Goal: Task Accomplishment & Management: Manage account settings

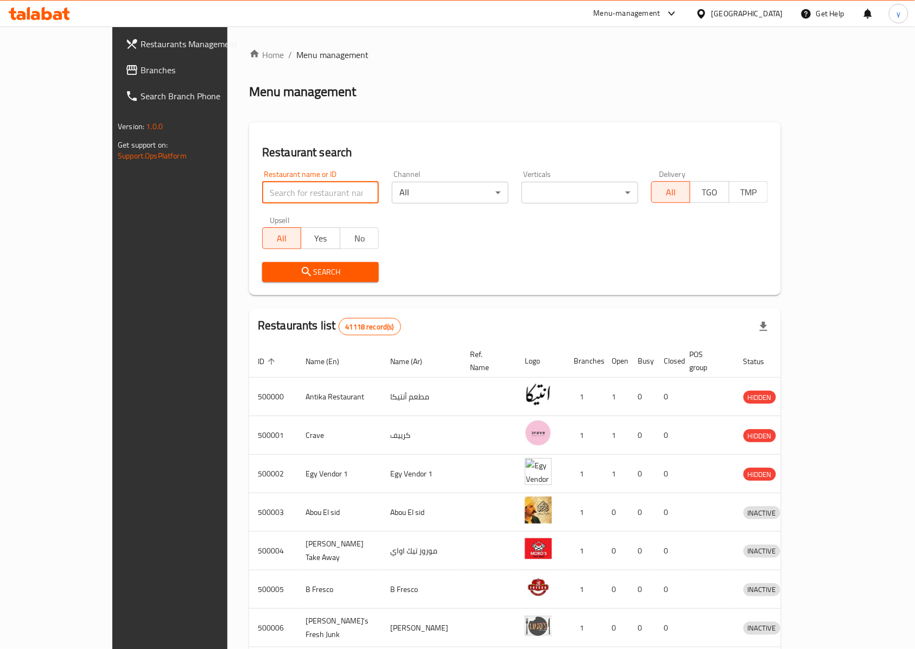
click at [262, 198] on input "search" at bounding box center [320, 193] width 117 height 22
paste input "341248052"
type input "341248052"
click at [712, 8] on div at bounding box center [704, 14] width 16 height 12
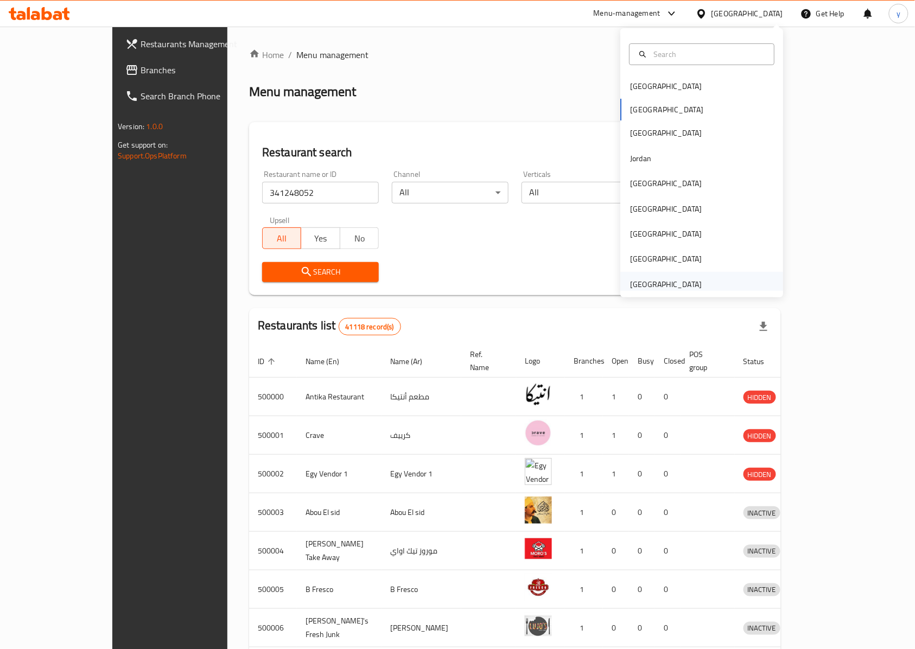
click at [661, 287] on div "[GEOGRAPHIC_DATA]" at bounding box center [666, 284] width 72 height 12
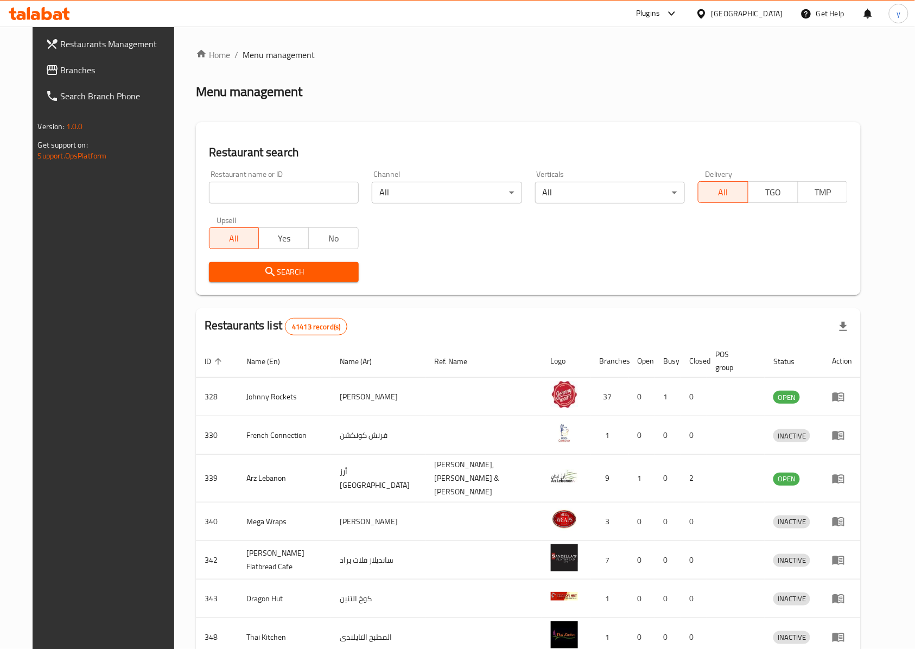
click at [320, 198] on input "search" at bounding box center [284, 193] width 150 height 22
paste input "341248052"
type input "341248052"
click at [307, 274] on span "Search" at bounding box center [284, 272] width 132 height 14
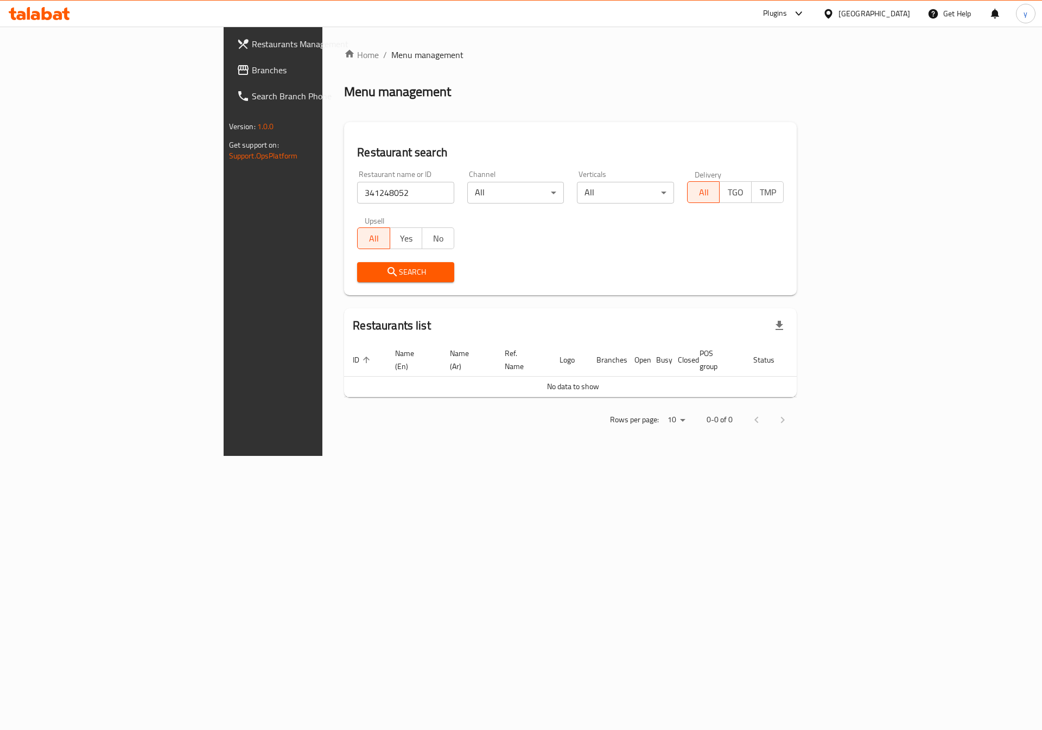
click at [357, 194] on input "341248052" at bounding box center [405, 193] width 97 height 22
paste input "341248052"
click button "Search" at bounding box center [405, 272] width 97 height 20
click at [366, 267] on span "Search" at bounding box center [406, 272] width 80 height 14
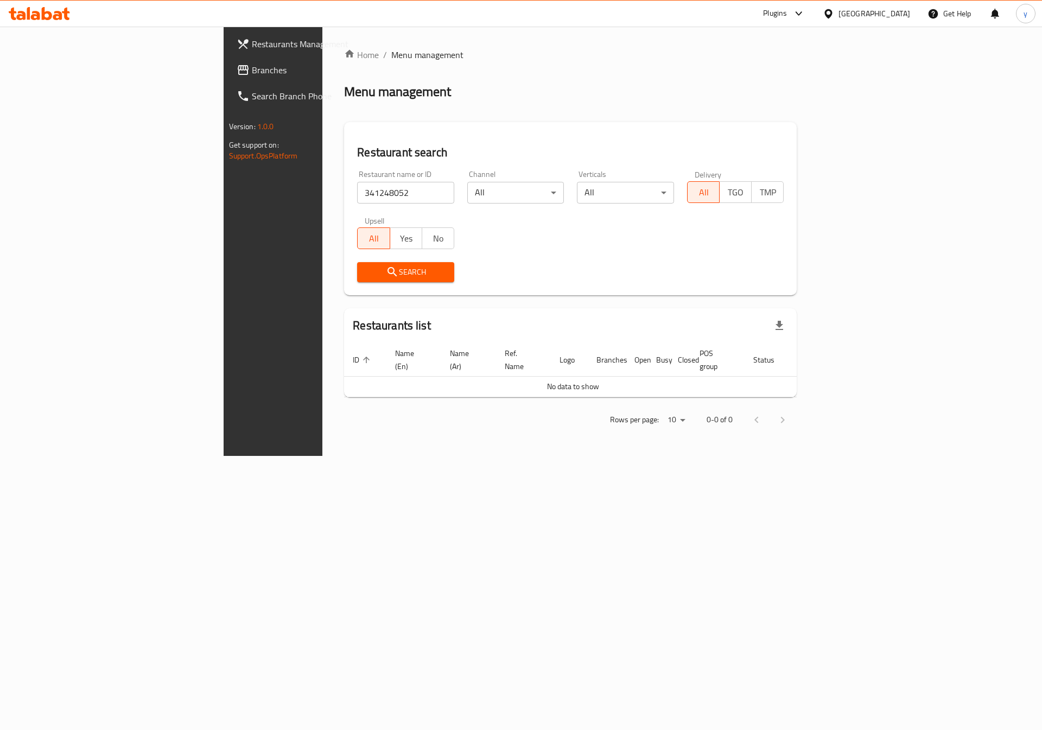
click at [357, 193] on input "341248052" at bounding box center [405, 193] width 97 height 22
paste input "775778"
type input "775778"
click button "Search" at bounding box center [405, 272] width 97 height 20
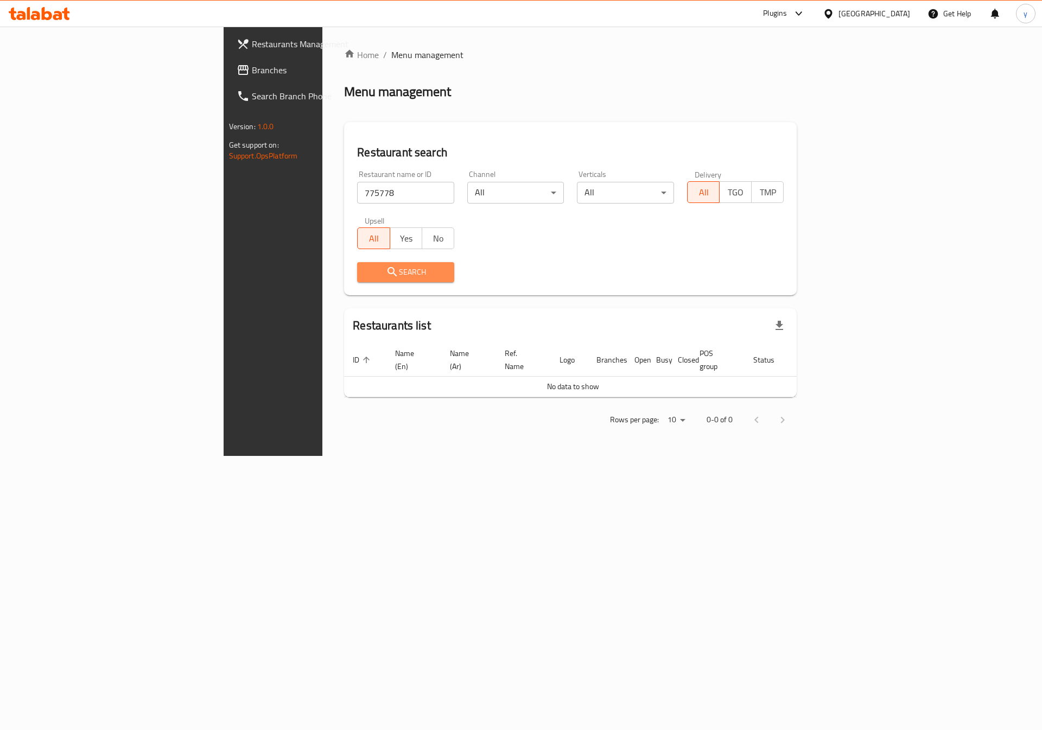
click at [366, 269] on span "Search" at bounding box center [406, 272] width 80 height 14
click at [252, 46] on span "Restaurants Management" at bounding box center [320, 43] width 137 height 13
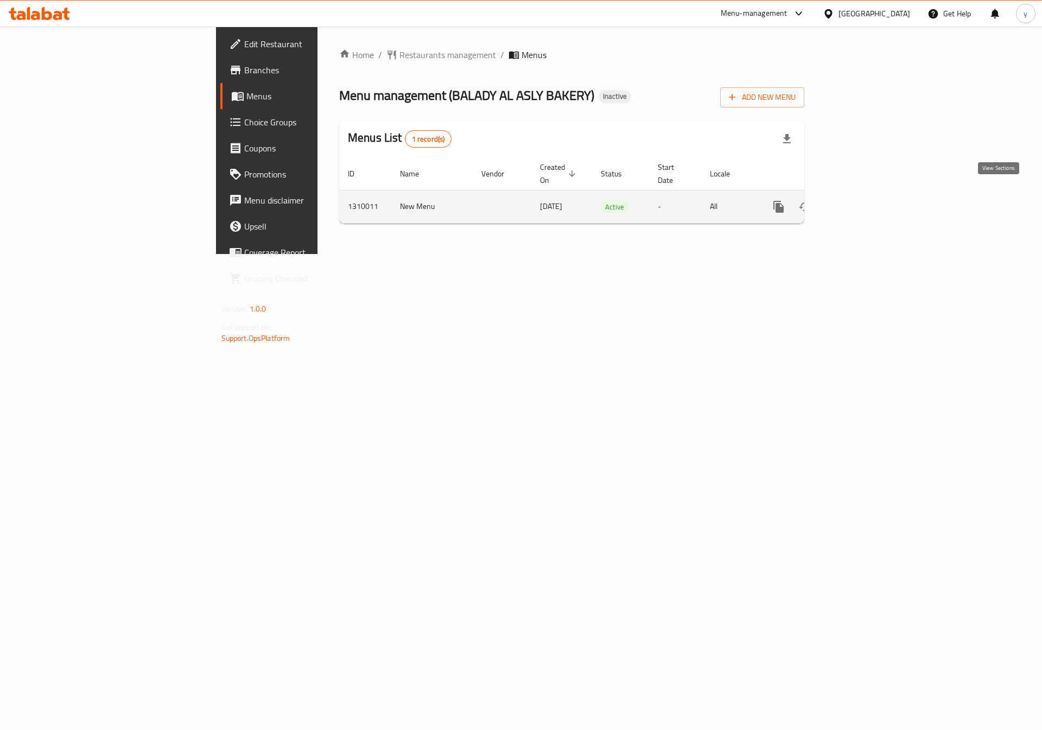
click at [870, 202] on link "enhanced table" at bounding box center [857, 207] width 26 height 26
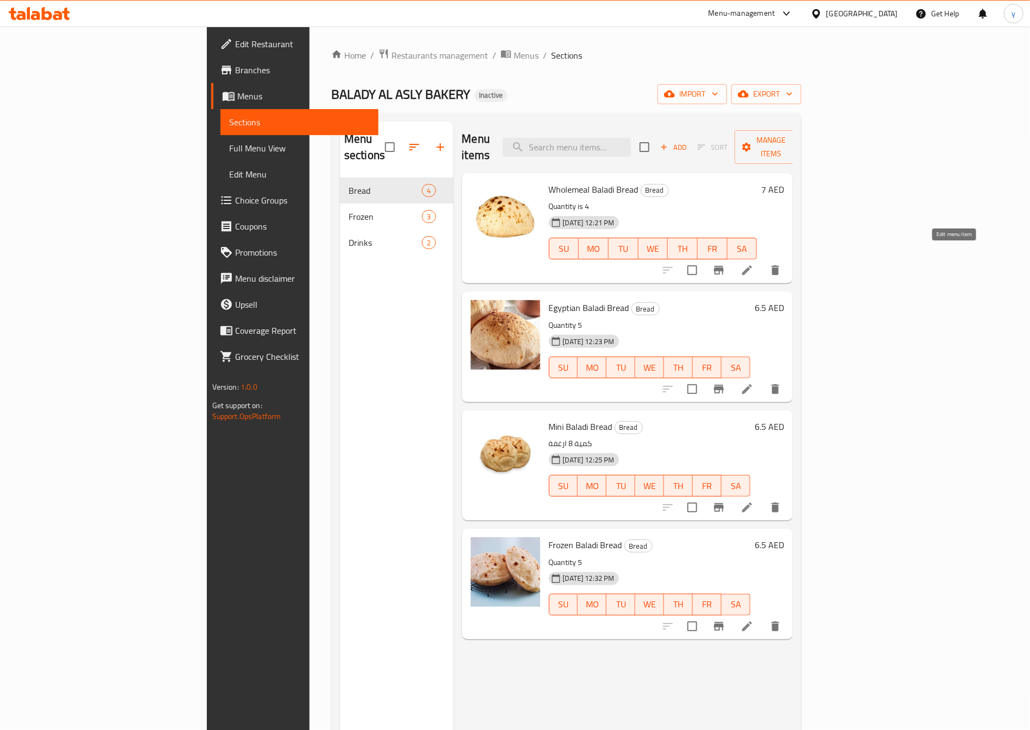
click at [753, 264] on icon at bounding box center [746, 270] width 13 height 13
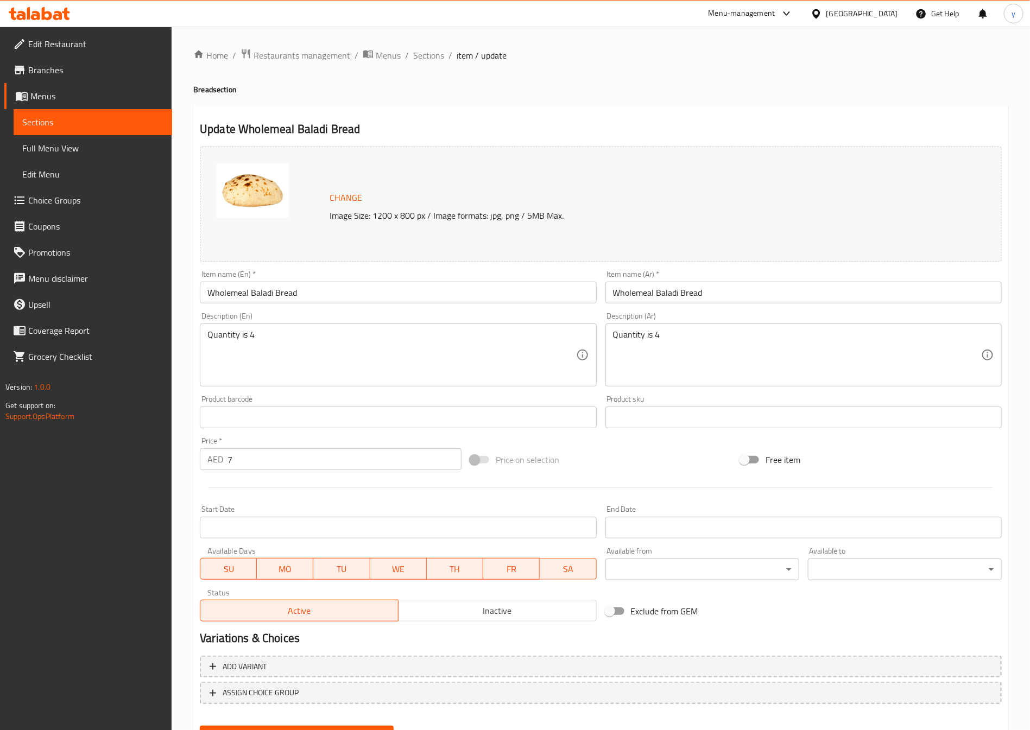
click at [227, 298] on input "Wholemeal Baladi Bread" at bounding box center [398, 293] width 396 height 22
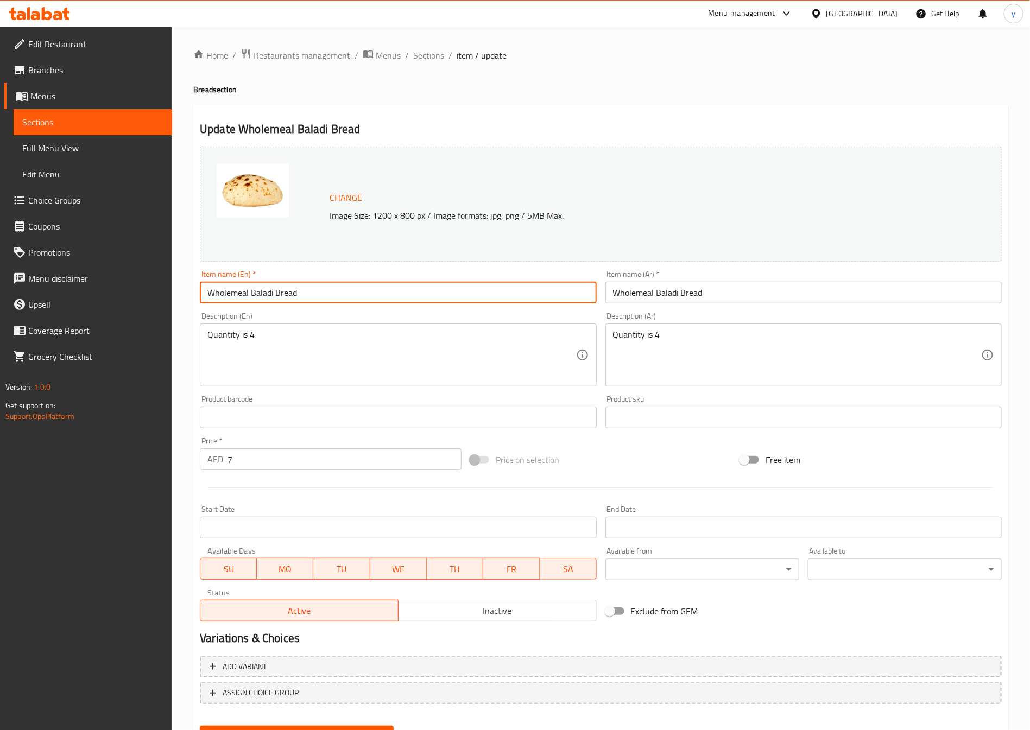
click at [227, 298] on input "Wholemeal Baladi Bread" at bounding box center [398, 293] width 396 height 22
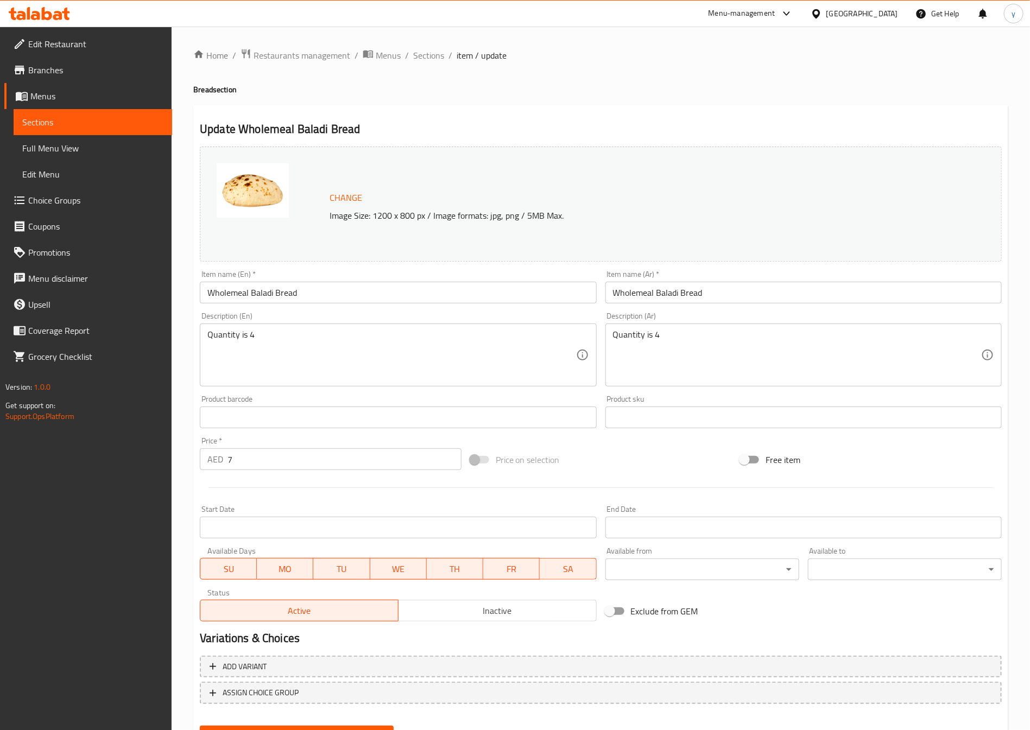
click at [50, 64] on span "Branches" at bounding box center [95, 70] width 135 height 13
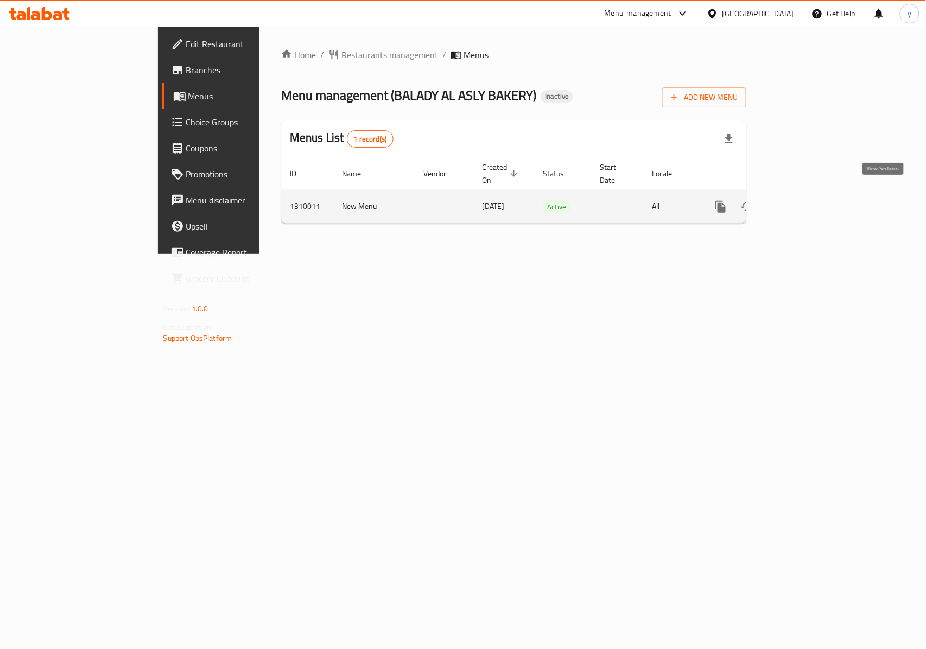
click at [812, 194] on link "enhanced table" at bounding box center [799, 207] width 26 height 26
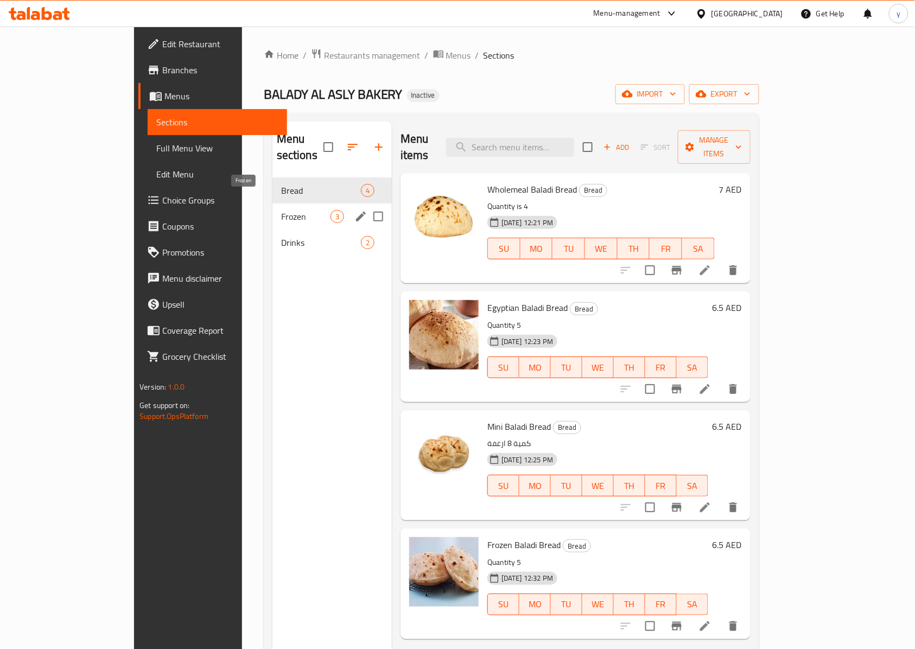
click at [281, 210] on span "Frozen" at bounding box center [305, 216] width 49 height 13
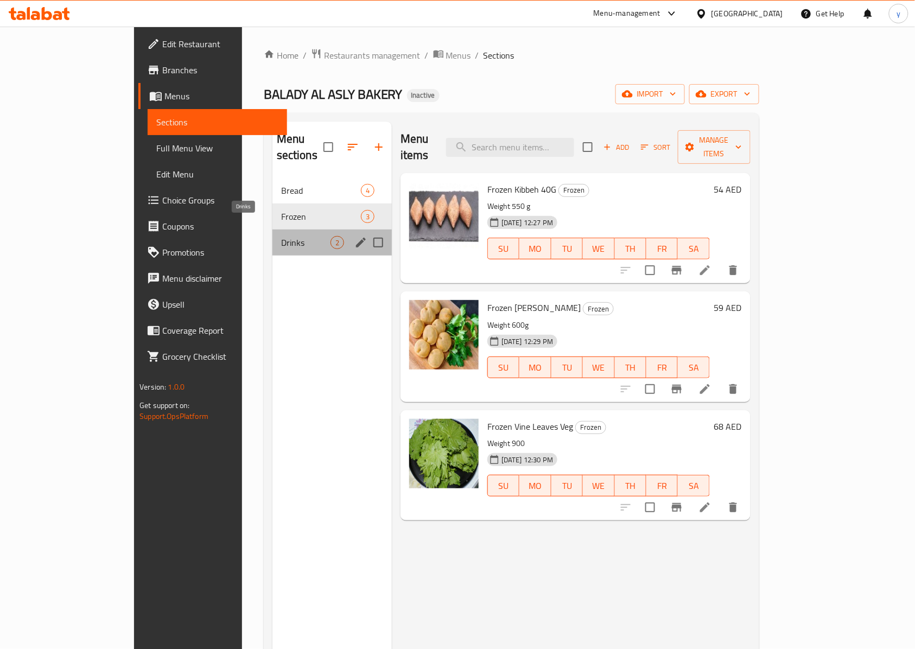
click at [281, 236] on span "Drinks" at bounding box center [305, 242] width 49 height 13
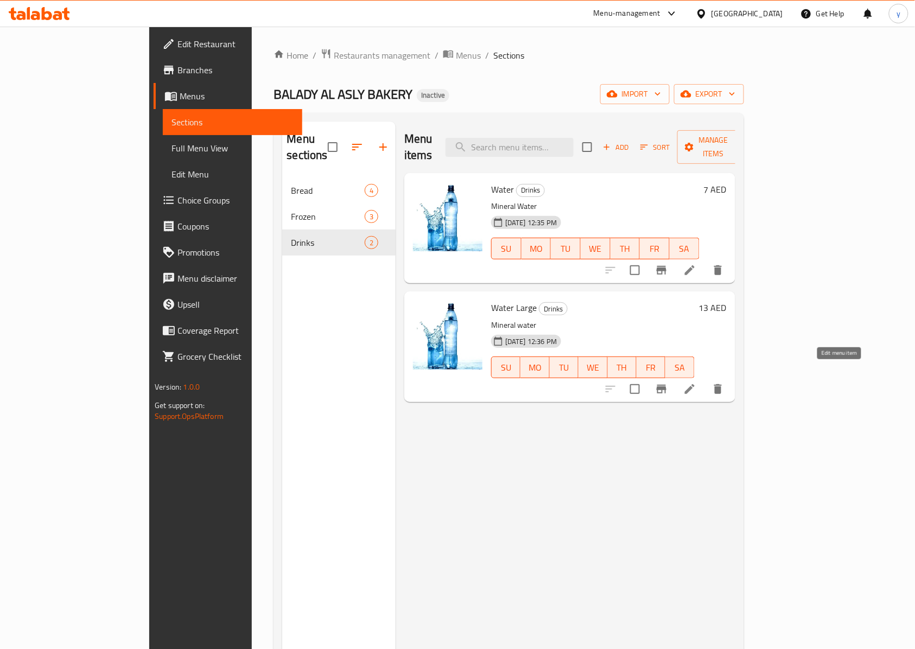
click at [696, 383] on icon at bounding box center [689, 389] width 13 height 13
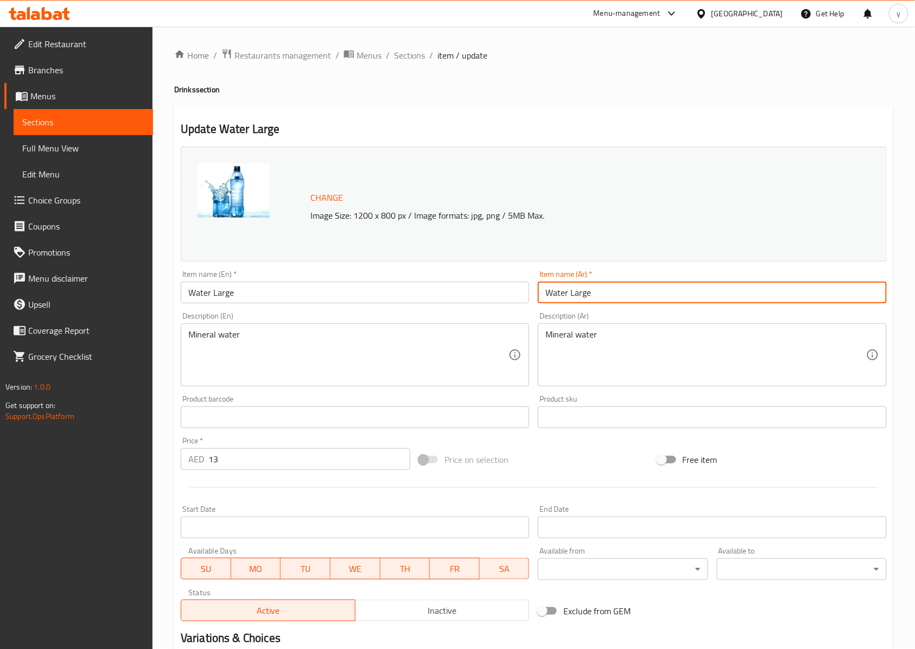
drag, startPoint x: 609, startPoint y: 302, endPoint x: 528, endPoint y: 305, distance: 80.9
click at [528, 305] on div "Change Image Size: 1200 x 800 px / Image formats: jpg, png / 5MB Max. Item name…" at bounding box center [533, 384] width 715 height 484
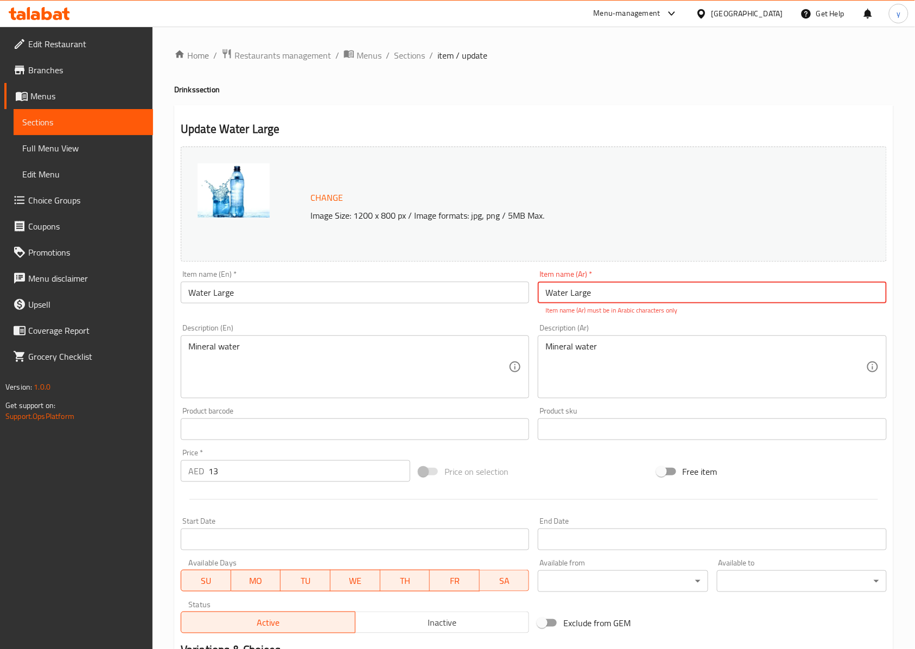
click at [626, 303] on input "Water Large" at bounding box center [712, 293] width 348 height 22
type input "مياة كبيرة"
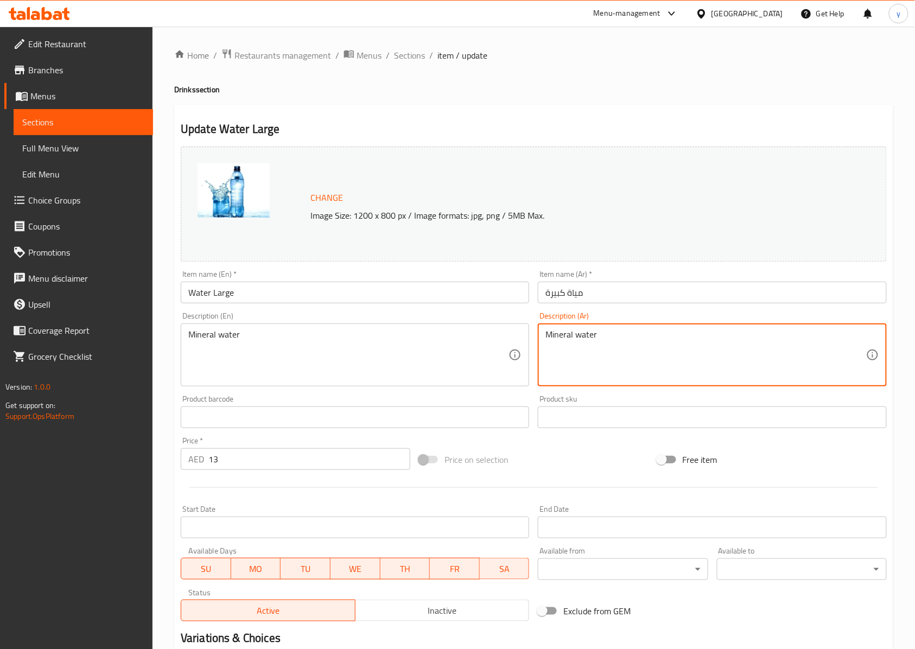
drag, startPoint x: 613, startPoint y: 348, endPoint x: 535, endPoint y: 361, distance: 79.7
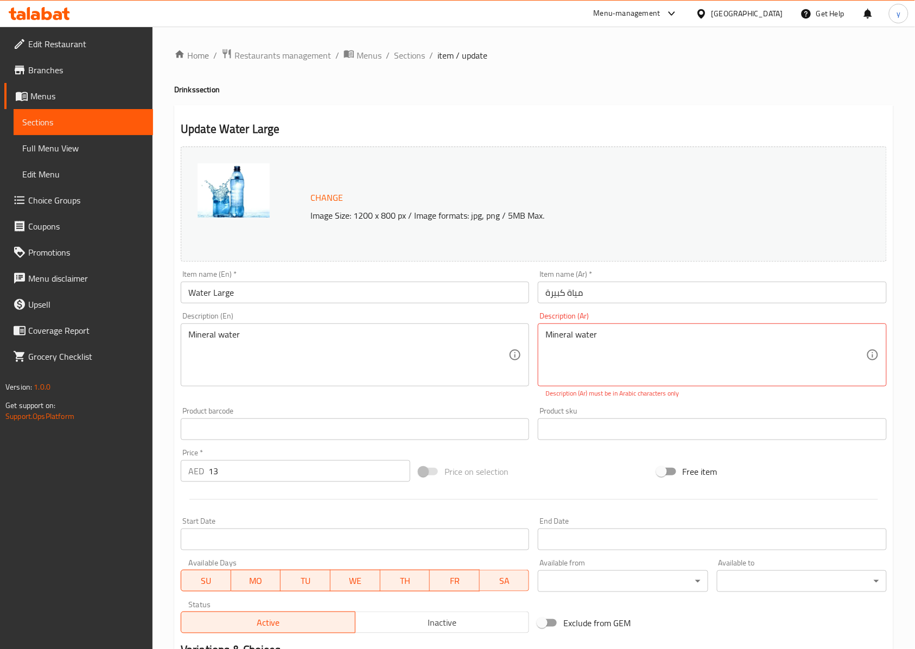
click at [631, 353] on textarea "Mineral water" at bounding box center [705, 355] width 320 height 52
paste textarea "مياه معدنية"
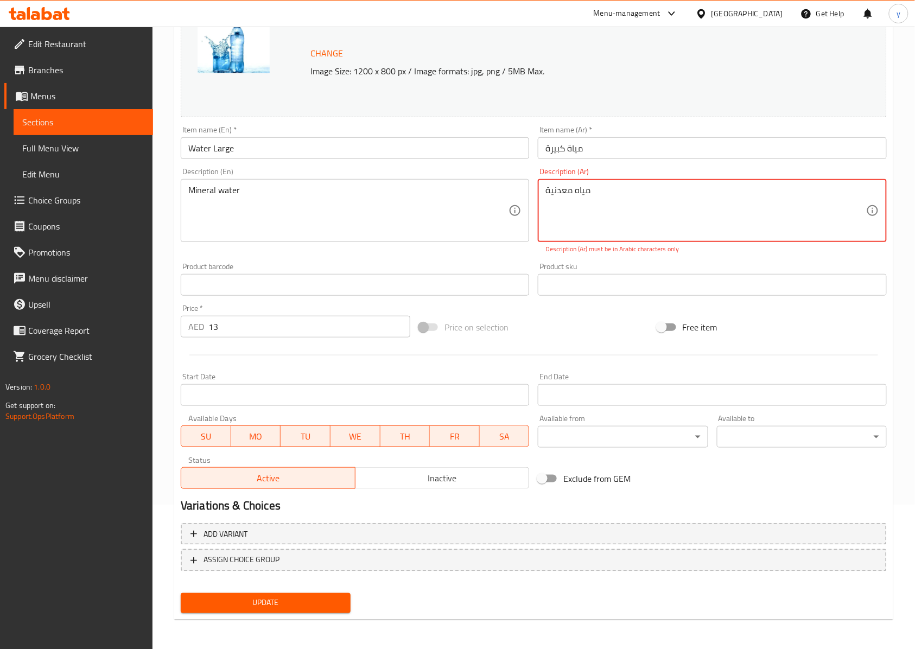
type textarea "مياه معدنية"
click at [310, 602] on span "Update" at bounding box center [265, 603] width 153 height 14
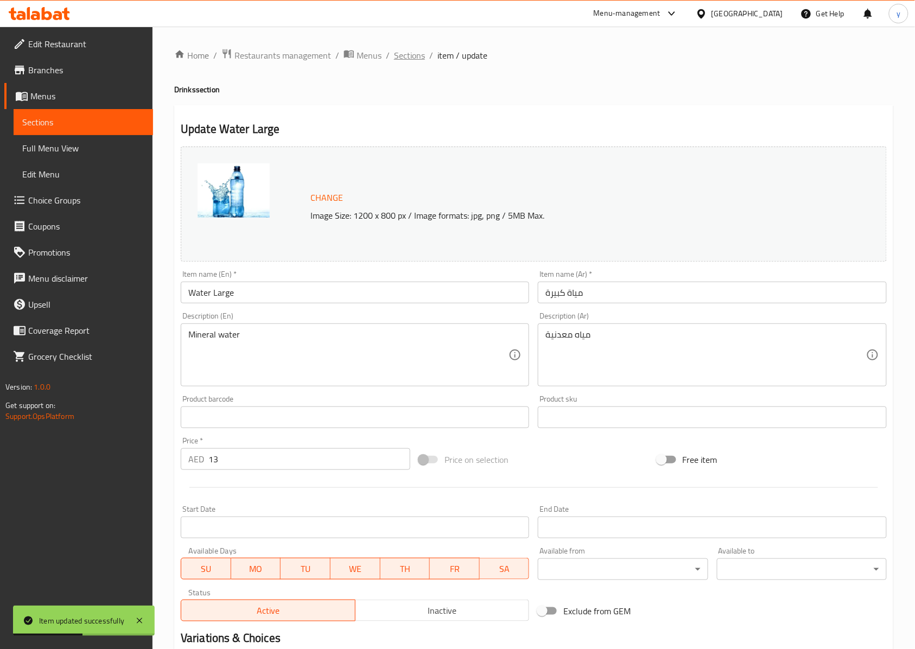
click at [411, 56] on span "Sections" at bounding box center [409, 55] width 31 height 13
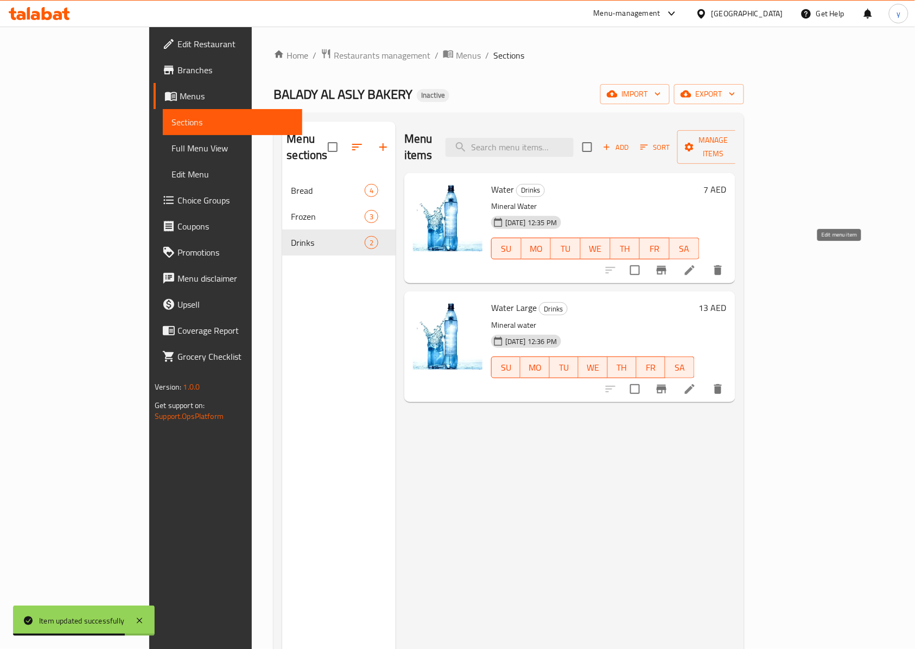
click at [696, 264] on icon at bounding box center [689, 270] width 13 height 13
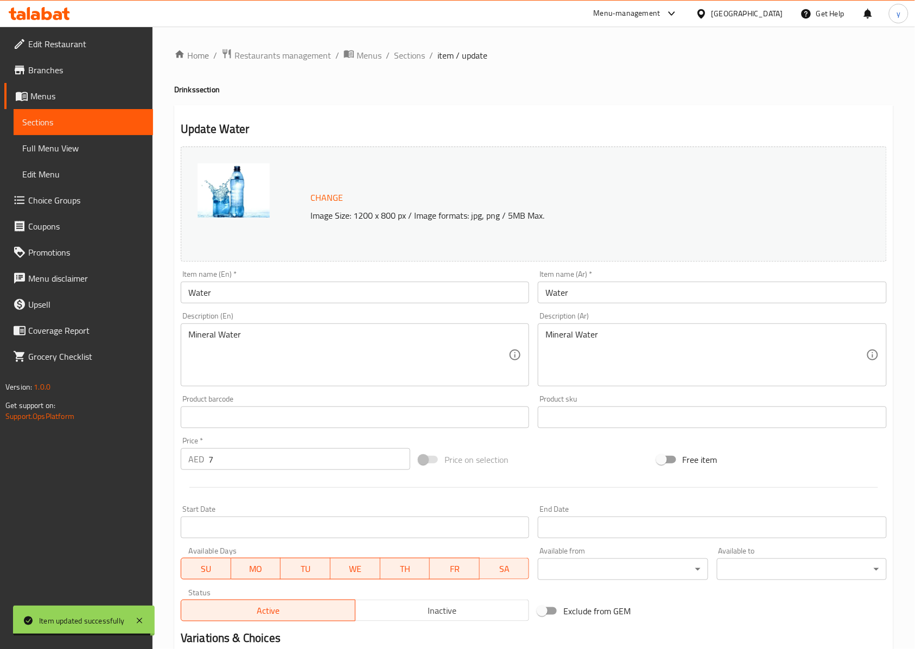
click at [575, 297] on input "Water" at bounding box center [712, 293] width 348 height 22
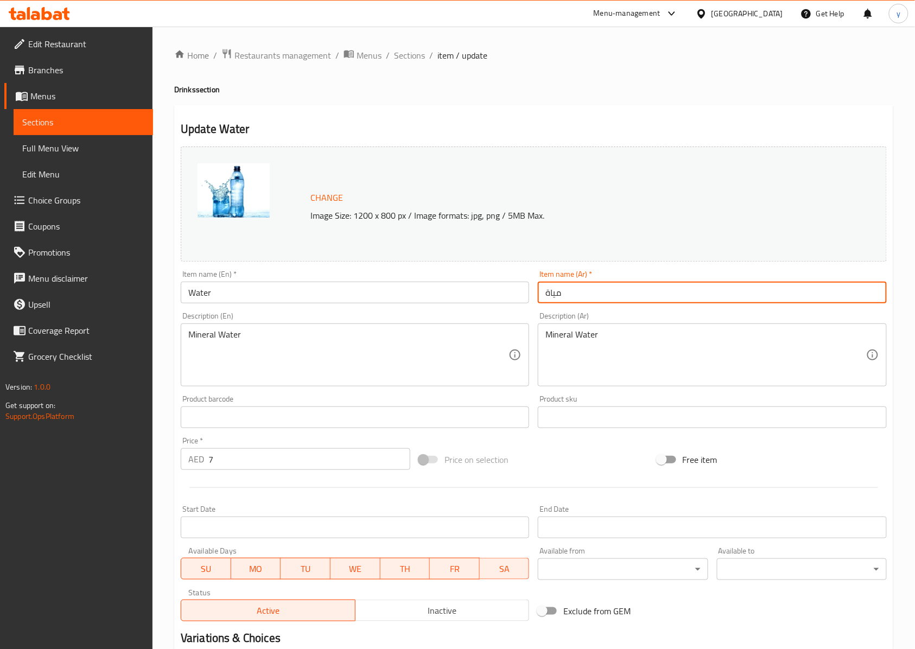
type input "مياة"
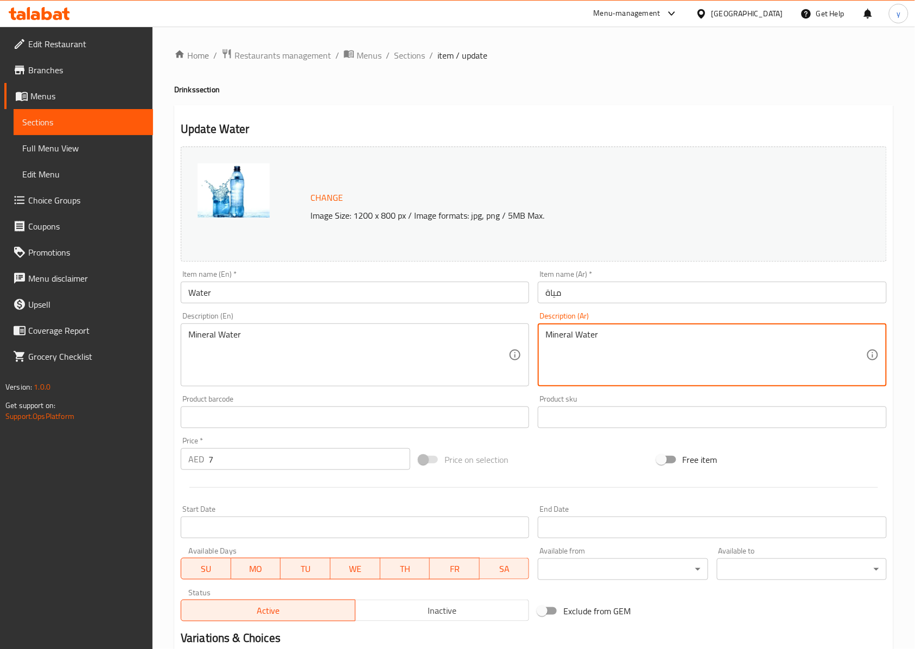
click at [572, 343] on textarea "Mineral Water" at bounding box center [705, 355] width 320 height 52
paste textarea "مياه معدنية"
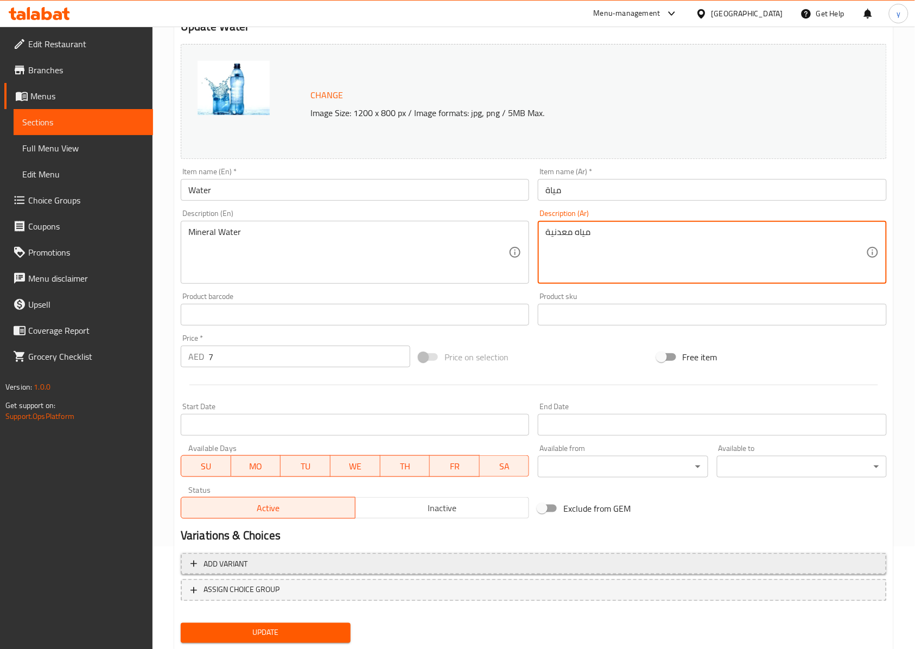
scroll to position [133, 0]
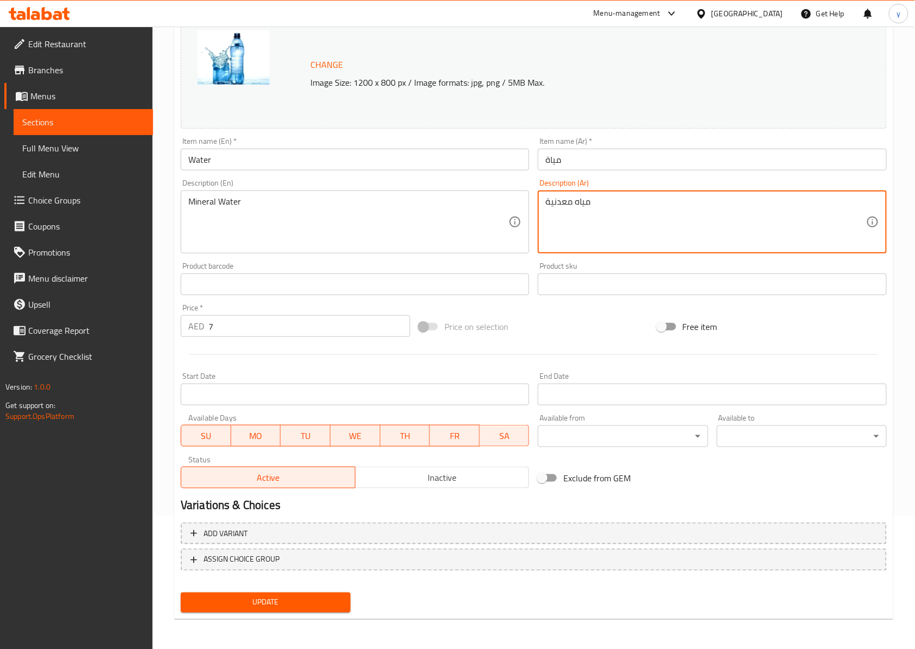
type textarea "مياه معدنية"
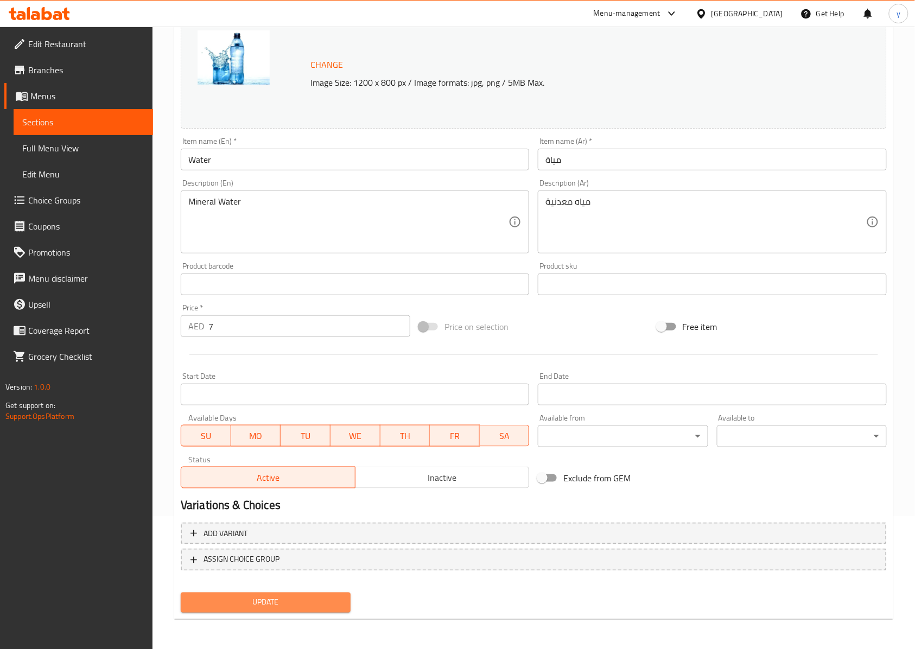
click at [303, 606] on span "Update" at bounding box center [265, 603] width 153 height 14
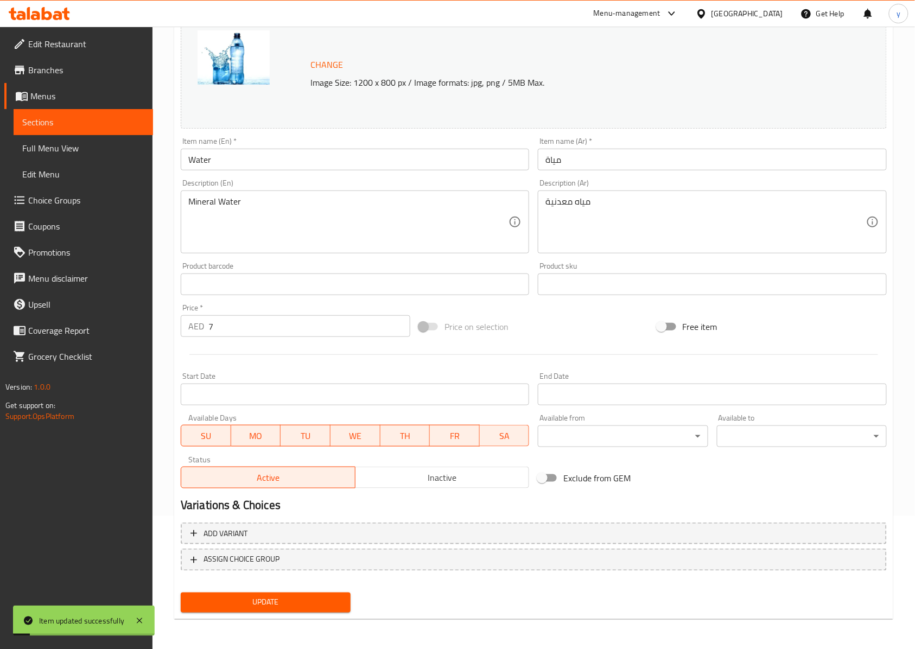
scroll to position [0, 0]
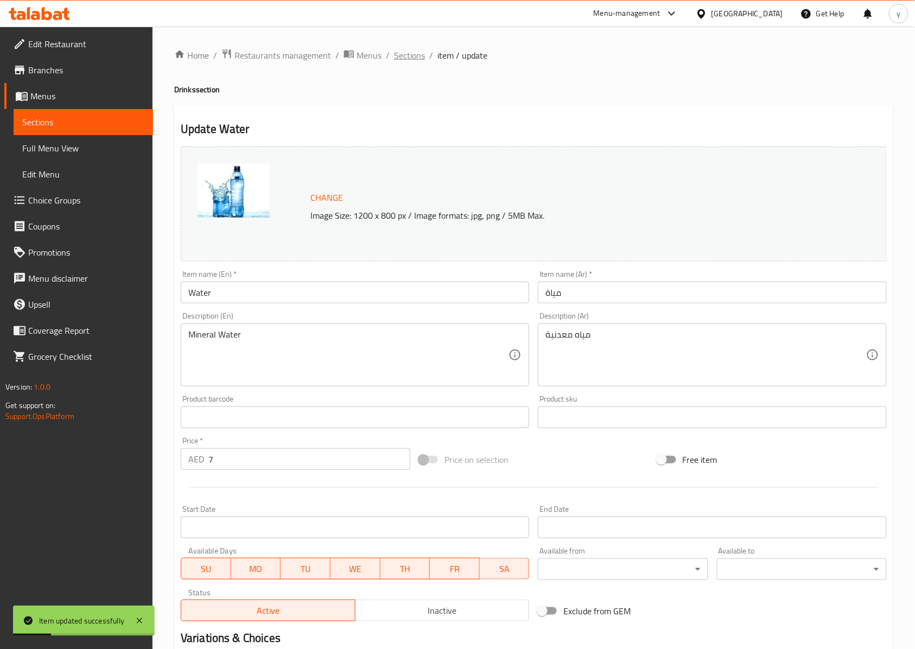
click at [417, 56] on span "Sections" at bounding box center [409, 55] width 31 height 13
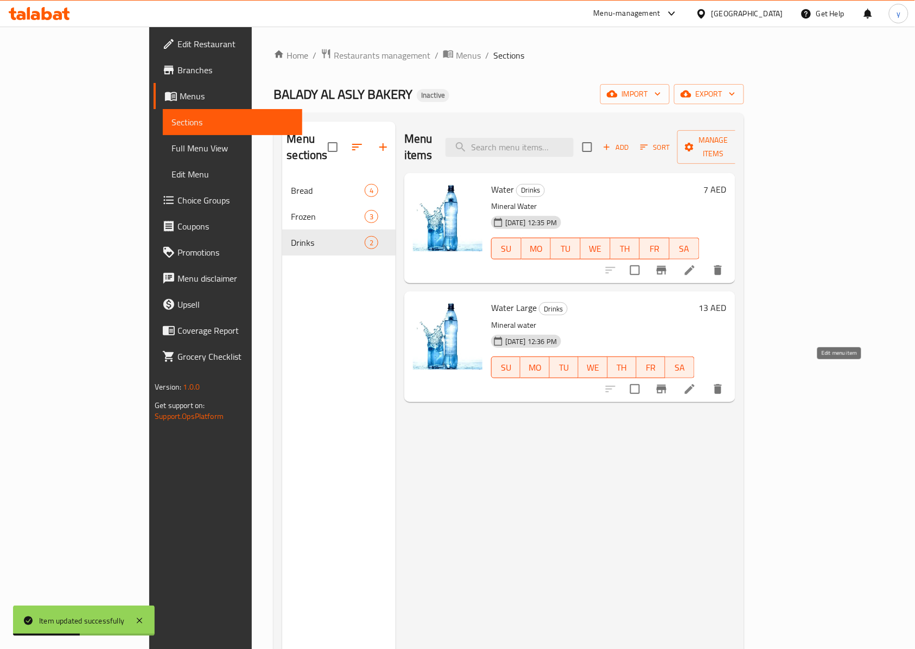
click at [696, 383] on icon at bounding box center [689, 389] width 13 height 13
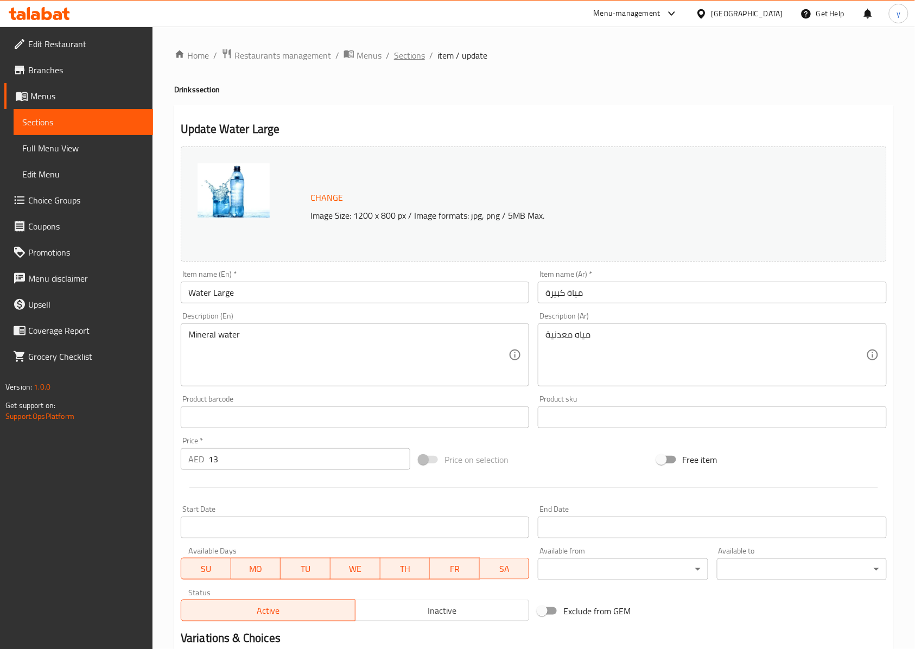
click at [417, 59] on span "Sections" at bounding box center [409, 55] width 31 height 13
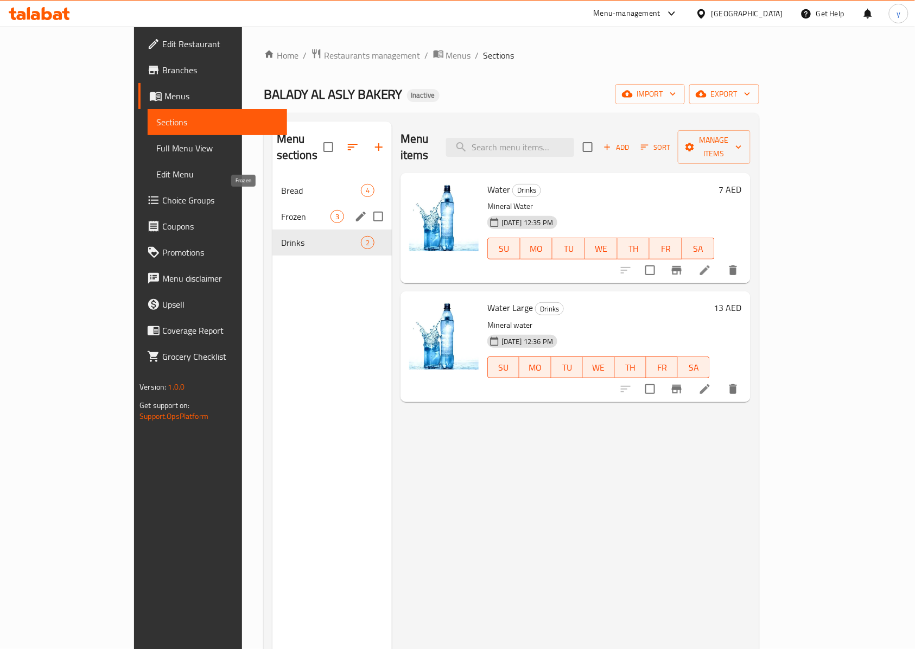
click at [281, 210] on span "Frozen" at bounding box center [305, 216] width 49 height 13
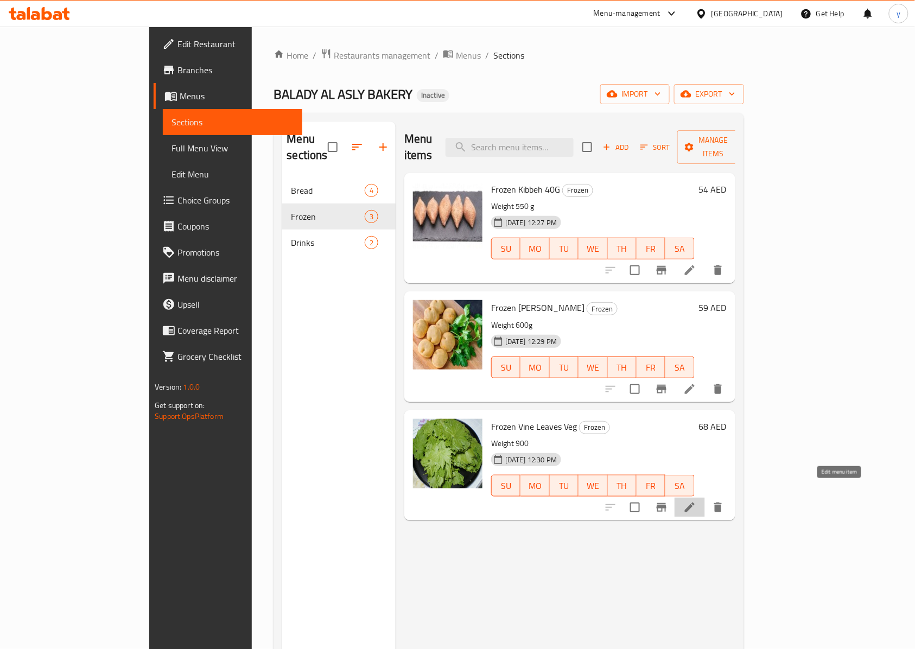
click at [696, 501] on icon at bounding box center [689, 507] width 13 height 13
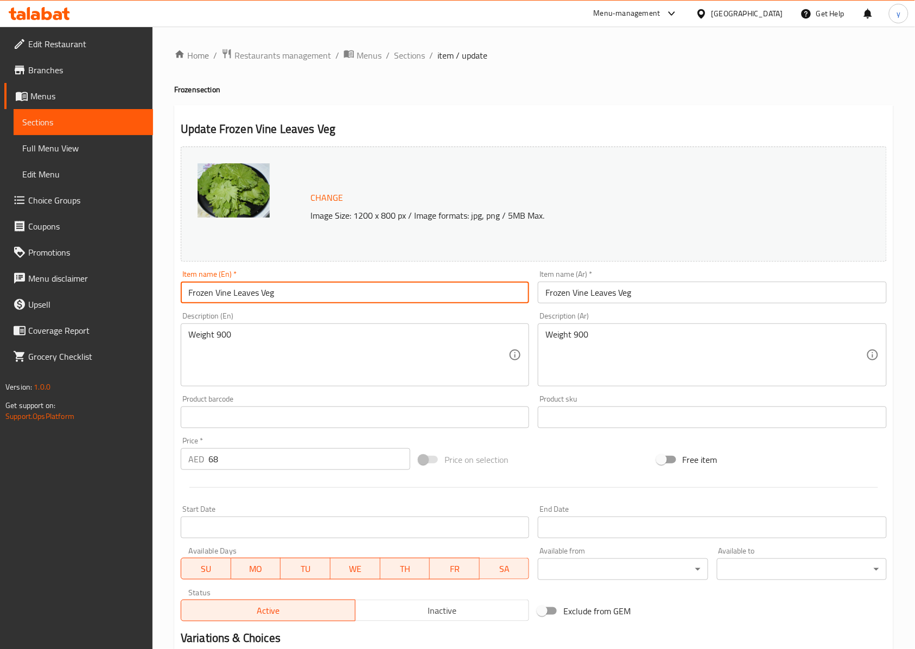
click at [200, 295] on input "Frozen Vine Leaves Veg" at bounding box center [355, 293] width 348 height 22
click at [578, 291] on input "Frozen Vine Leaves Veg" at bounding box center [712, 293] width 348 height 22
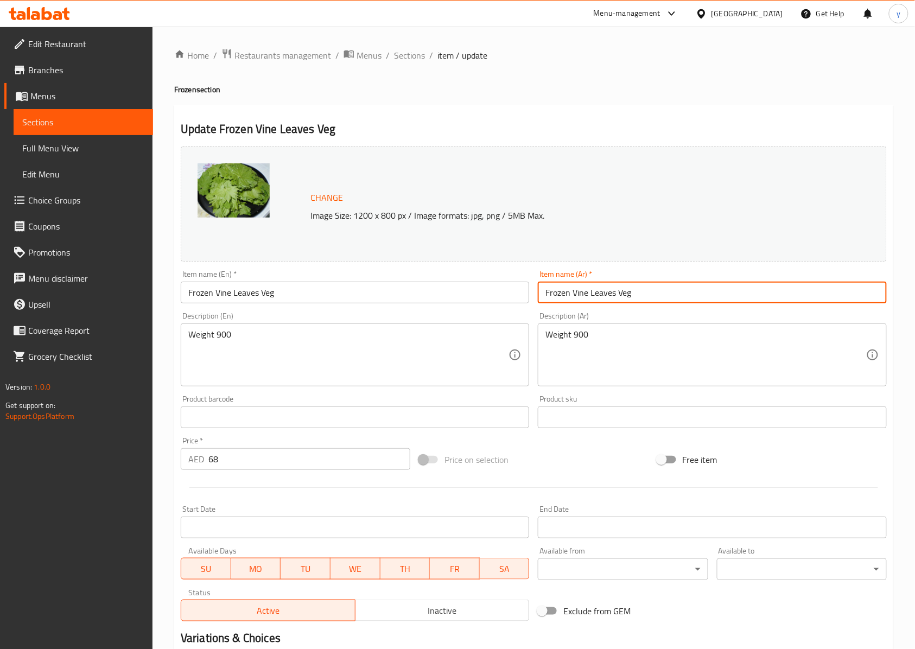
click at [578, 291] on input "Frozen Vine Leaves Veg" at bounding box center [712, 293] width 348 height 22
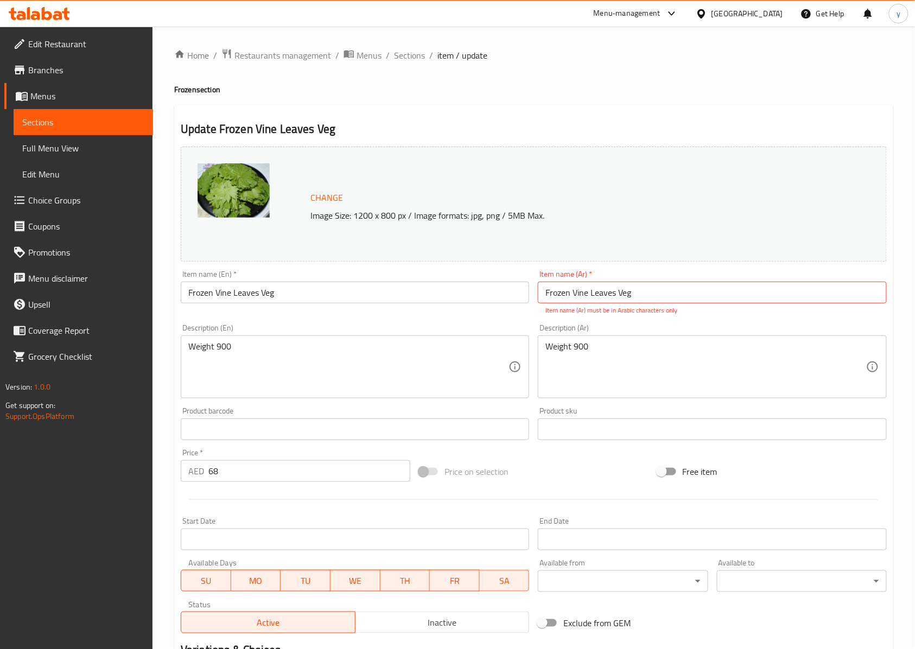
click at [719, 303] on input "Frozen Vine Leaves Veg" at bounding box center [712, 293] width 348 height 22
click at [576, 294] on input "Frozen Vine Leaves Veg" at bounding box center [712, 293] width 348 height 22
drag, startPoint x: 613, startPoint y: 293, endPoint x: 608, endPoint y: 295, distance: 5.8
click at [608, 295] on input "Frozen Vine Leaves Veg" at bounding box center [712, 293] width 348 height 22
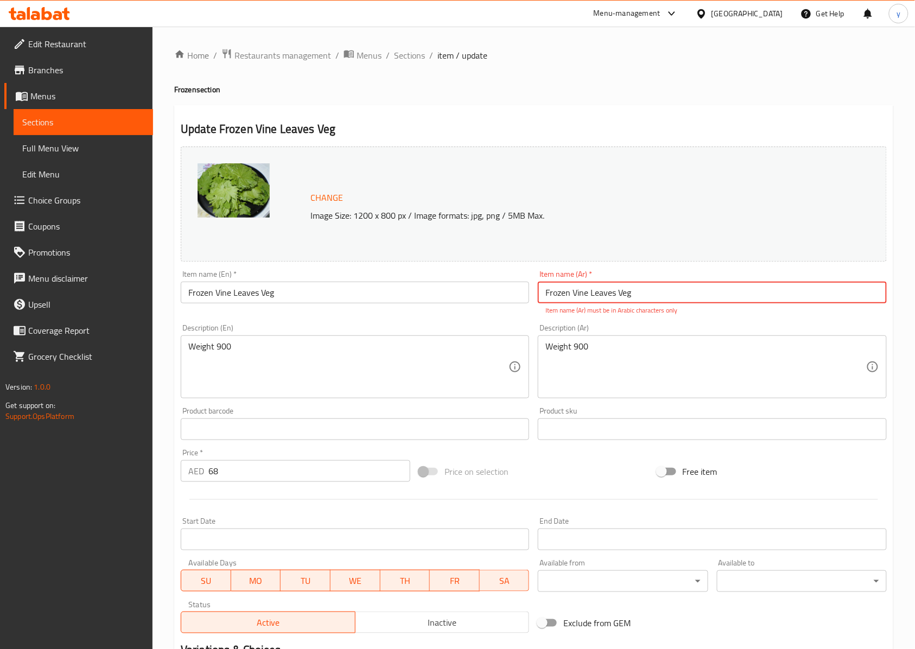
click at [615, 294] on input "Frozen Vine Leaves Veg" at bounding box center [712, 293] width 348 height 22
drag, startPoint x: 637, startPoint y: 295, endPoint x: 532, endPoint y: 300, distance: 105.4
click at [532, 300] on div "Change Image Size: 1200 x 800 px / Image formats: jpg, png / 5MB Max. Item name…" at bounding box center [533, 390] width 715 height 496
click at [659, 291] on input "Frozen Vine Leaves Veg" at bounding box center [712, 293] width 348 height 22
click at [624, 296] on input "Frozen Vine Leaves Veg" at bounding box center [712, 293] width 348 height 22
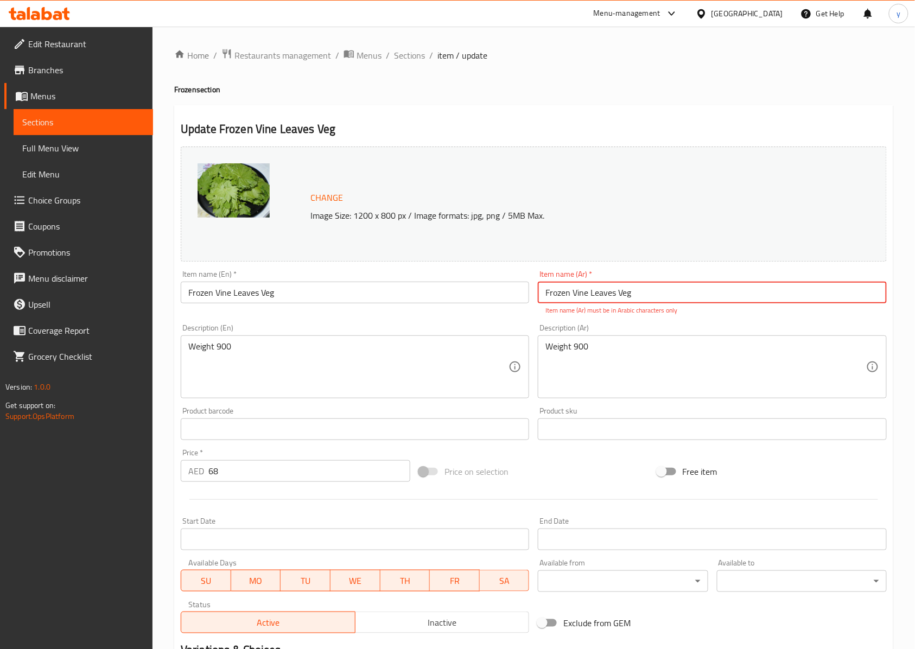
click at [624, 296] on input "Frozen Vine Leaves Veg" at bounding box center [712, 293] width 348 height 22
click at [639, 291] on input "Frozen Vine Leaves Veg" at bounding box center [712, 293] width 348 height 22
drag, startPoint x: 635, startPoint y: 295, endPoint x: 529, endPoint y: 307, distance: 107.0
click at [529, 307] on div "Change Image Size: 1200 x 800 px / Image formats: jpg, png / 5MB Max. Item name…" at bounding box center [533, 390] width 715 height 496
type input ","
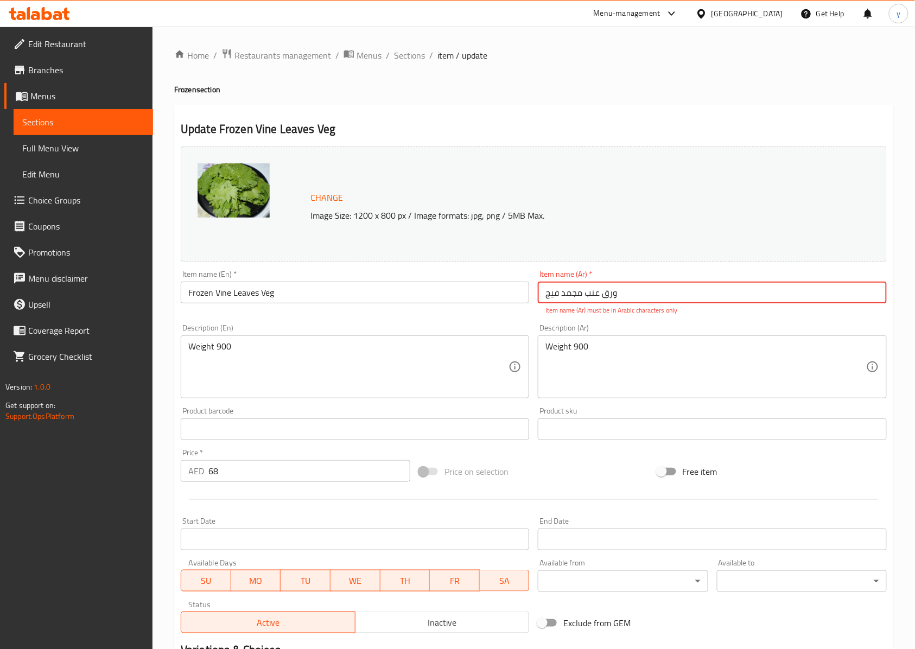
type input "ورق عنب مجمد فيج"
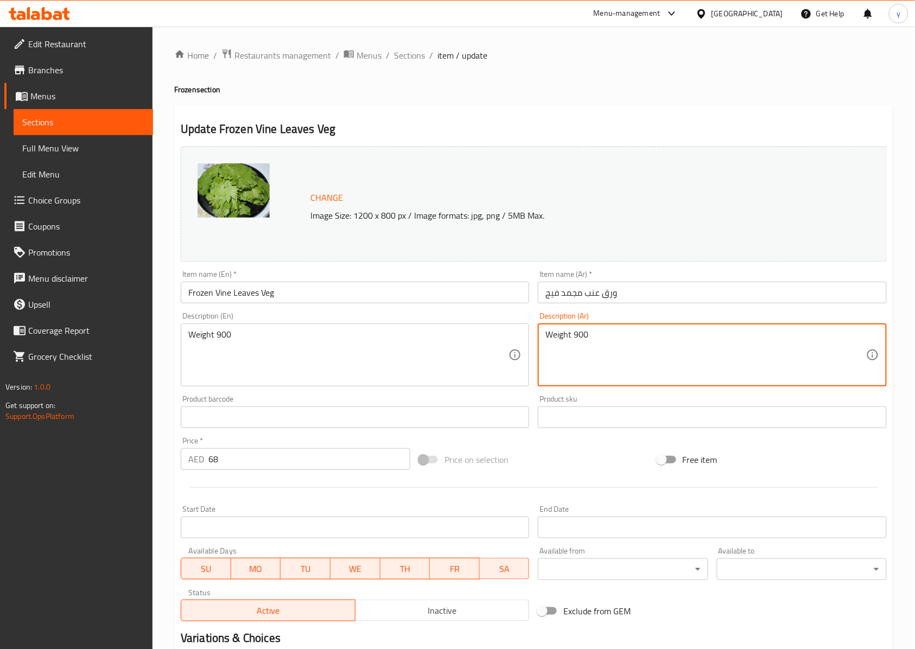
drag, startPoint x: 600, startPoint y: 346, endPoint x: 534, endPoint y: 355, distance: 66.3
click at [590, 354] on textarea "Weight 900" at bounding box center [705, 355] width 320 height 52
click at [563, 335] on textarea "Weight 900" at bounding box center [705, 355] width 320 height 52
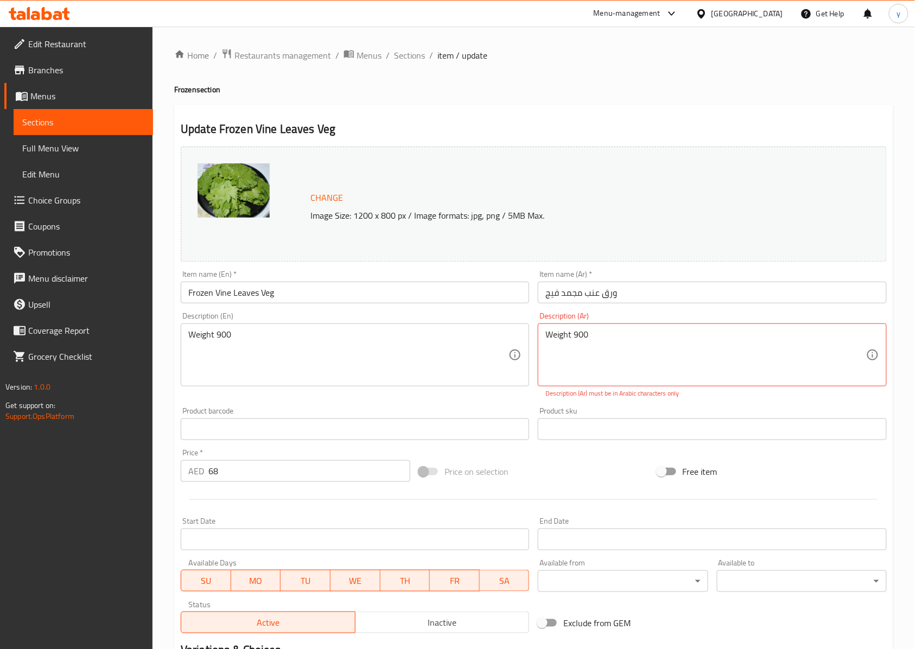
click at [565, 337] on textarea "Weight 900" at bounding box center [705, 355] width 320 height 52
drag, startPoint x: 562, startPoint y: 347, endPoint x: 539, endPoint y: 354, distance: 24.2
click at [539, 354] on div "Weight 900 Description (Ar)" at bounding box center [712, 354] width 348 height 63
click at [650, 348] on textarea "وزن 900" at bounding box center [705, 355] width 320 height 52
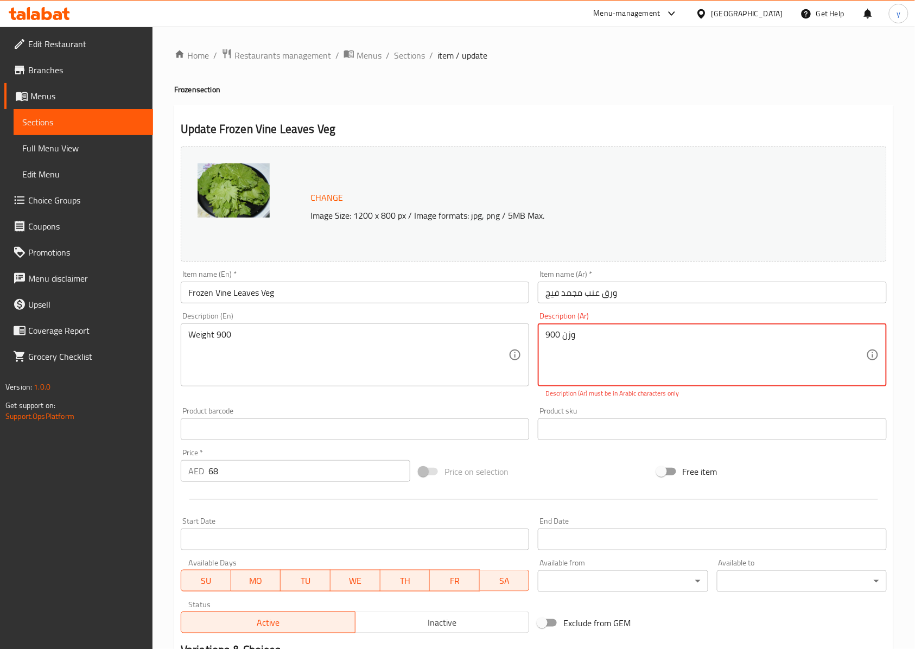
type textarea "وزن 900"
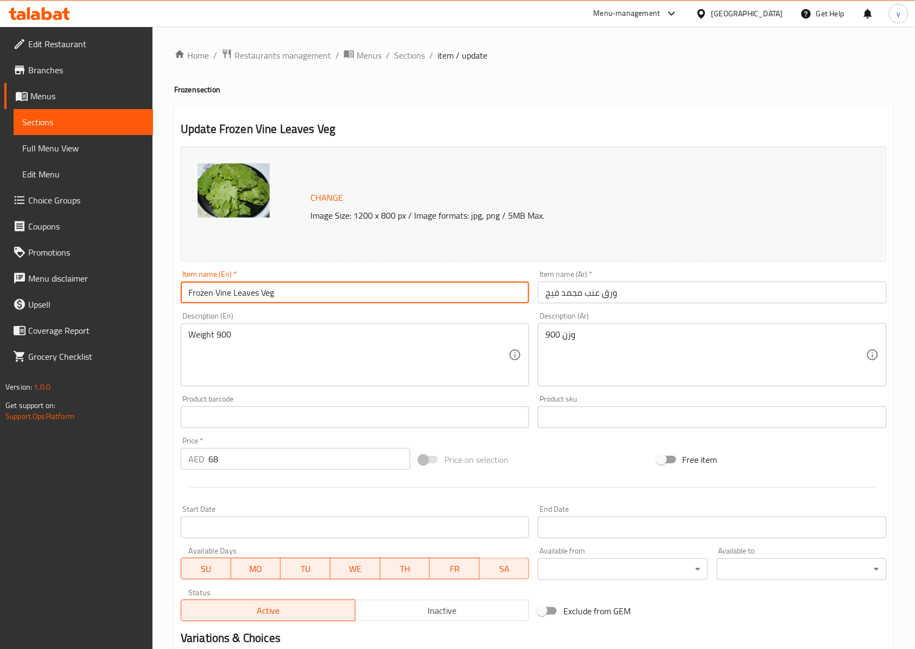
click at [263, 295] on input "Frozen Vine Leaves Veg" at bounding box center [355, 293] width 348 height 22
click at [639, 287] on input "ورق عنب مجمد فيج" at bounding box center [712, 293] width 348 height 22
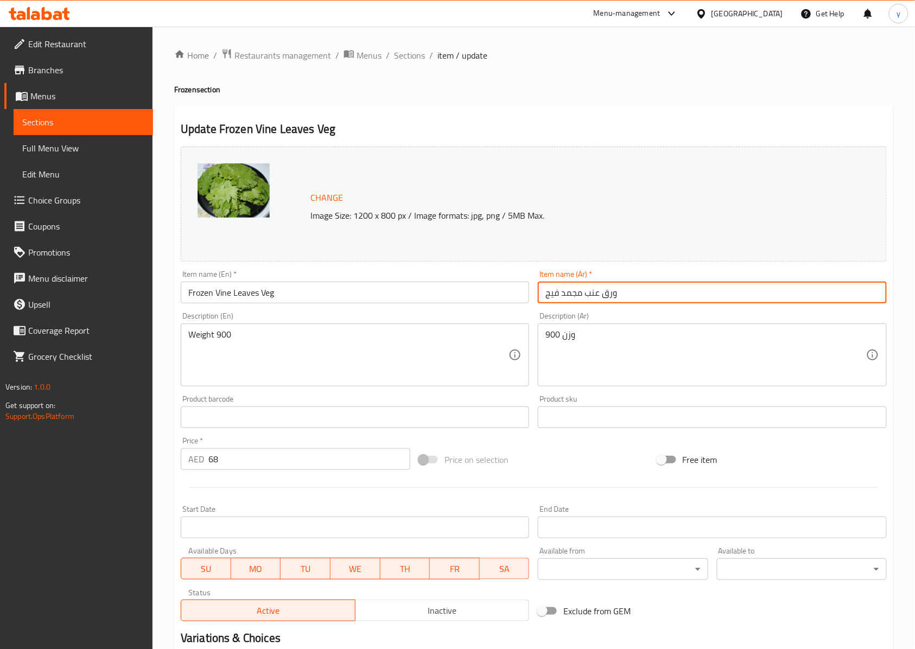
click at [201, 292] on input "Frozen Vine Leaves Veg" at bounding box center [355, 293] width 348 height 22
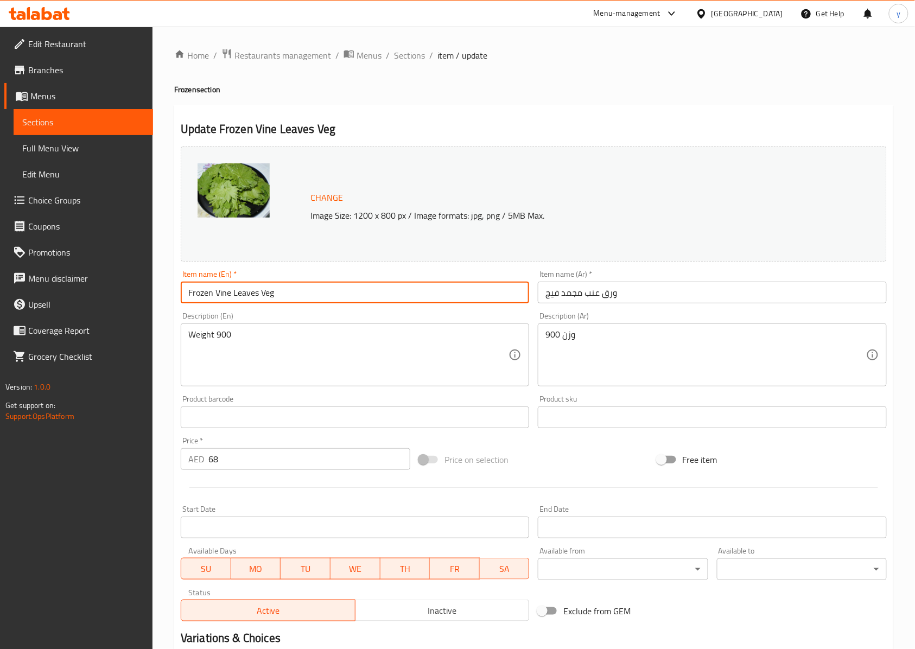
click at [201, 292] on input "Frozen Vine Leaves Veg" at bounding box center [355, 293] width 348 height 22
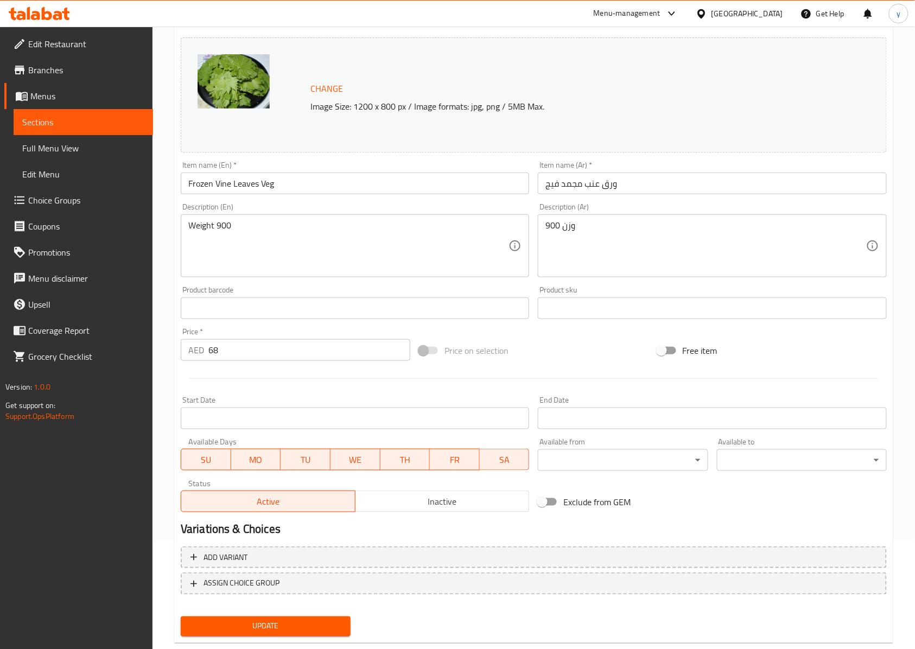
scroll to position [133, 0]
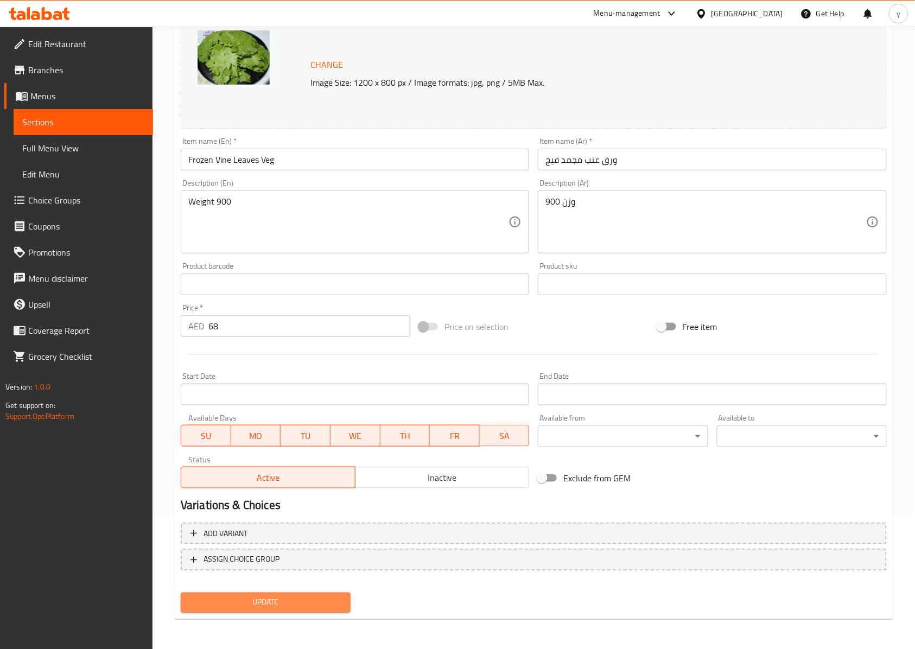
click at [279, 600] on span "Update" at bounding box center [265, 603] width 153 height 14
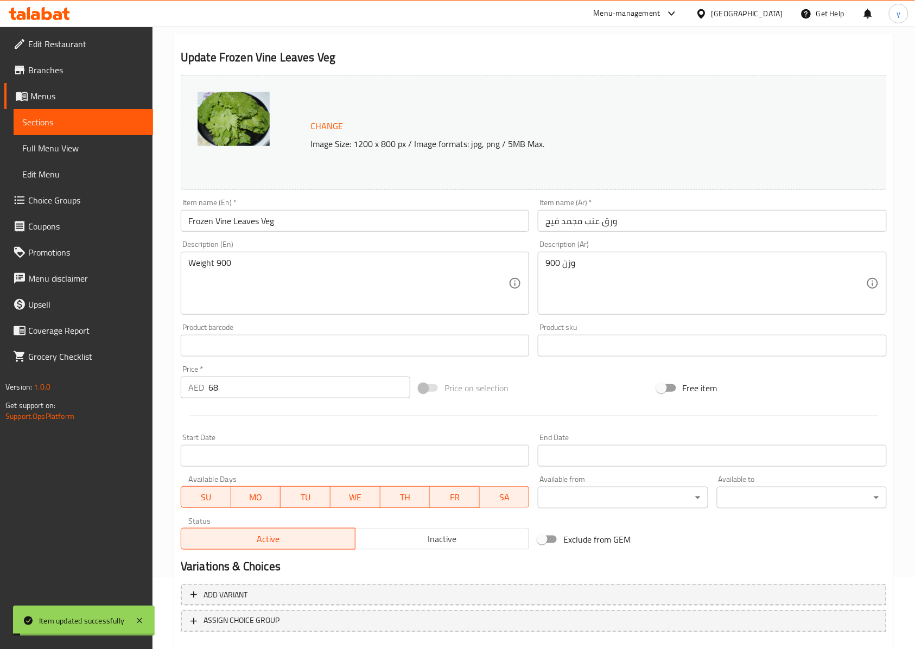
scroll to position [0, 0]
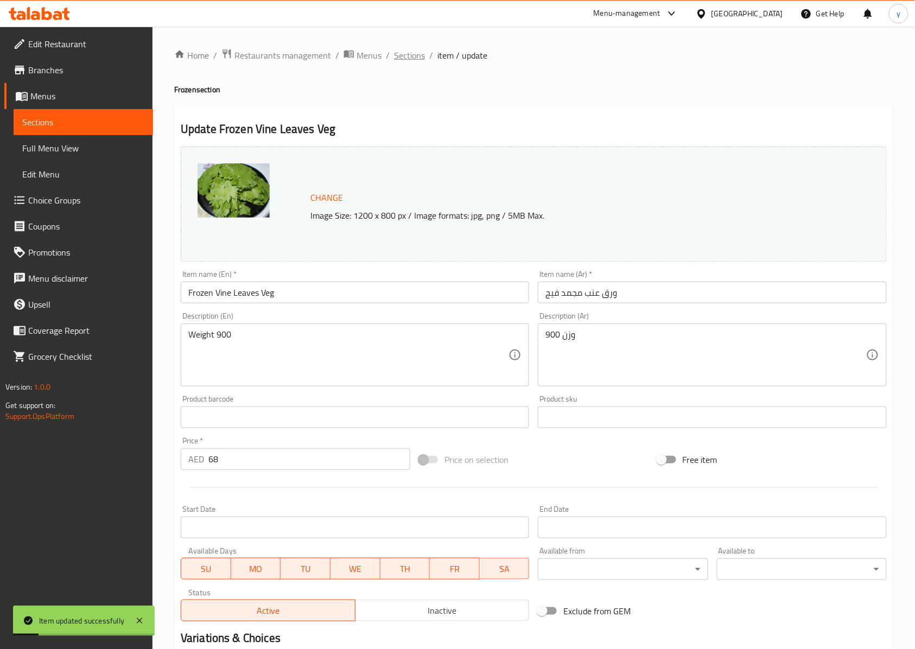
click at [399, 59] on span "Sections" at bounding box center [409, 55] width 31 height 13
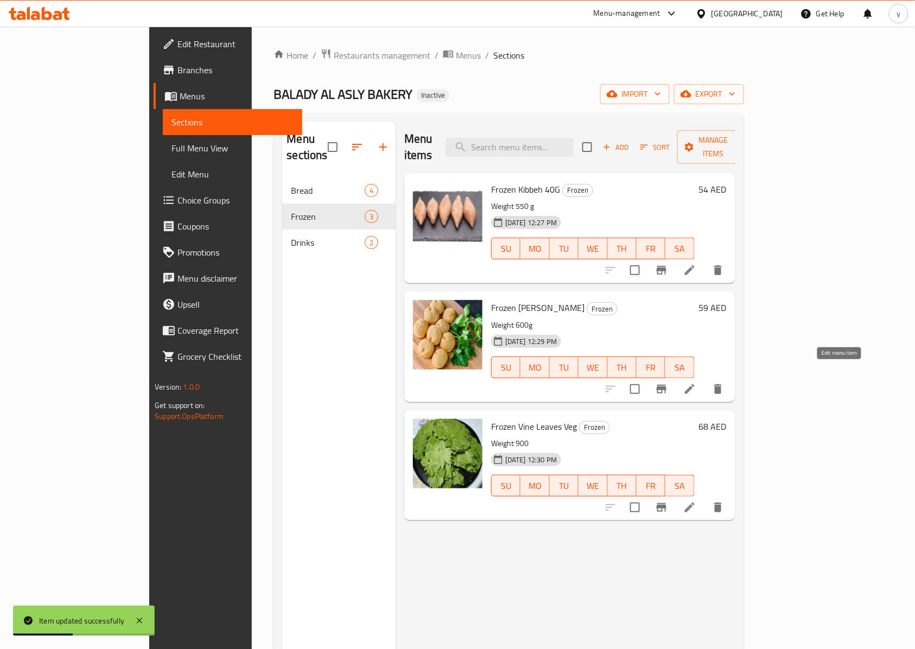
click at [696, 383] on icon at bounding box center [689, 389] width 13 height 13
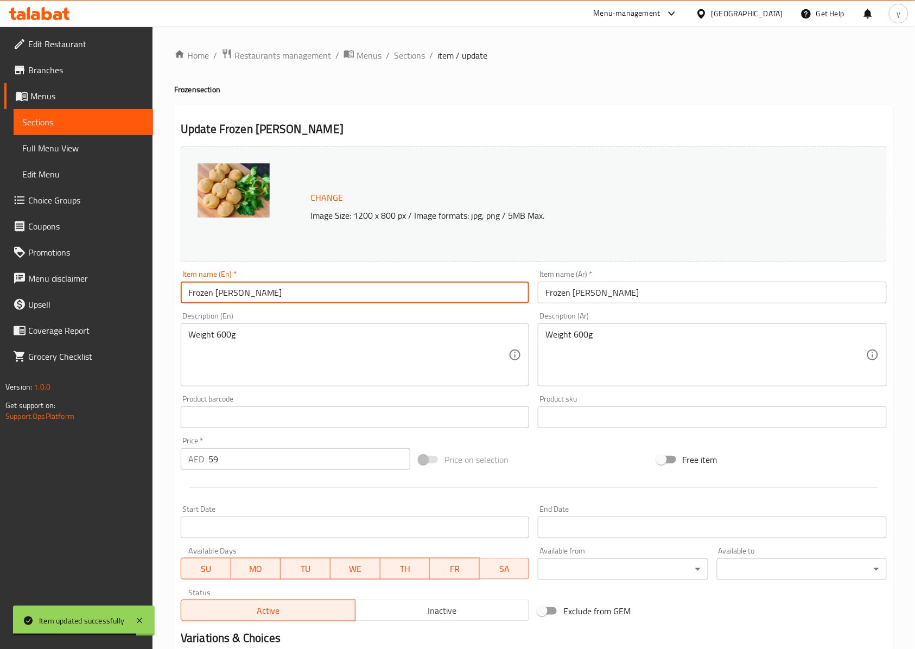
click at [228, 296] on input "Frozen [PERSON_NAME]" at bounding box center [355, 293] width 348 height 22
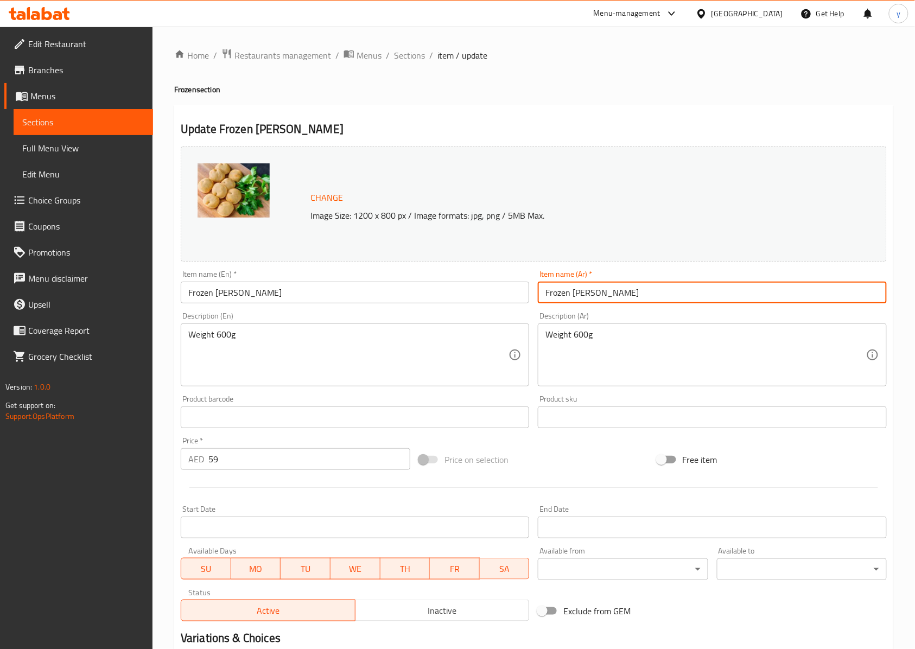
drag, startPoint x: 615, startPoint y: 293, endPoint x: 574, endPoint y: 305, distance: 42.4
click at [574, 305] on div "Item name (Ar)   * Frozen Shish Barak Item name (Ar) *" at bounding box center [712, 287] width 357 height 42
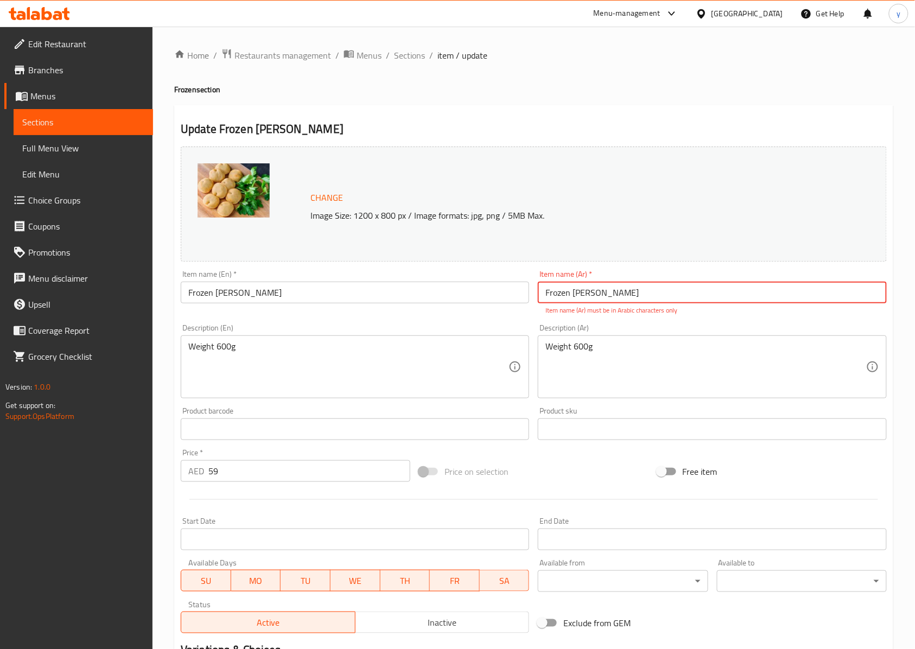
drag, startPoint x: 619, startPoint y: 291, endPoint x: 521, endPoint y: 298, distance: 97.9
click at [521, 298] on div "Change Image Size: 1200 x 800 px / Image formats: jpg, png / 5MB Max. Item name…" at bounding box center [533, 390] width 715 height 496
type input "شيش بارك مجمد"
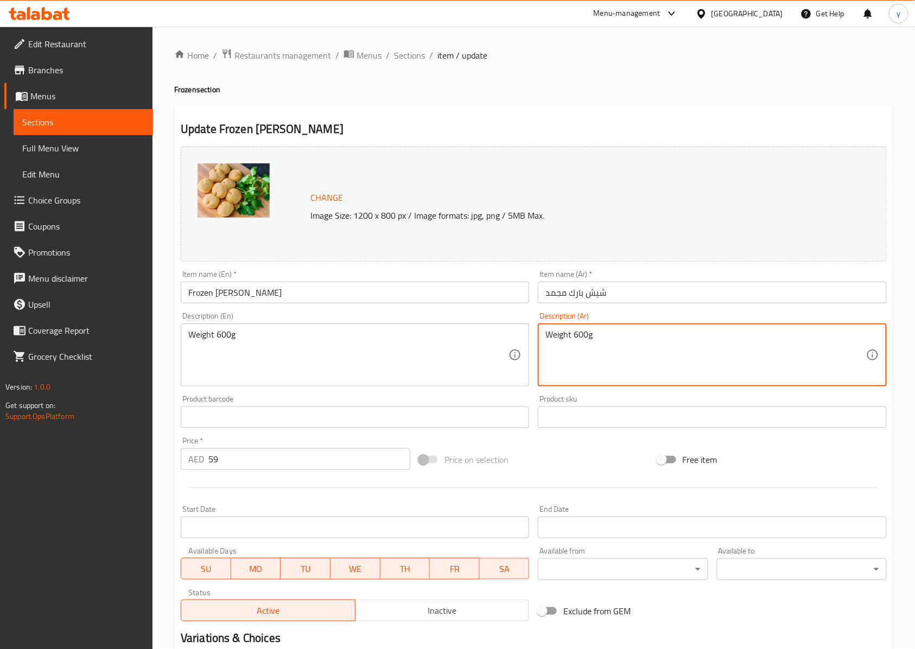
drag, startPoint x: 573, startPoint y: 350, endPoint x: 520, endPoint y: 357, distance: 53.6
type textarea "6"
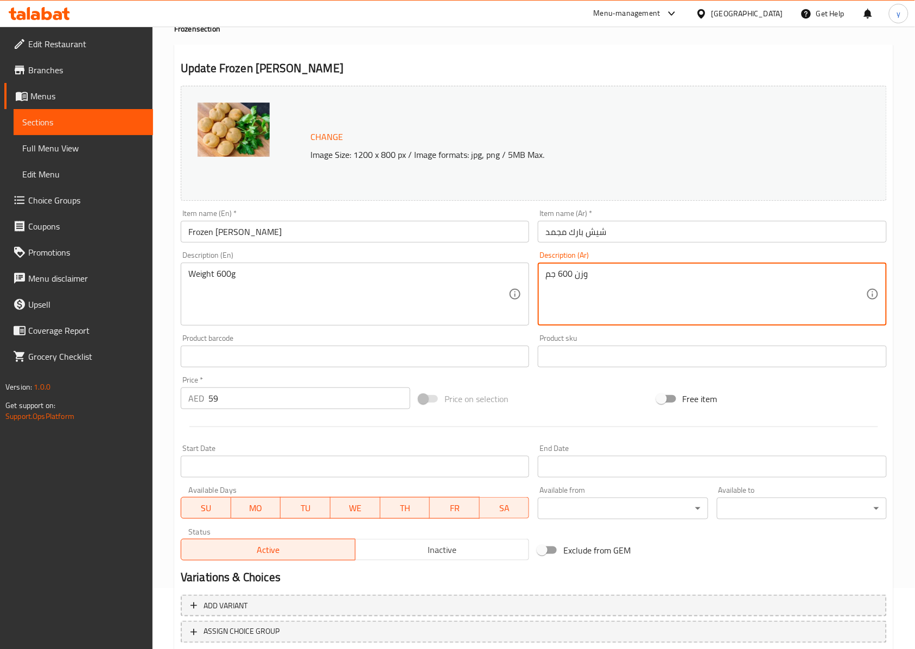
scroll to position [133, 0]
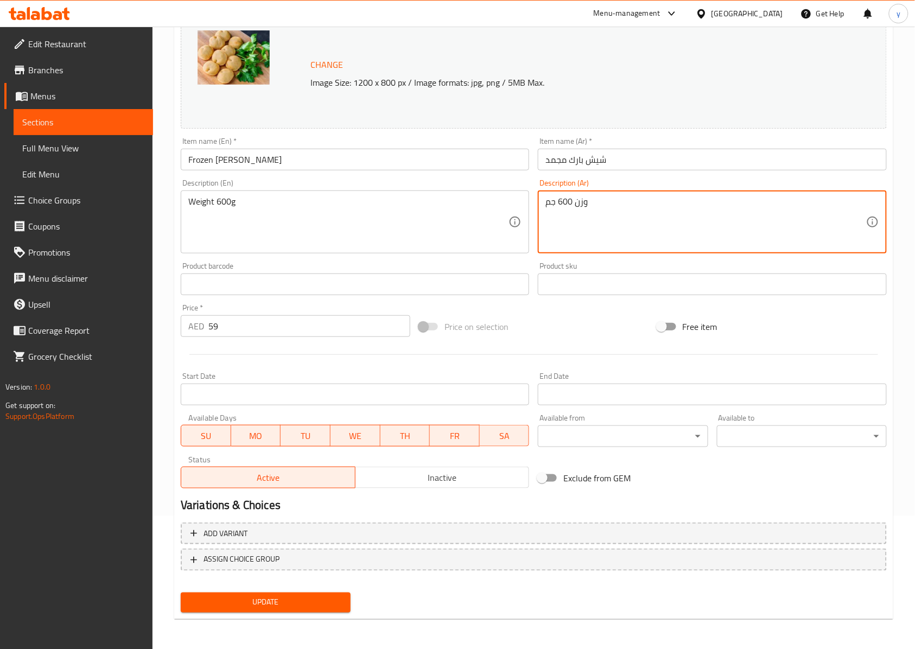
type textarea "وزن 600 جم"
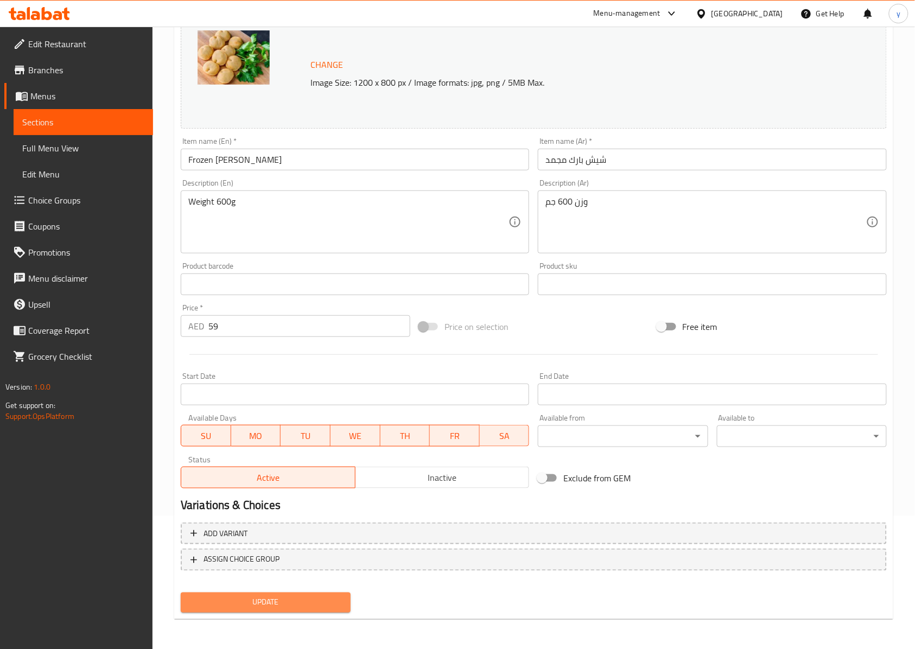
click at [335, 601] on span "Update" at bounding box center [265, 603] width 153 height 14
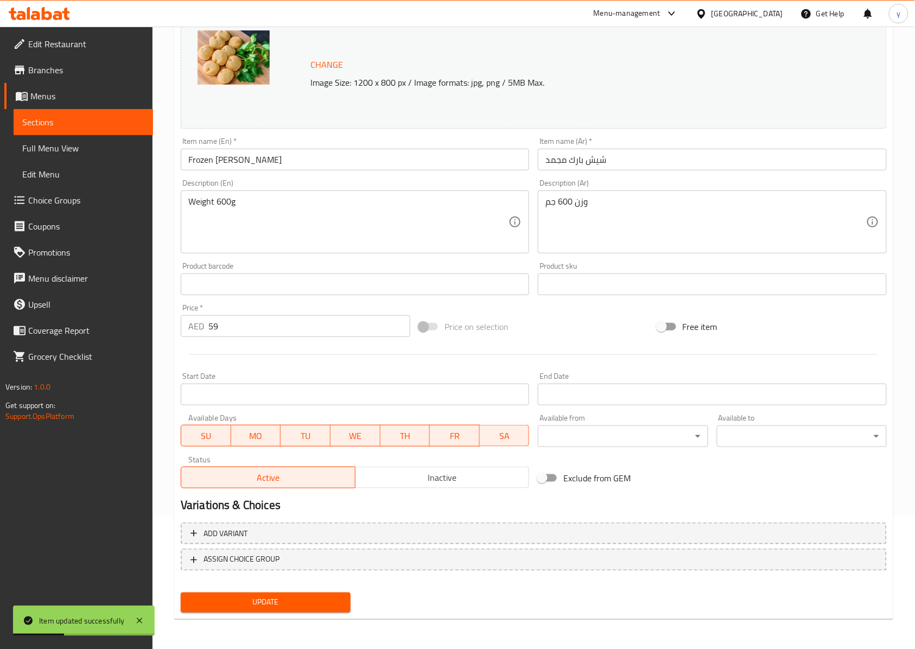
scroll to position [0, 0]
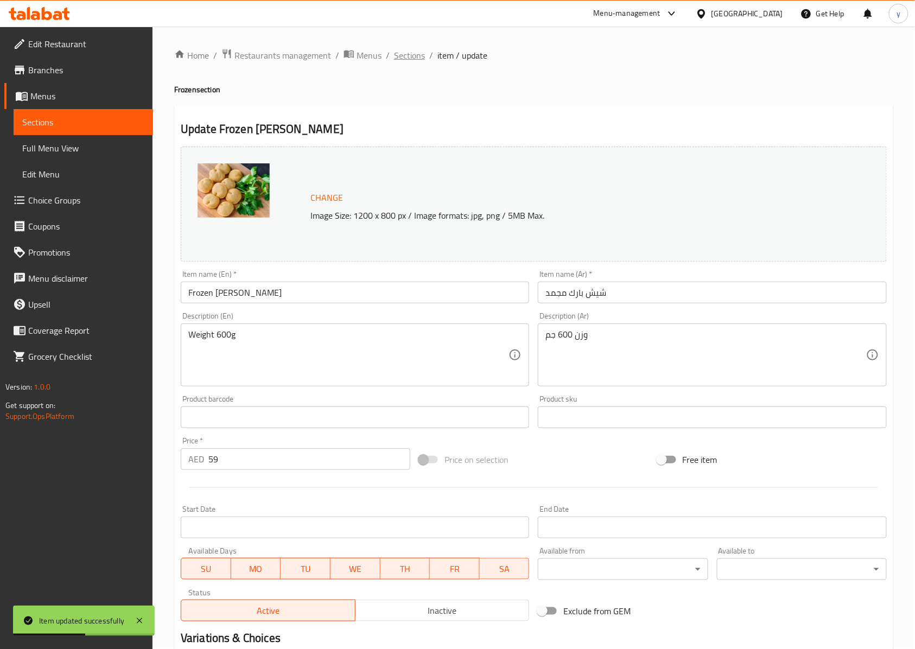
click at [417, 57] on span "Sections" at bounding box center [409, 55] width 31 height 13
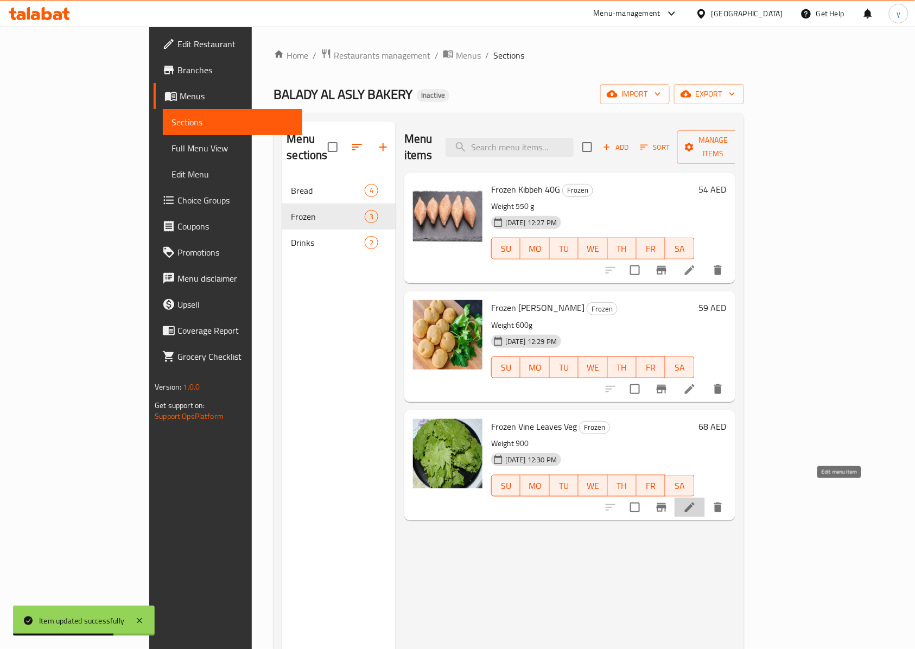
click at [696, 501] on icon at bounding box center [689, 507] width 13 height 13
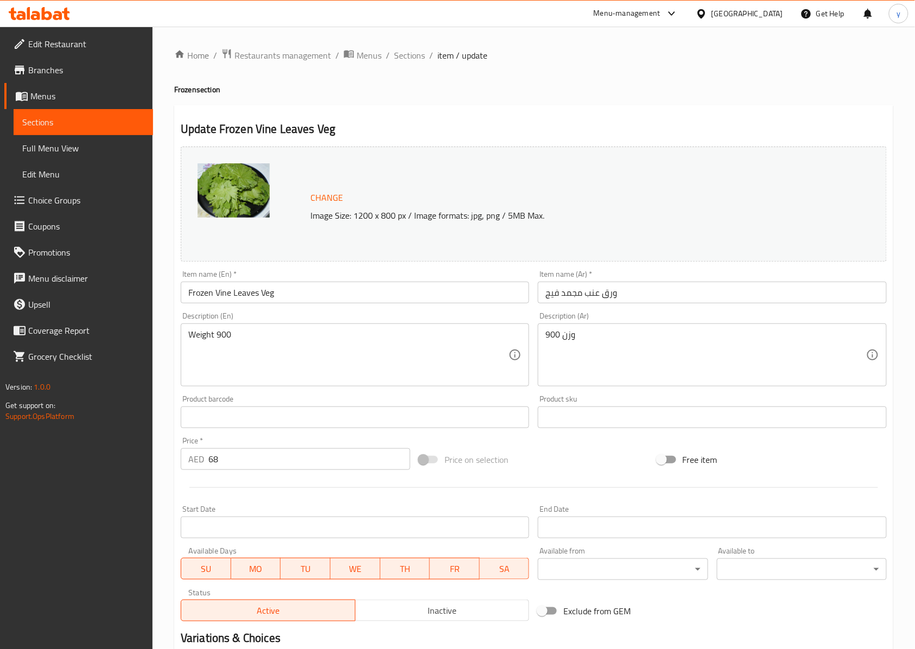
click at [259, 337] on textarea "Weight 900" at bounding box center [348, 355] width 320 height 52
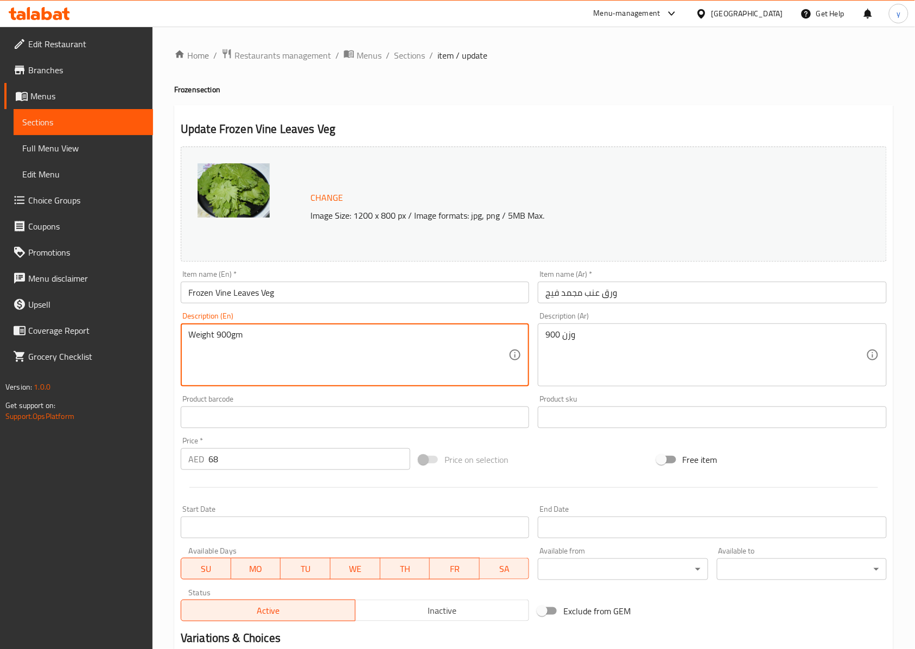
type textarea "Weight 900gm"
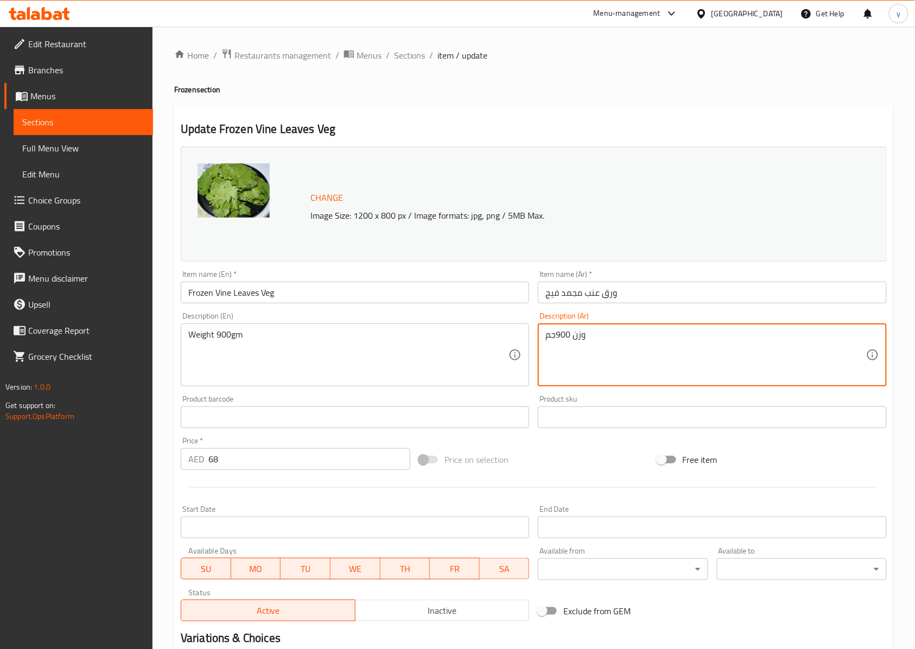
click at [556, 336] on textarea "وزن 900جم" at bounding box center [705, 355] width 320 height 52
drag, startPoint x: 584, startPoint y: 337, endPoint x: 518, endPoint y: 340, distance: 66.3
click at [518, 340] on div "Change Image Size: 1200 x 800 px / Image formats: jpg, png / 5MB Max. Item name…" at bounding box center [533, 384] width 715 height 484
type textarea "وزن 900 جم"
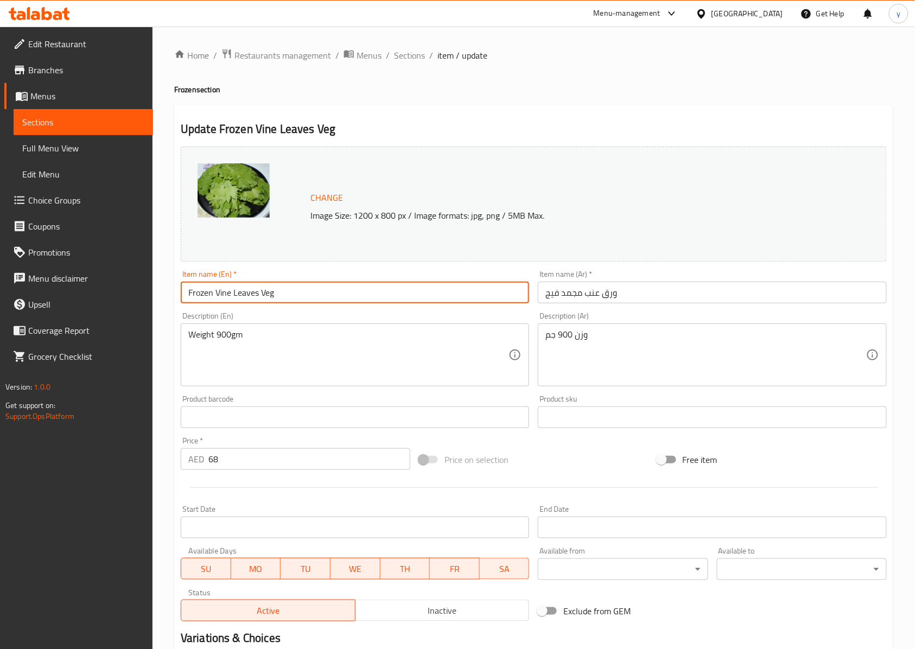
click at [264, 294] on input "Frozen Vine Leaves Veg" at bounding box center [355, 293] width 348 height 22
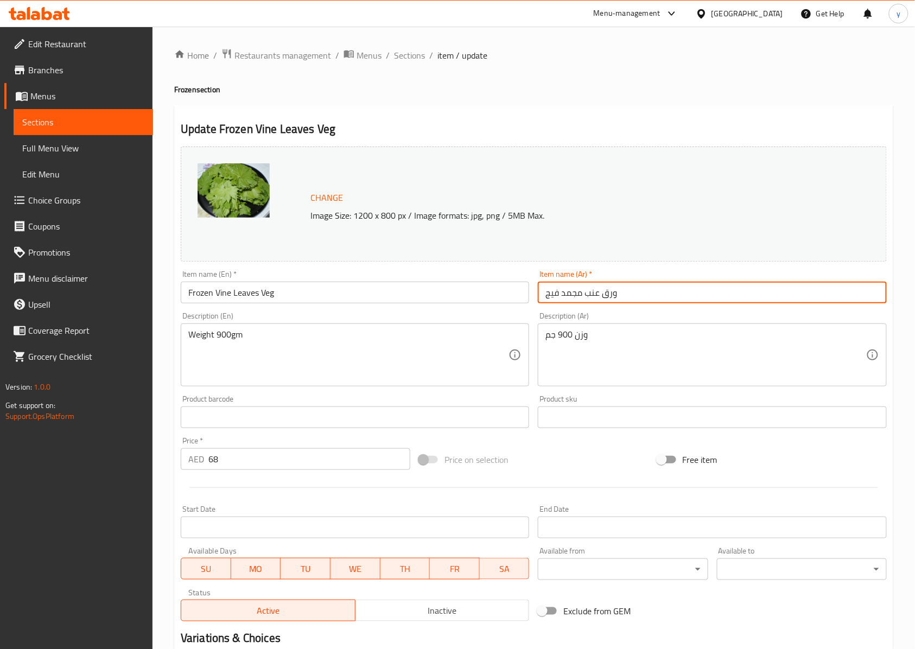
click at [645, 290] on input "ورق عنب مجمد فيج" at bounding box center [712, 293] width 348 height 22
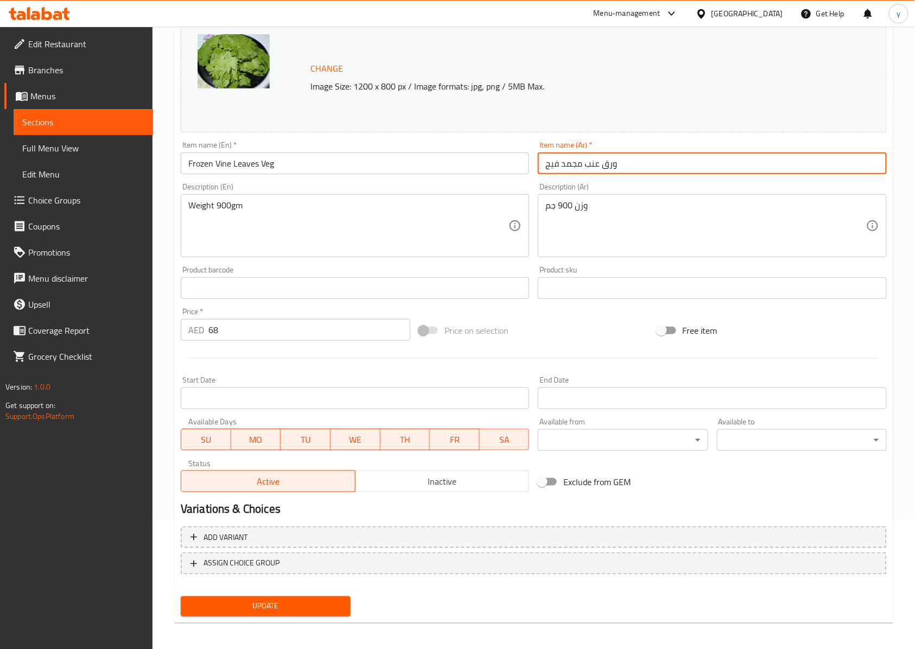
scroll to position [133, 0]
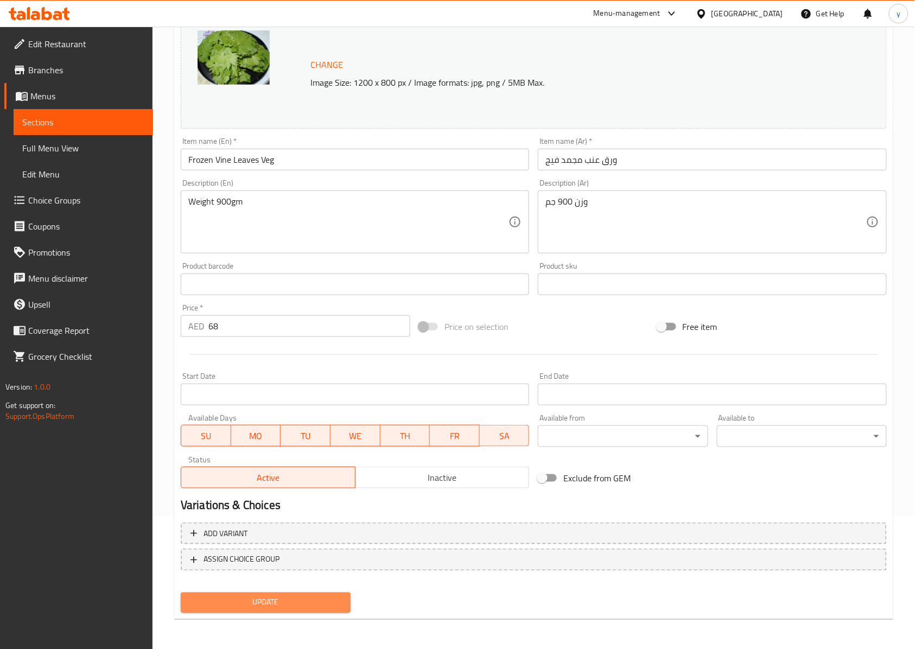
click at [289, 611] on button "Update" at bounding box center [266, 603] width 170 height 20
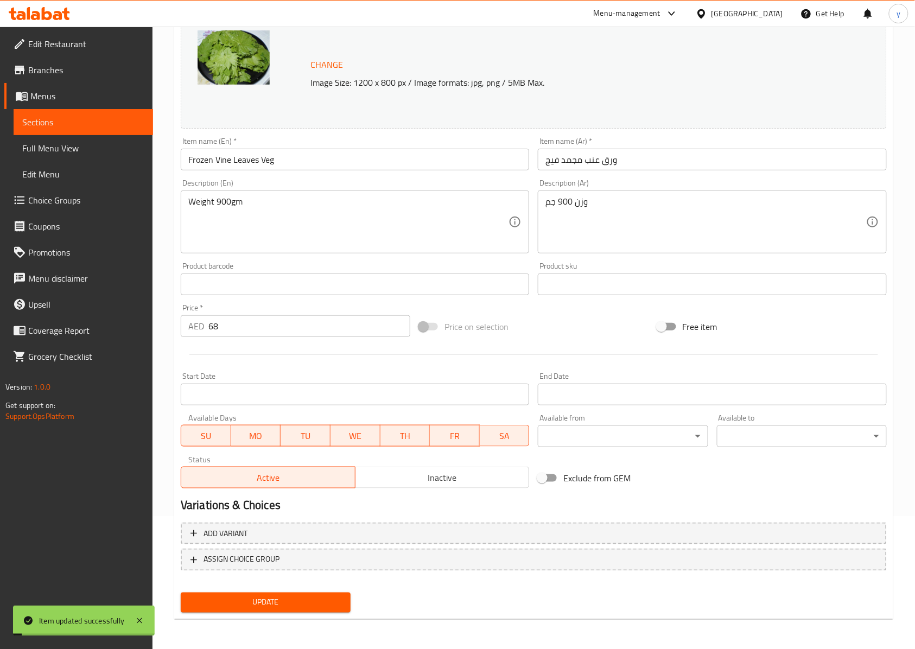
scroll to position [0, 0]
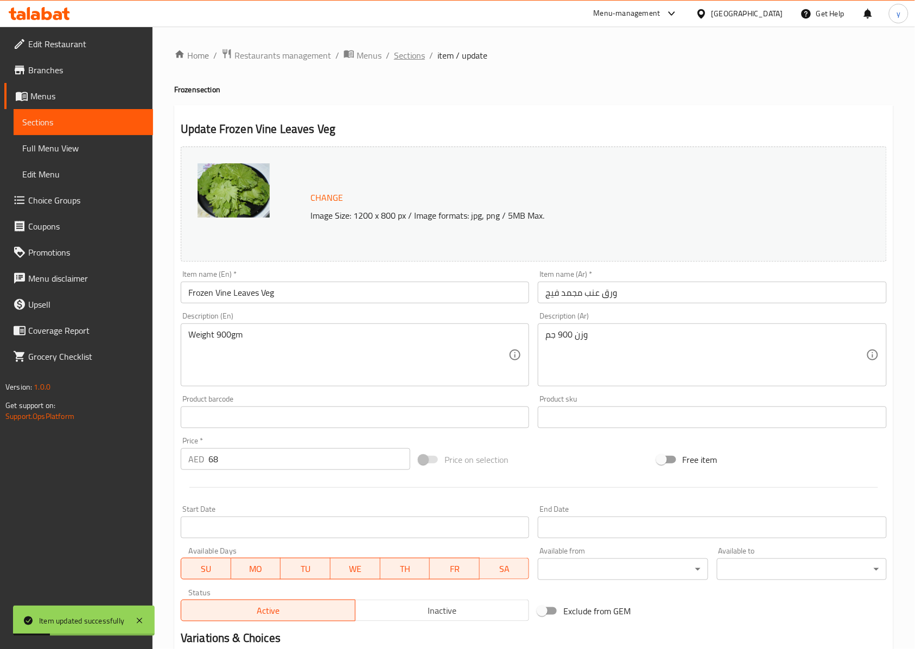
click at [418, 55] on span "Sections" at bounding box center [409, 55] width 31 height 13
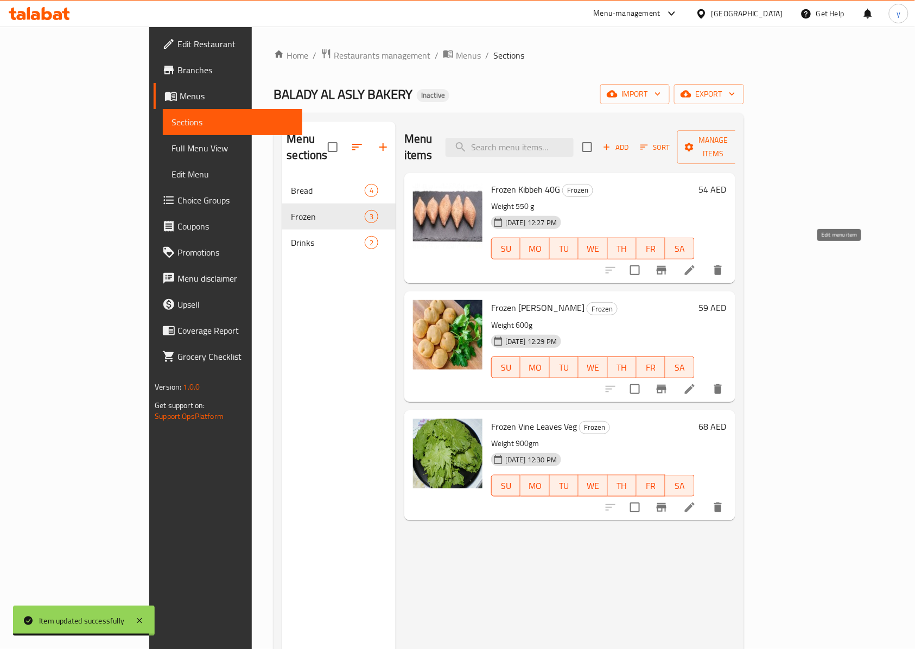
click at [696, 264] on icon at bounding box center [689, 270] width 13 height 13
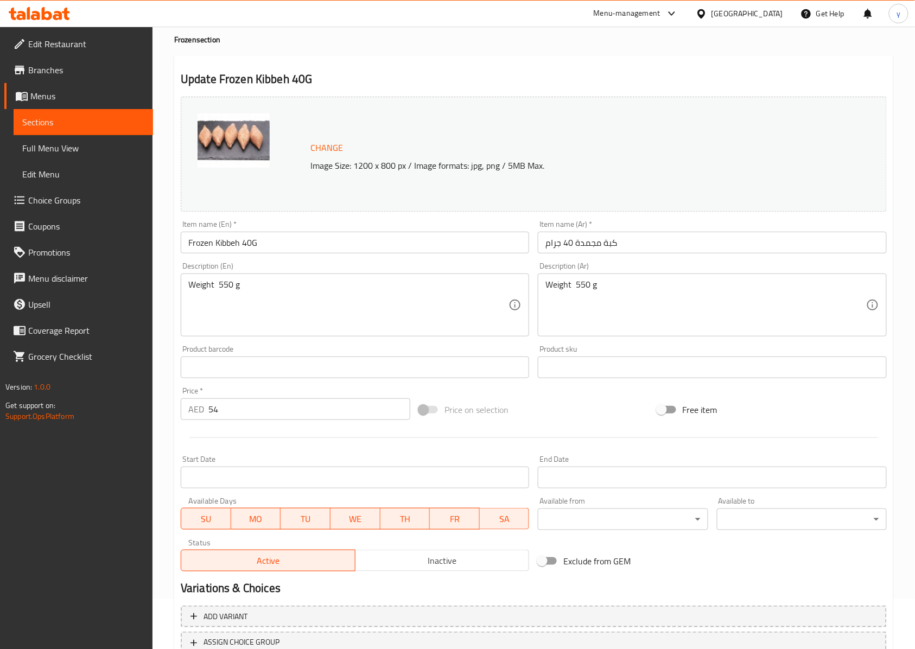
scroll to position [72, 0]
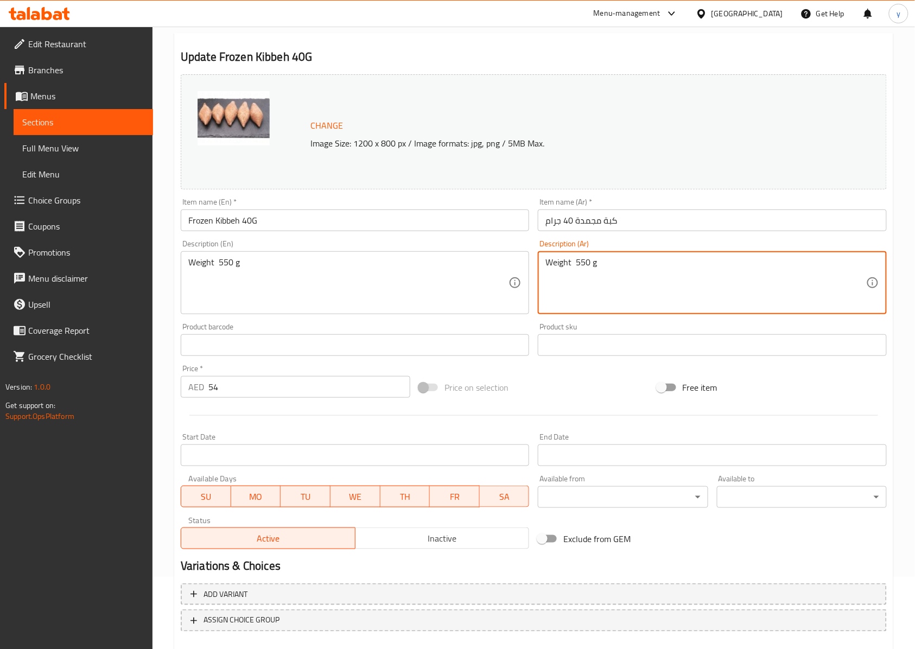
drag, startPoint x: 598, startPoint y: 266, endPoint x: 528, endPoint y: 267, distance: 70.0
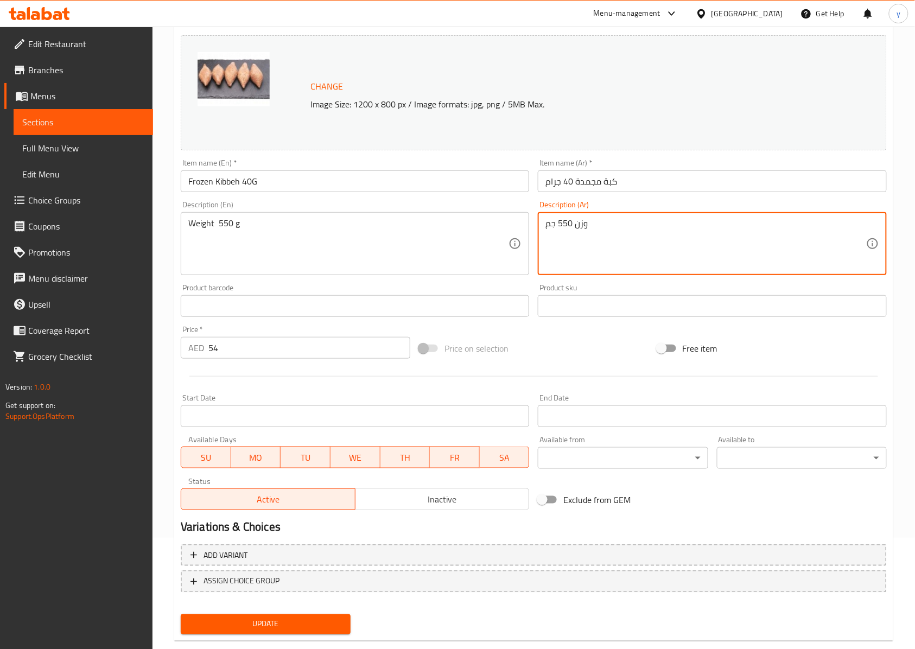
scroll to position [133, 0]
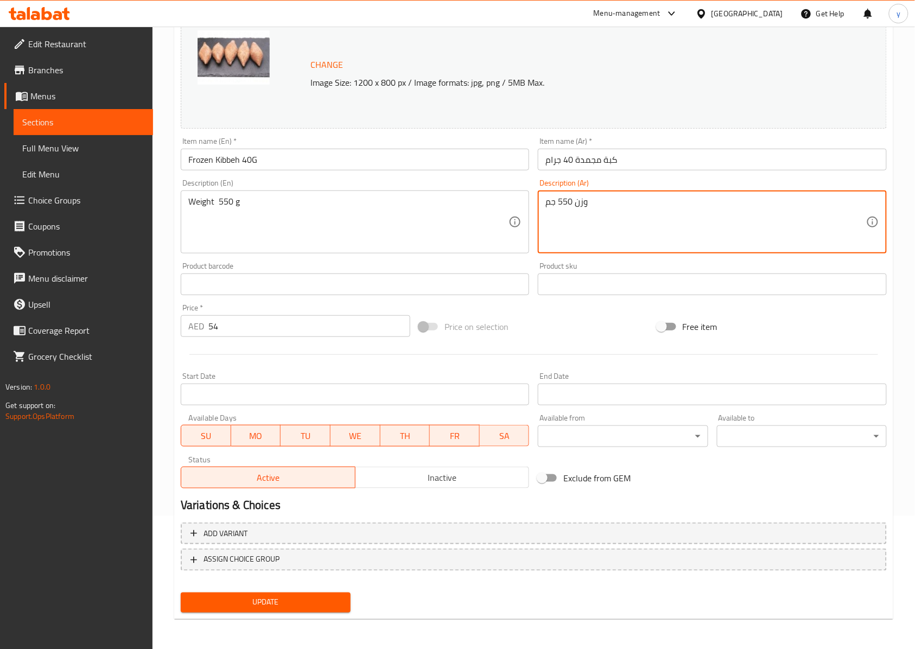
type textarea "وزن 550 جم"
click at [291, 602] on span "Update" at bounding box center [265, 603] width 153 height 14
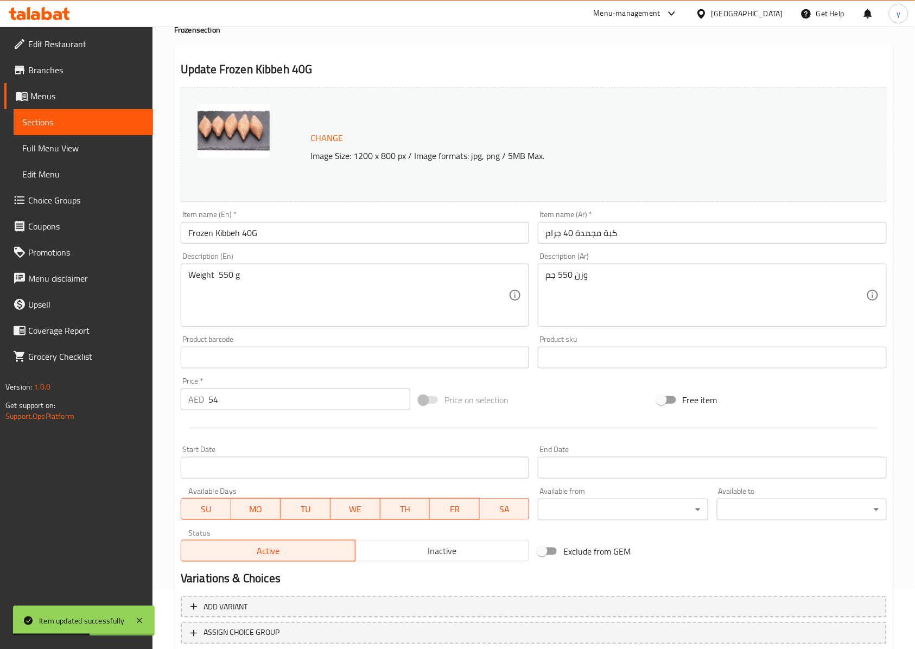
scroll to position [0, 0]
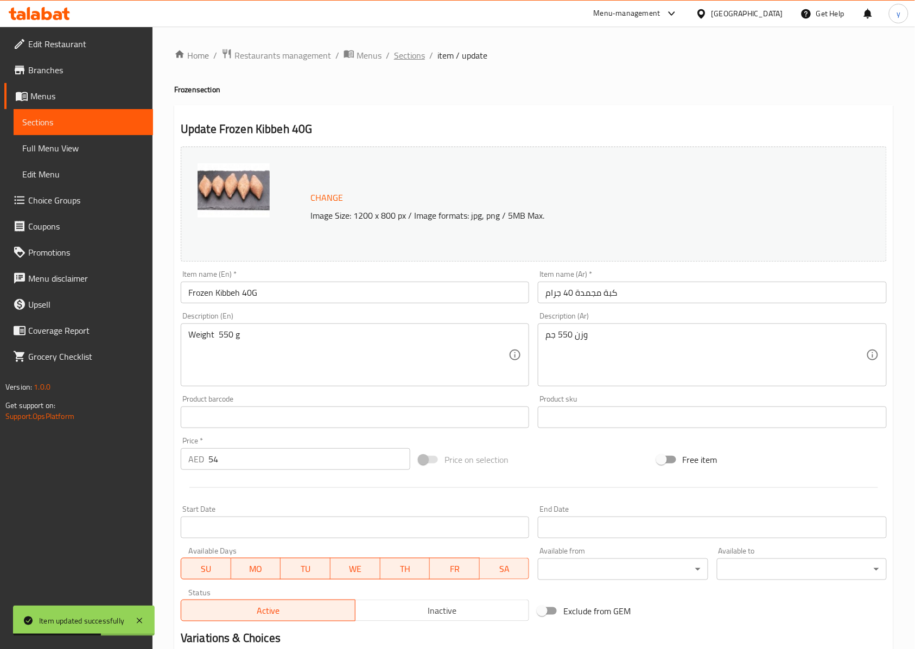
click at [402, 52] on span "Sections" at bounding box center [409, 55] width 31 height 13
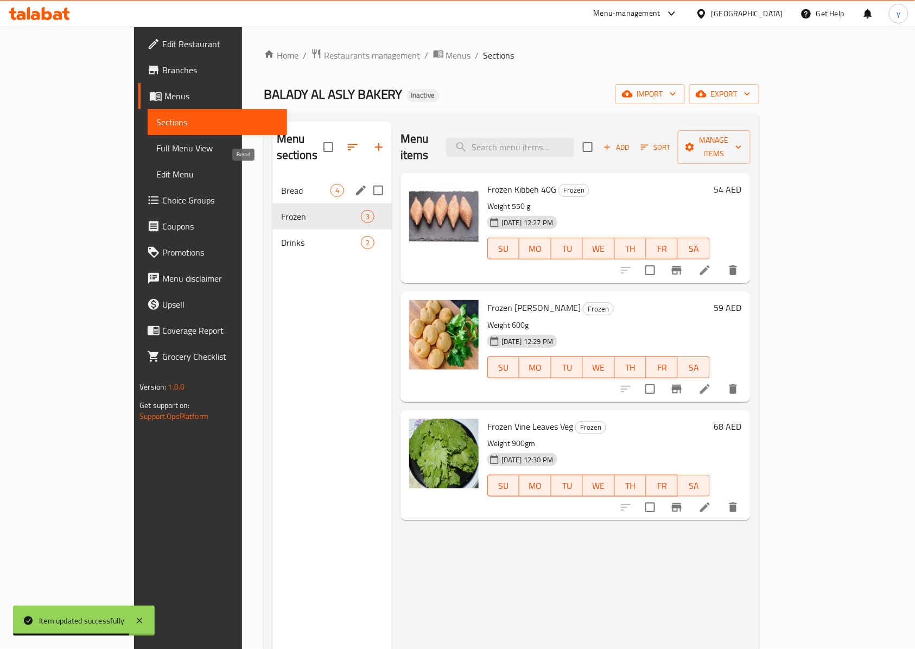
click at [281, 184] on span "Bread" at bounding box center [305, 190] width 49 height 13
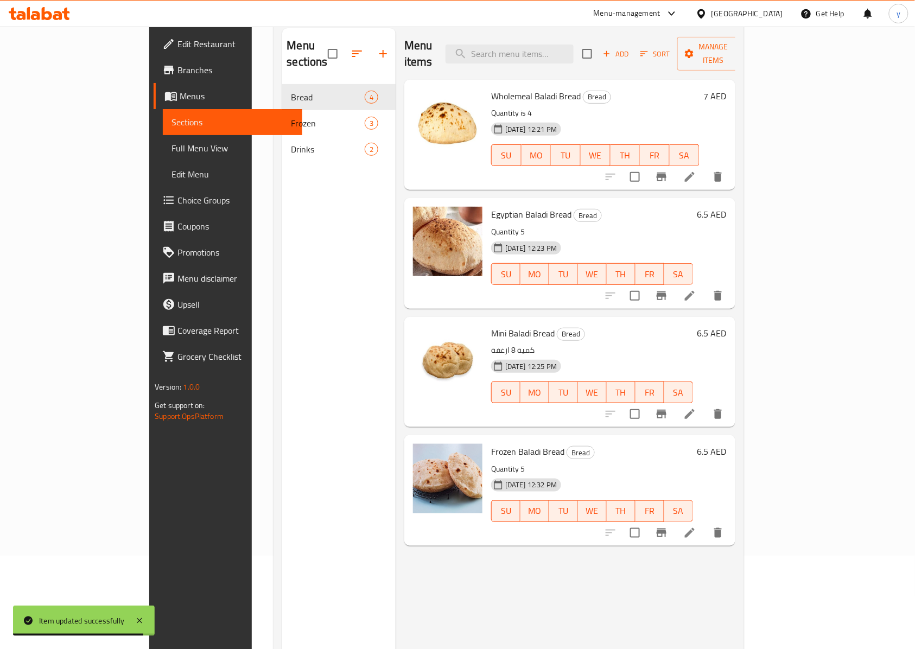
scroll to position [153, 0]
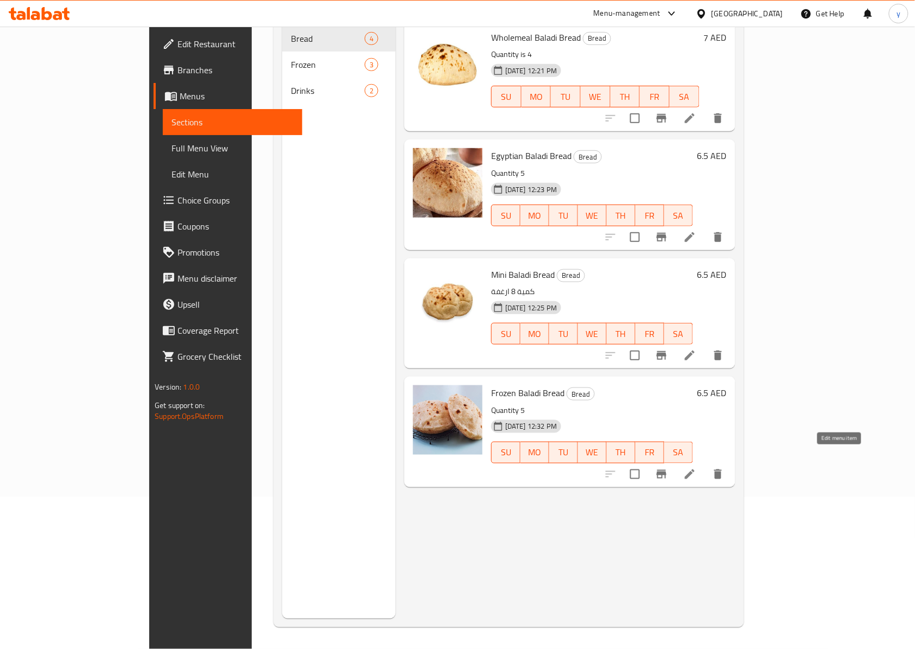
click at [696, 468] on icon at bounding box center [689, 474] width 13 height 13
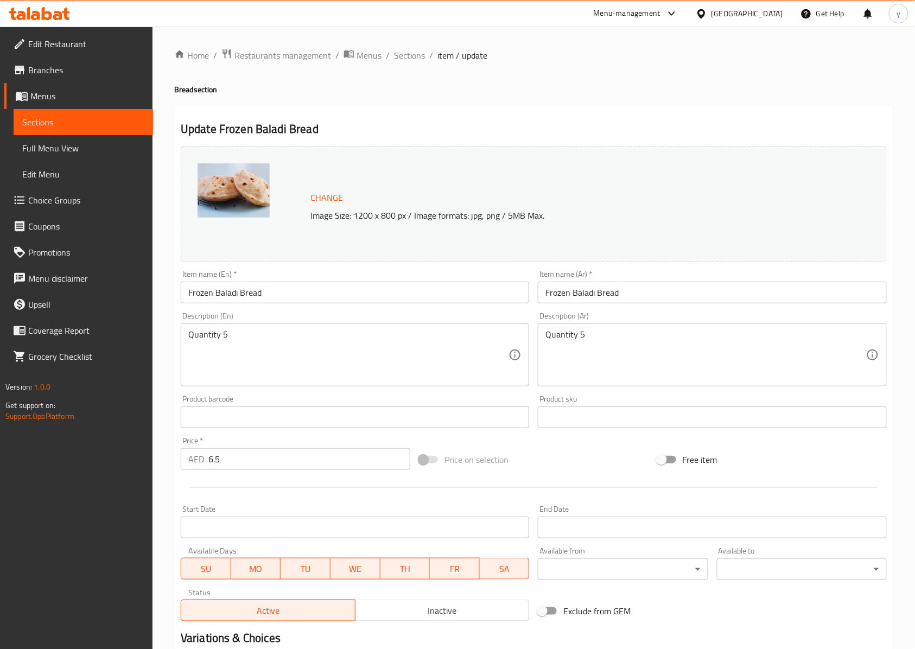
click at [257, 294] on input "Frozen Baladi Bread" at bounding box center [355, 293] width 348 height 22
click at [583, 299] on input "Frozen Baladi Bread" at bounding box center [712, 293] width 348 height 22
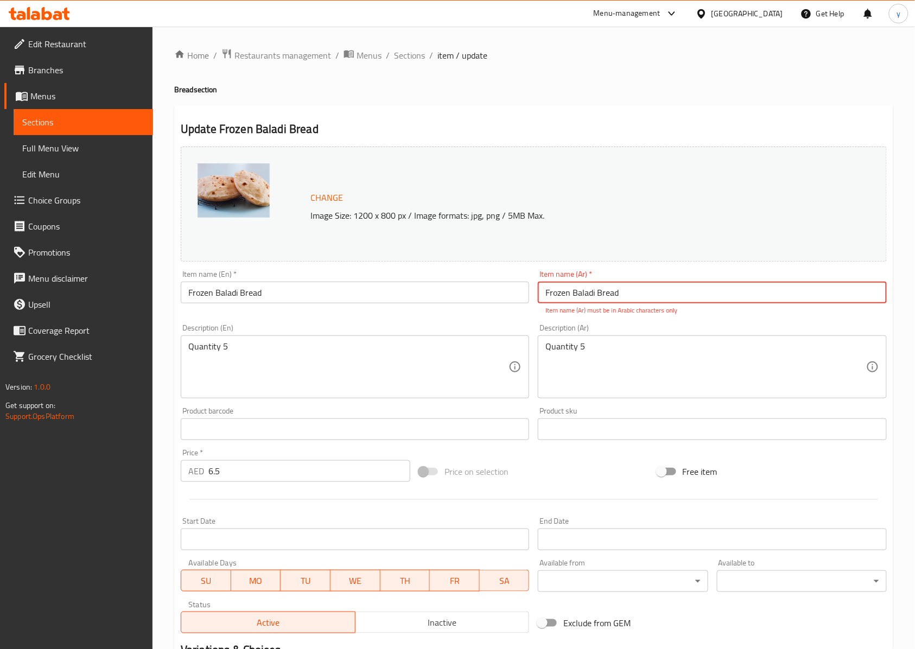
click at [630, 285] on input "Frozen Baladi Bread" at bounding box center [712, 293] width 348 height 22
type input "ح"
type input "خبز بلدي مجمد"
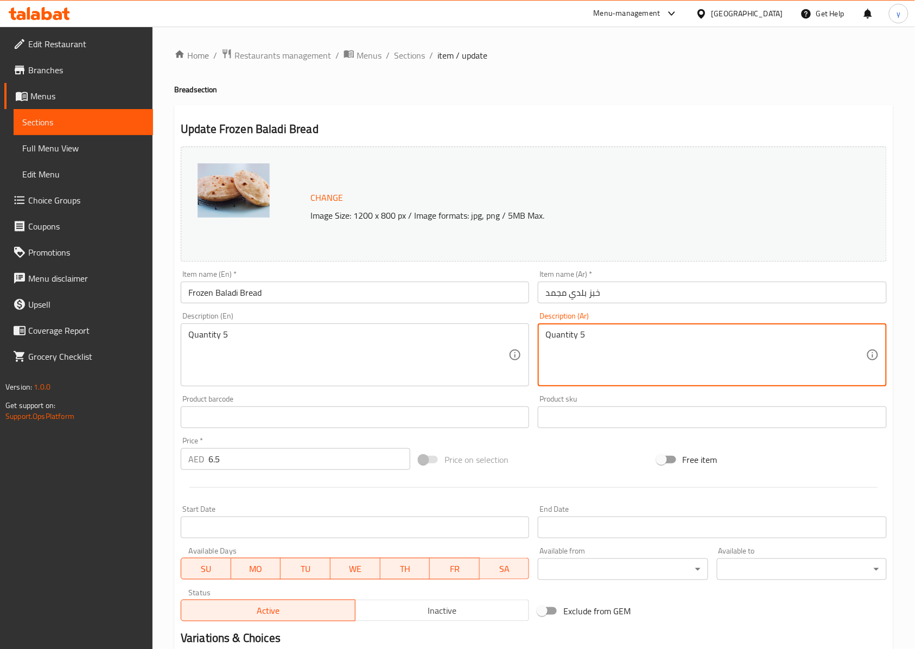
drag, startPoint x: 587, startPoint y: 346, endPoint x: 530, endPoint y: 352, distance: 57.3
click at [579, 338] on textarea "Quantity 5" at bounding box center [705, 355] width 320 height 52
click at [548, 333] on textarea "Quantity 5" at bounding box center [705, 355] width 320 height 52
click at [550, 333] on textarea "Quantity 5" at bounding box center [705, 355] width 320 height 52
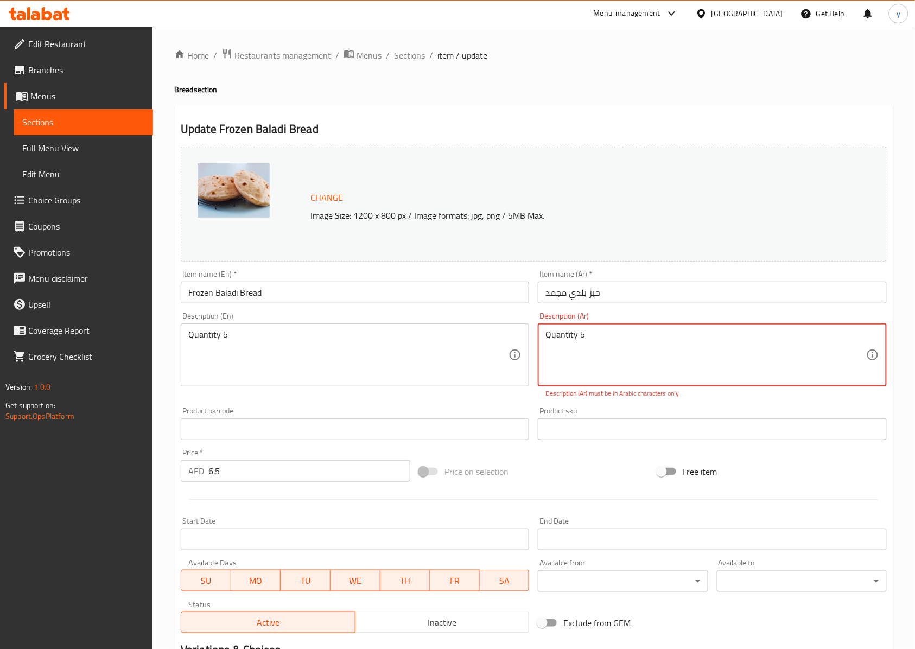
drag, startPoint x: 585, startPoint y: 336, endPoint x: 515, endPoint y: 347, distance: 70.8
click at [515, 347] on div "Change Image Size: 1200 x 800 px / Image formats: jpg, png / 5MB Max. Item name…" at bounding box center [533, 390] width 715 height 496
type textarea ";"
type textarea "كمية 5"
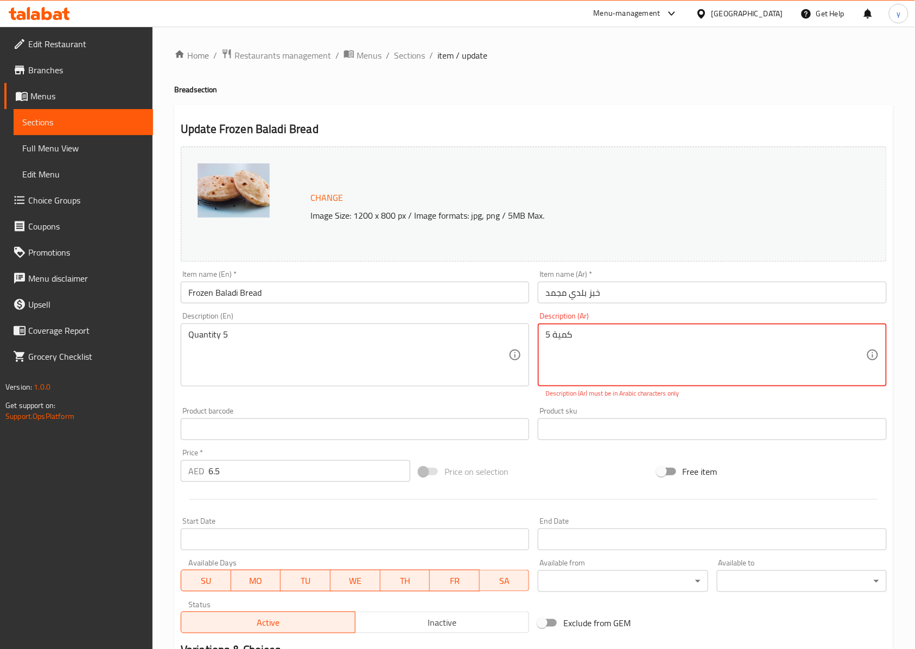
click at [196, 338] on textarea "Quantity 5" at bounding box center [348, 355] width 320 height 52
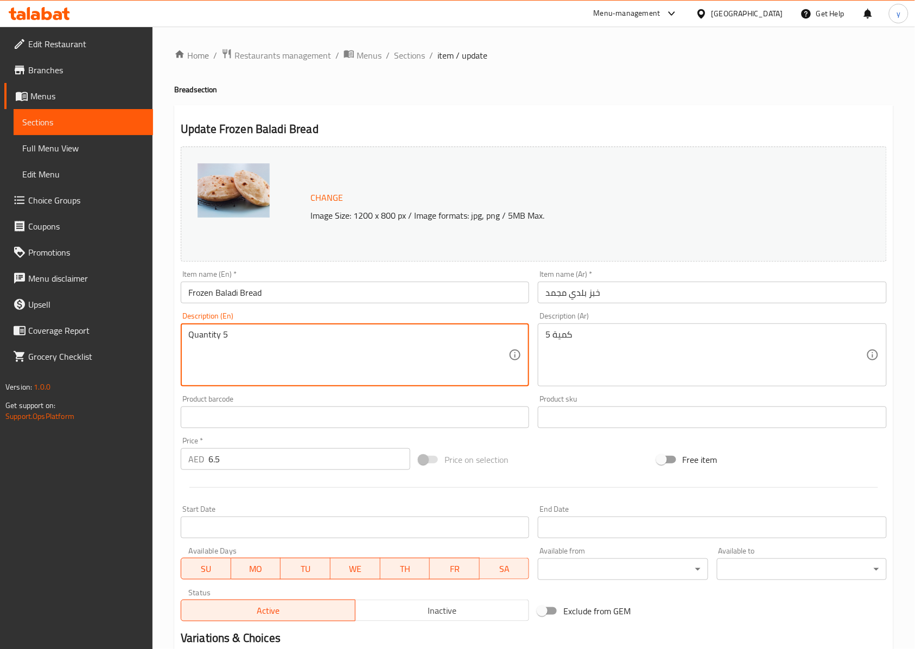
click at [302, 351] on textarea "Quantity 5" at bounding box center [348, 355] width 320 height 52
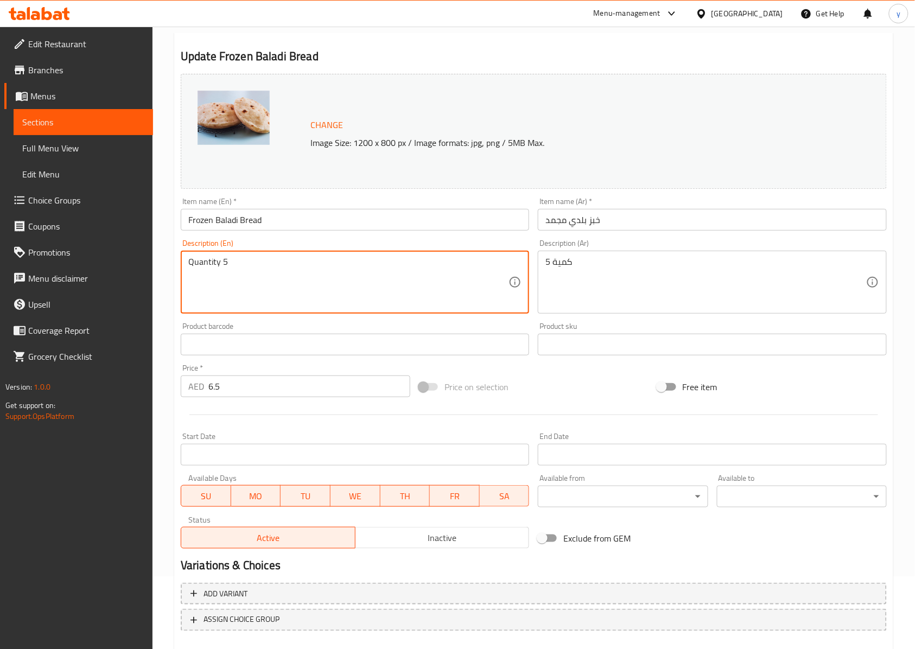
scroll to position [133, 0]
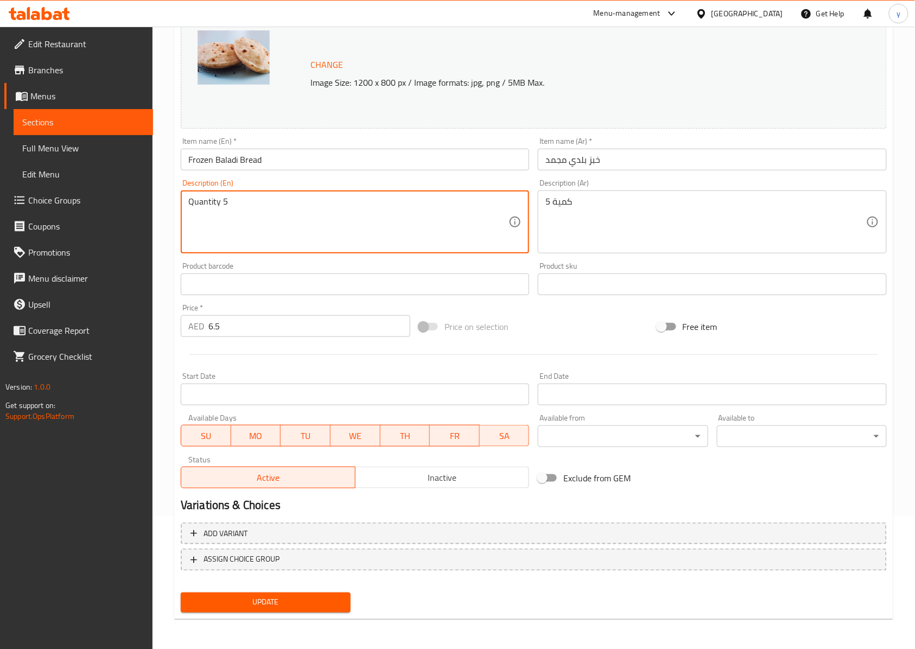
click at [307, 599] on span "Update" at bounding box center [265, 603] width 153 height 14
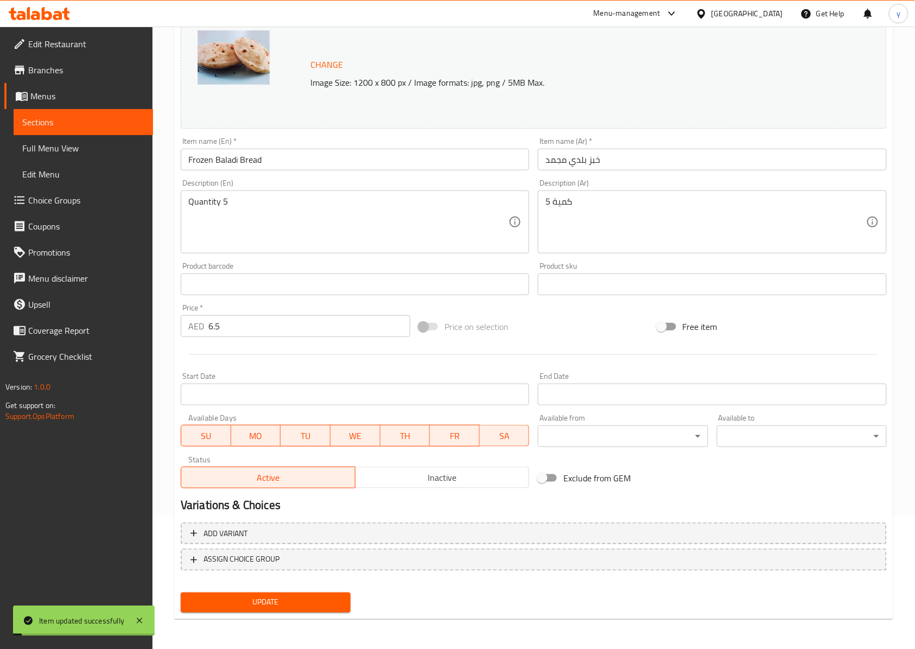
scroll to position [0, 0]
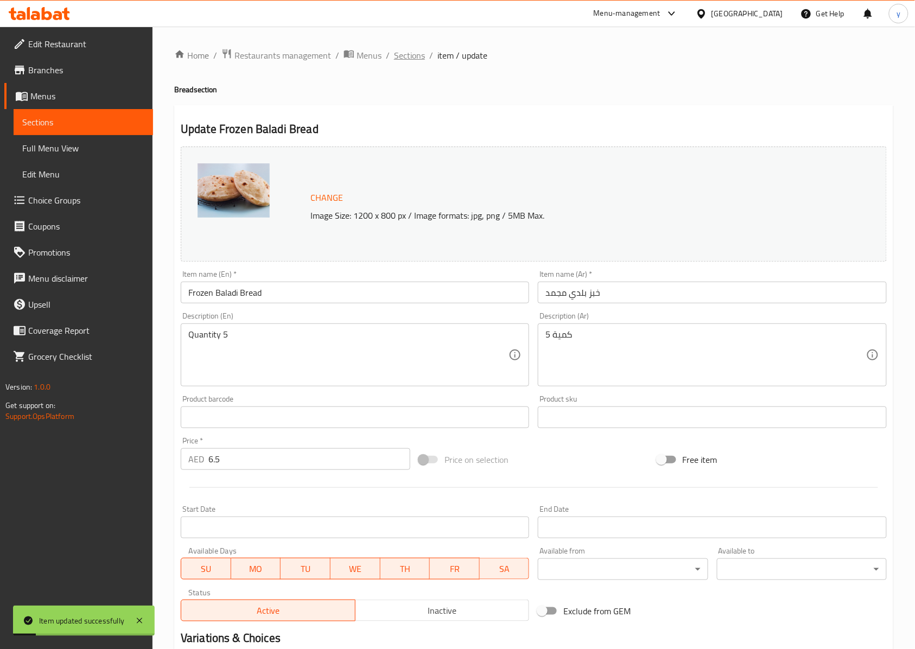
click at [411, 53] on span "Sections" at bounding box center [409, 55] width 31 height 13
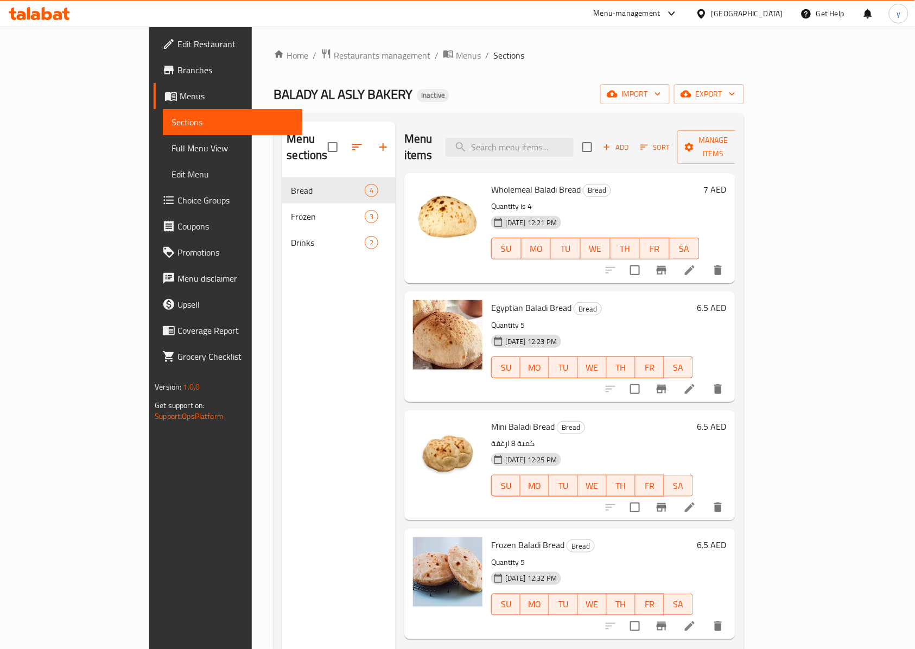
click at [705, 617] on li at bounding box center [690, 627] width 30 height 20
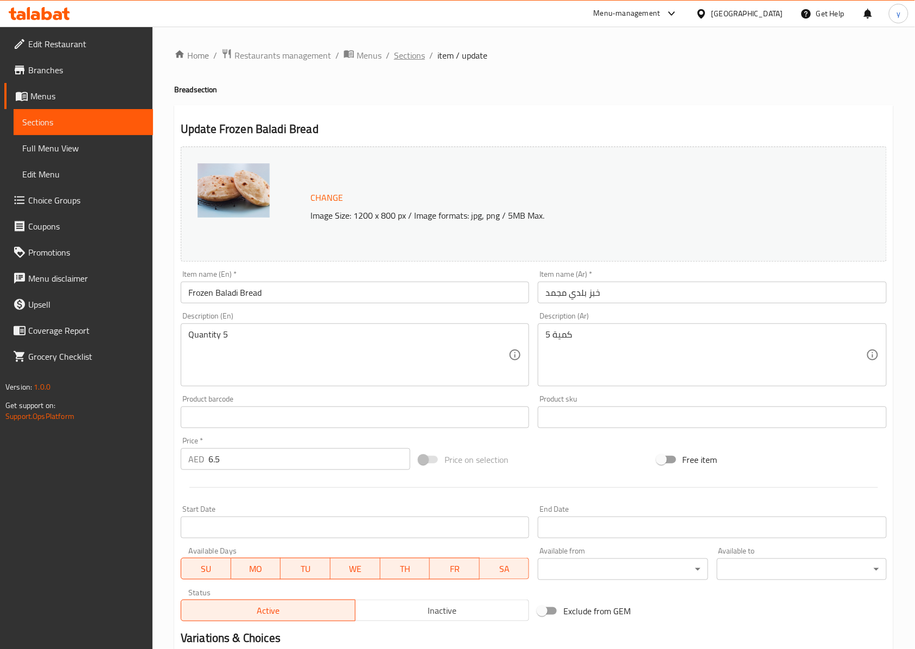
click at [407, 62] on span "Sections" at bounding box center [409, 55] width 31 height 13
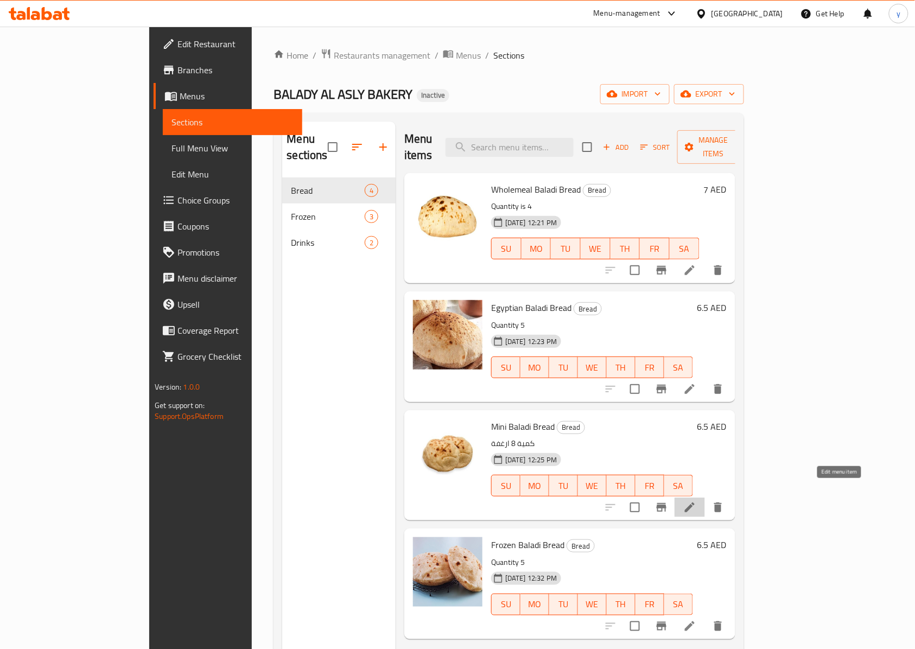
click at [696, 501] on icon at bounding box center [689, 507] width 13 height 13
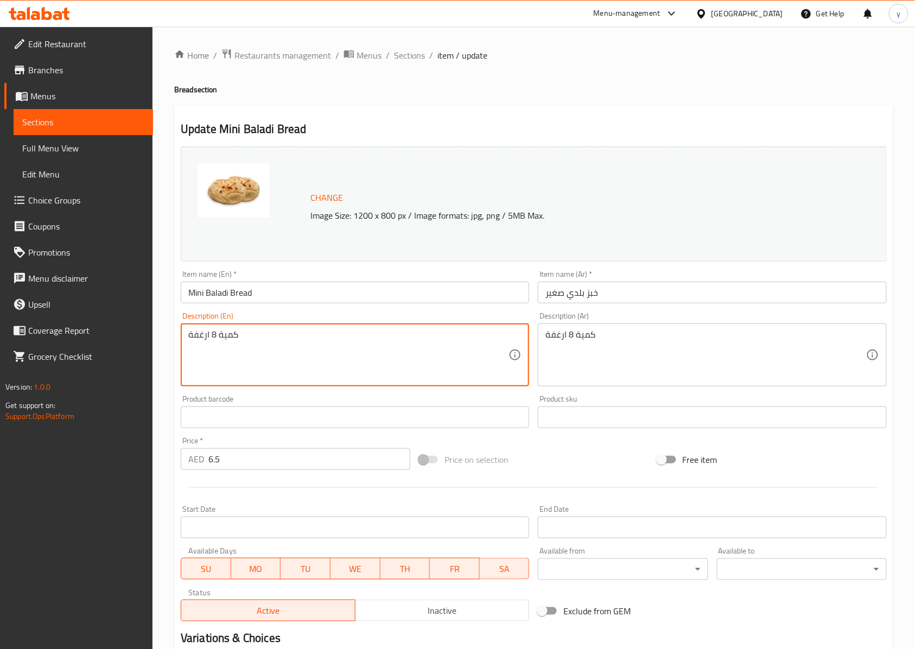
click at [196, 337] on textarea "كمية 8 ارغفة" at bounding box center [348, 355] width 320 height 52
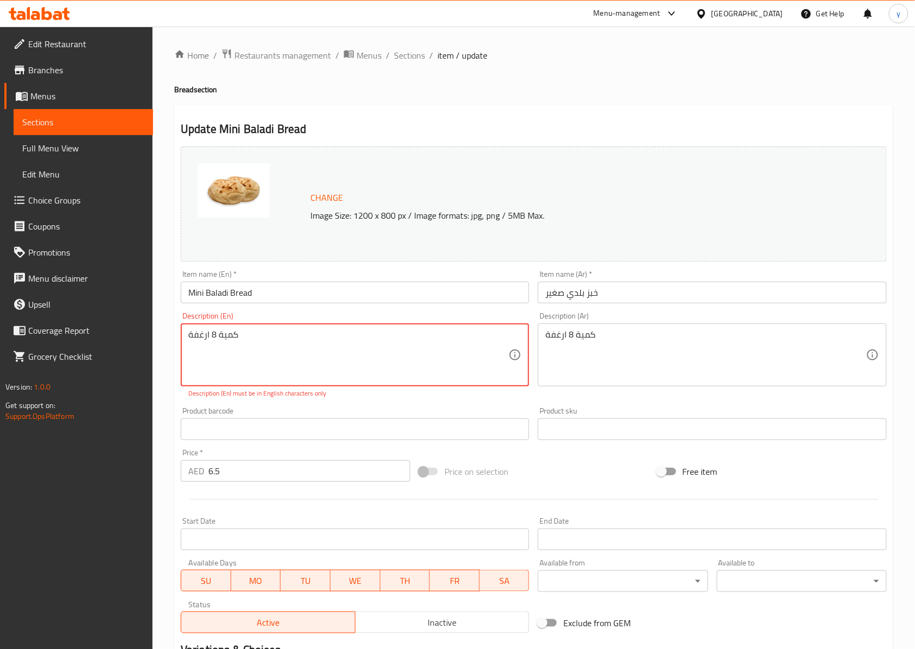
click at [238, 336] on textarea "كمية 8 ارغفة" at bounding box center [348, 355] width 320 height 52
click at [403, 52] on span "Sections" at bounding box center [409, 55] width 31 height 13
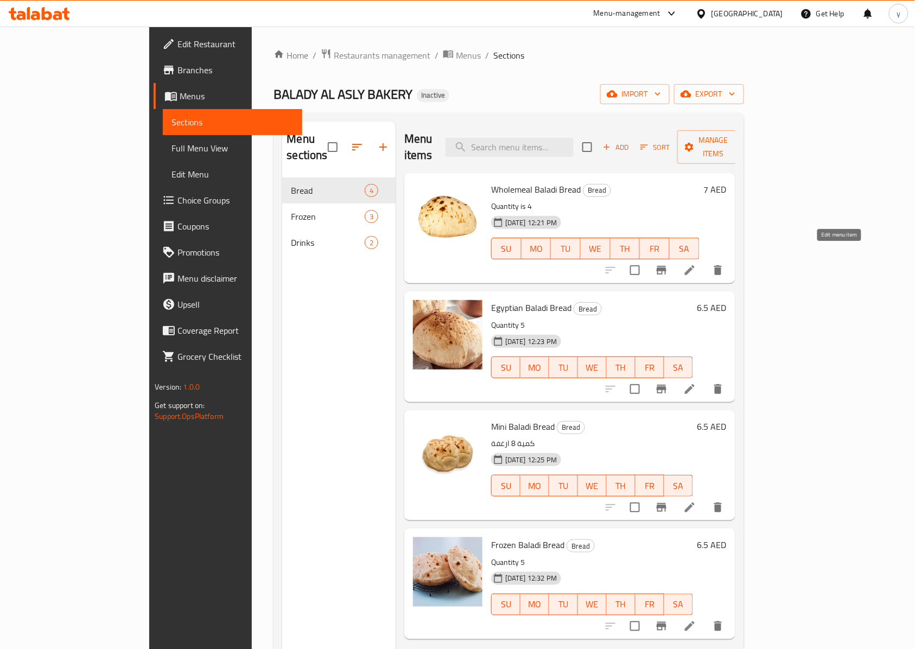
click at [696, 264] on icon at bounding box center [689, 270] width 13 height 13
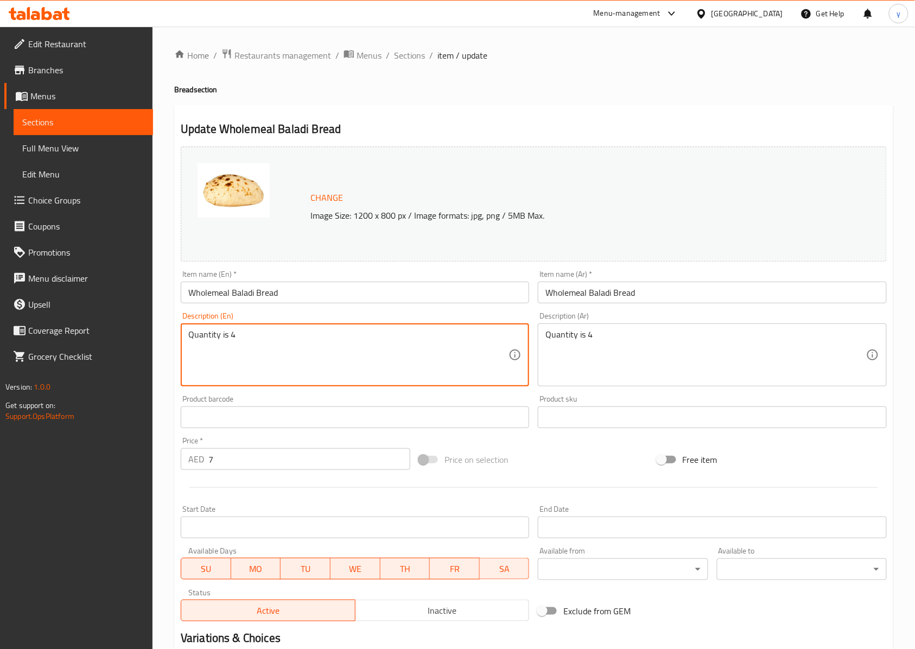
drag, startPoint x: 249, startPoint y: 333, endPoint x: 154, endPoint y: 339, distance: 94.6
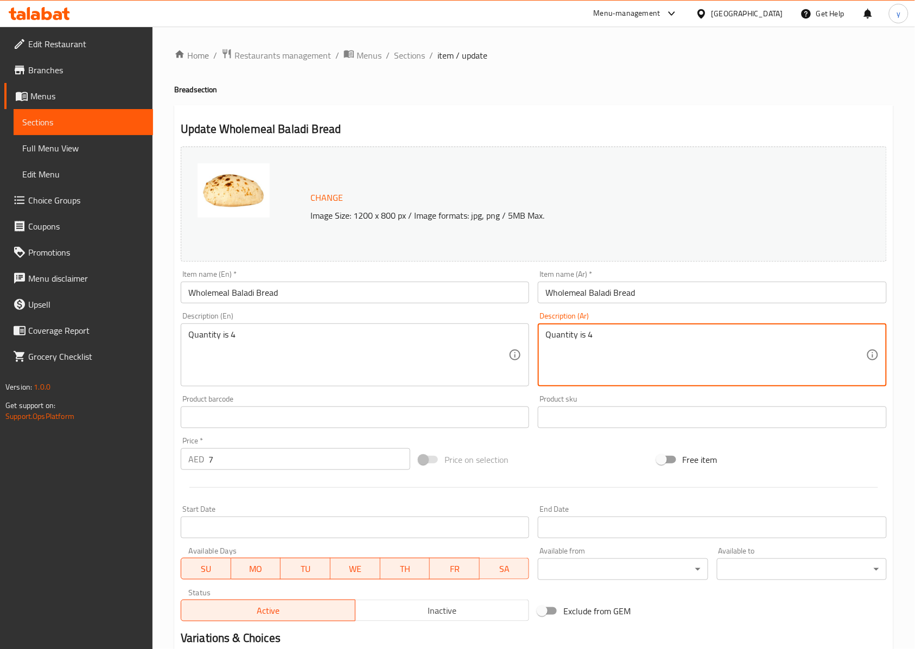
drag, startPoint x: 601, startPoint y: 336, endPoint x: 532, endPoint y: 348, distance: 70.5
type textarea "الكمية 4"
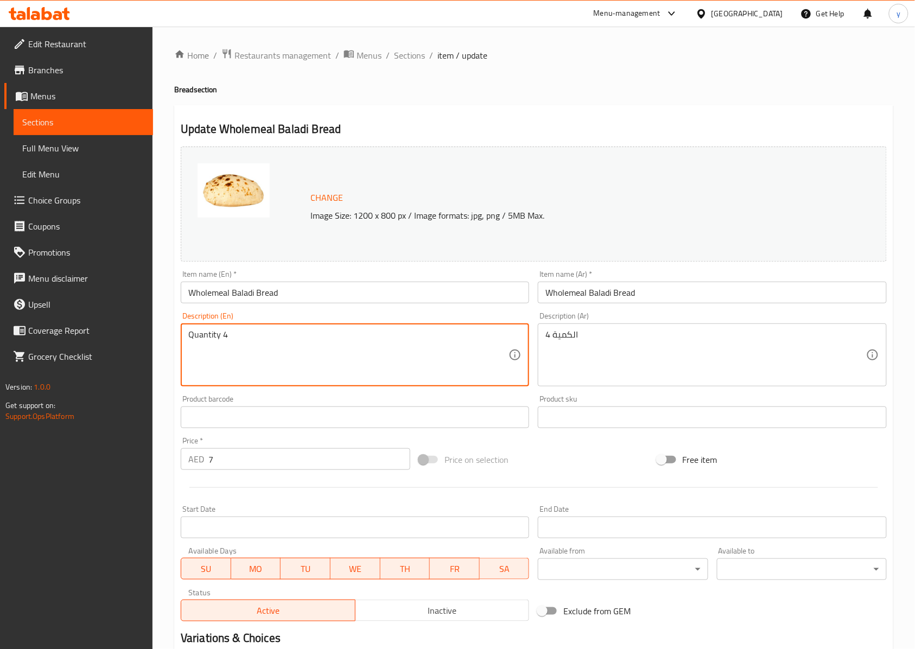
type textarea "Quantity 4"
click at [570, 294] on input "Wholemeal Baladi Bread" at bounding box center [712, 293] width 348 height 22
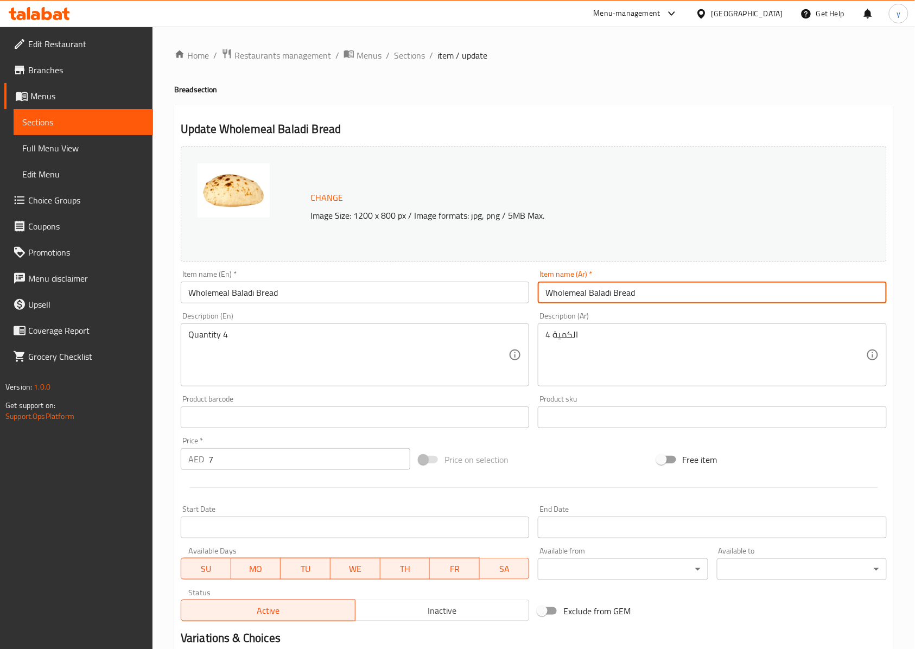
click at [569, 294] on input "Wholemeal Baladi Bread" at bounding box center [712, 293] width 348 height 22
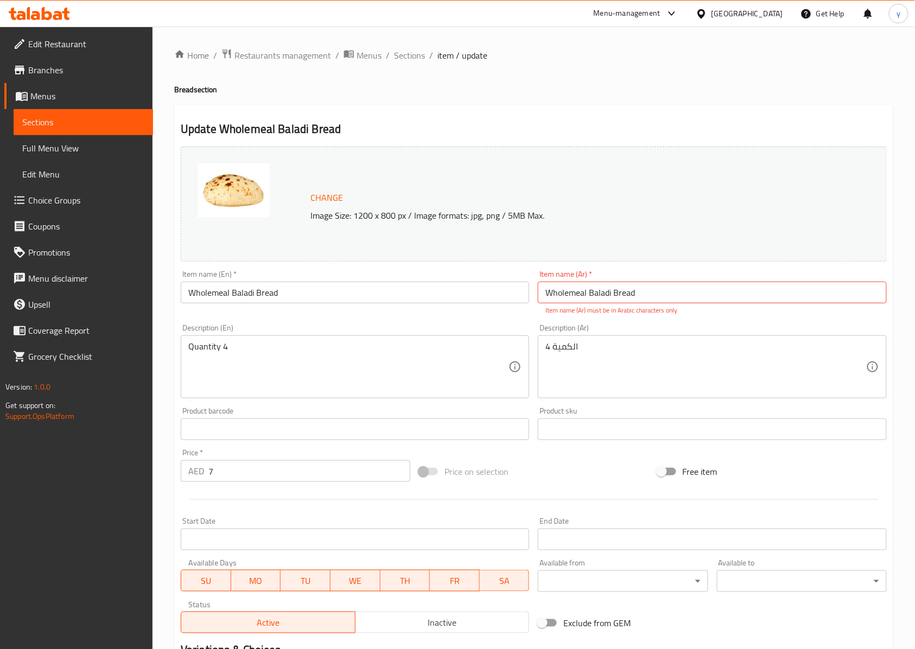
click at [596, 295] on input "Wholemeal Baladi Bread" at bounding box center [712, 293] width 348 height 22
drag, startPoint x: 645, startPoint y: 294, endPoint x: 537, endPoint y: 301, distance: 108.8
click at [537, 301] on div "Item name (Ar)   * Wholemeal Baladi Bread Item name (Ar) * Item name (Ar) must …" at bounding box center [712, 293] width 357 height 54
click at [208, 295] on input "Wholemeal Baladi Bread" at bounding box center [355, 293] width 348 height 22
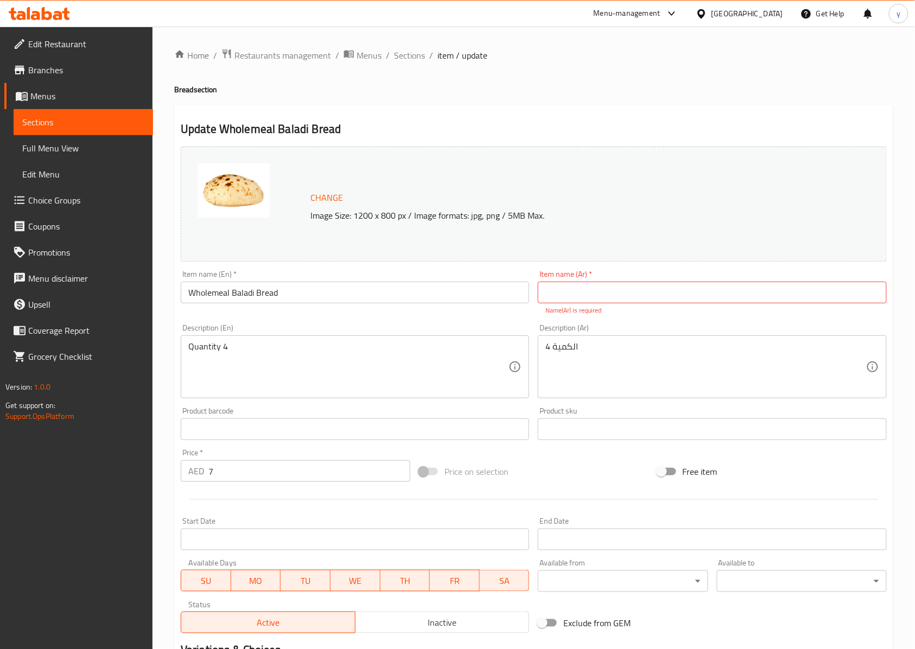
click at [639, 282] on input "text" at bounding box center [712, 293] width 348 height 22
click at [570, 301] on input "text" at bounding box center [712, 293] width 348 height 22
click at [634, 288] on input "text" at bounding box center [712, 293] width 348 height 22
type input "o"
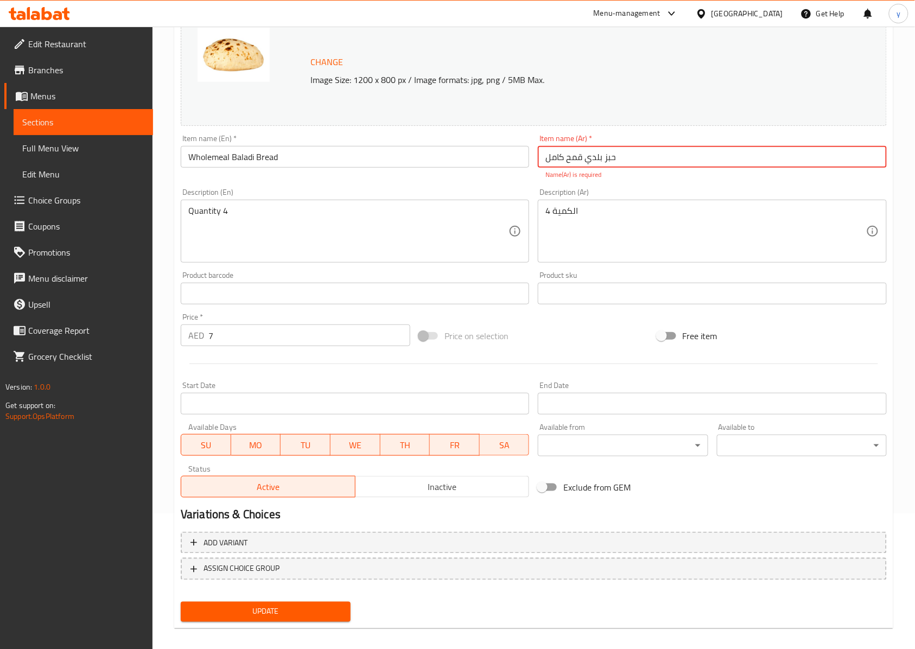
scroll to position [144, 0]
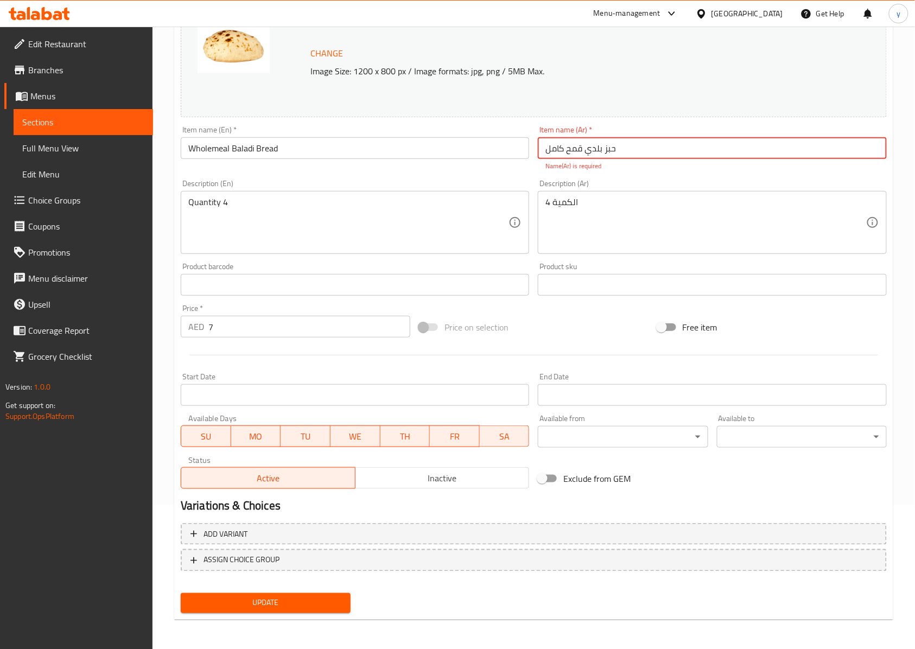
type input "حبز بلدي قمح كامل"
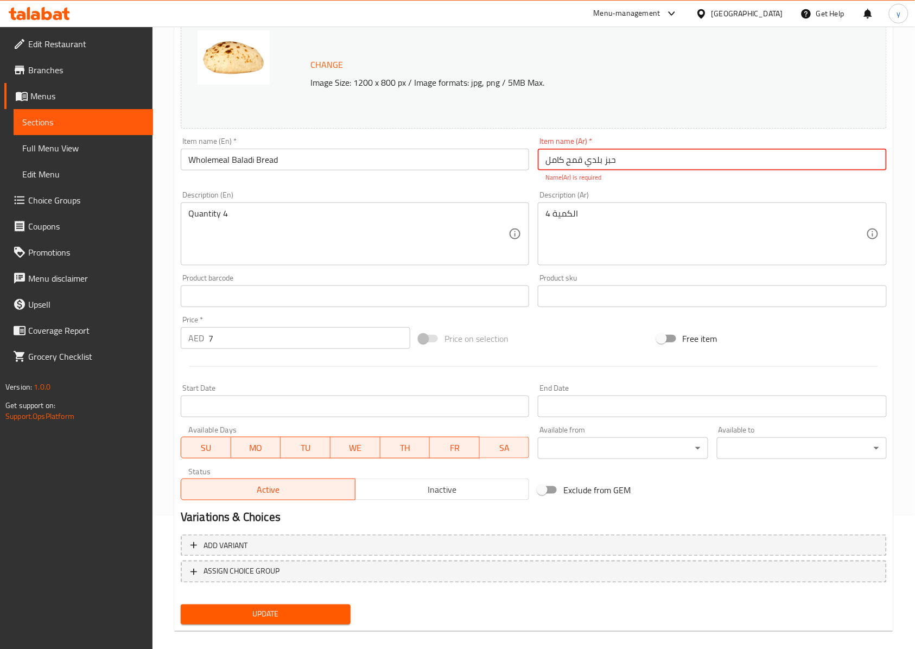
click at [311, 608] on span "Update" at bounding box center [265, 615] width 153 height 14
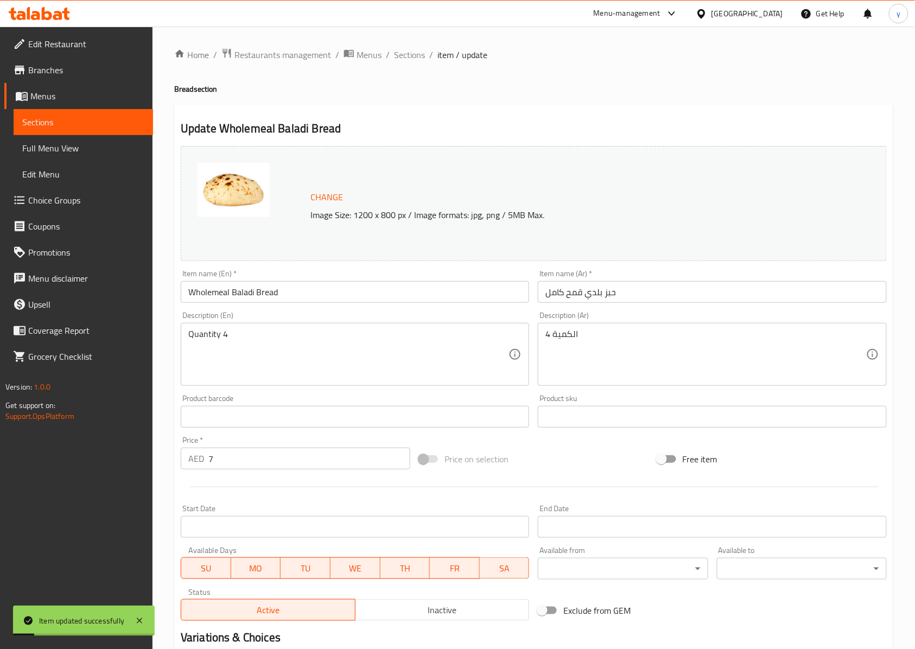
scroll to position [0, 0]
click at [402, 50] on span "Sections" at bounding box center [409, 55] width 31 height 13
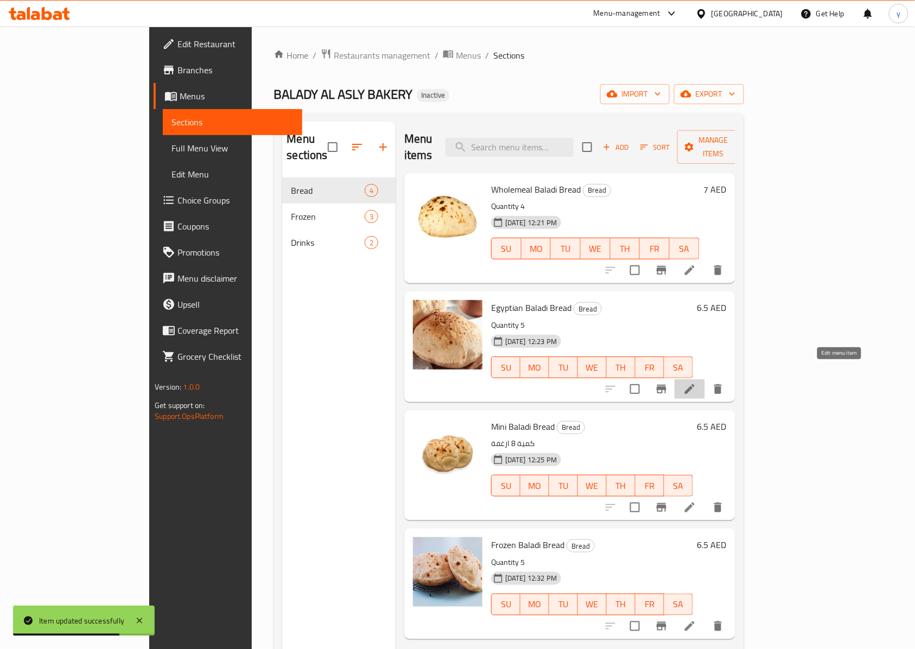
click at [696, 383] on icon at bounding box center [689, 389] width 13 height 13
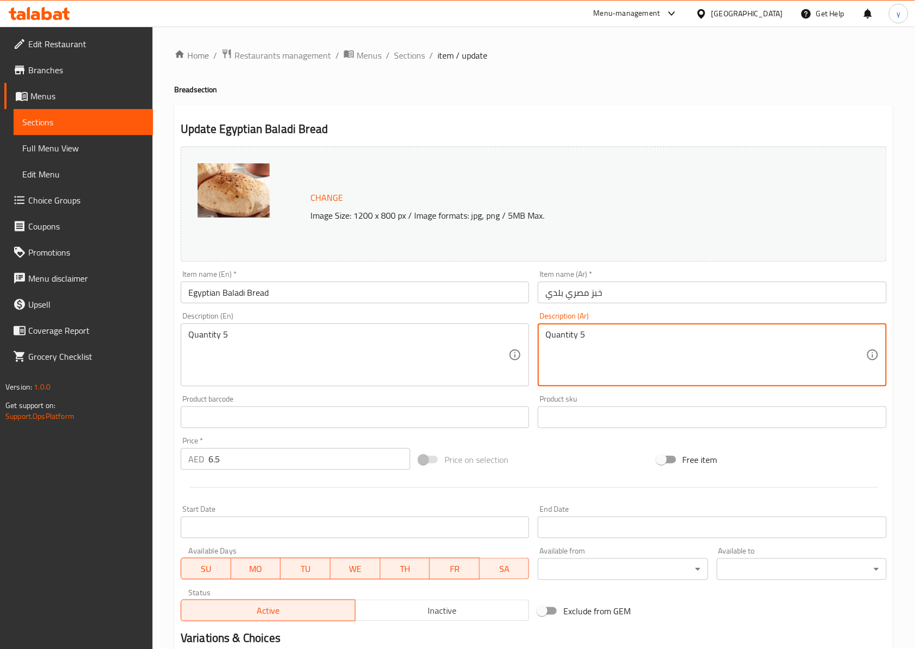
drag, startPoint x: 596, startPoint y: 341, endPoint x: 497, endPoint y: 344, distance: 98.8
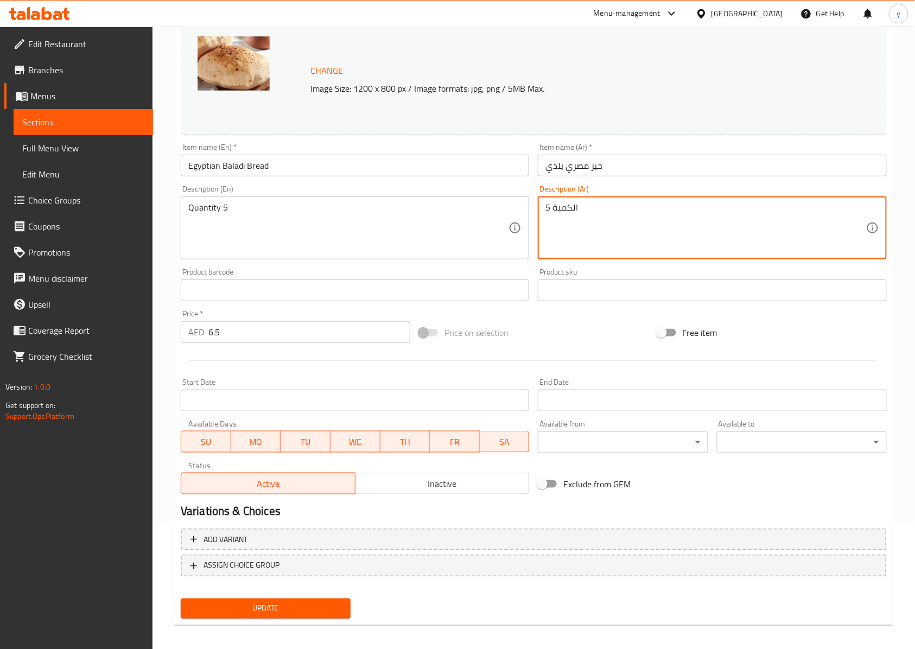
scroll to position [133, 0]
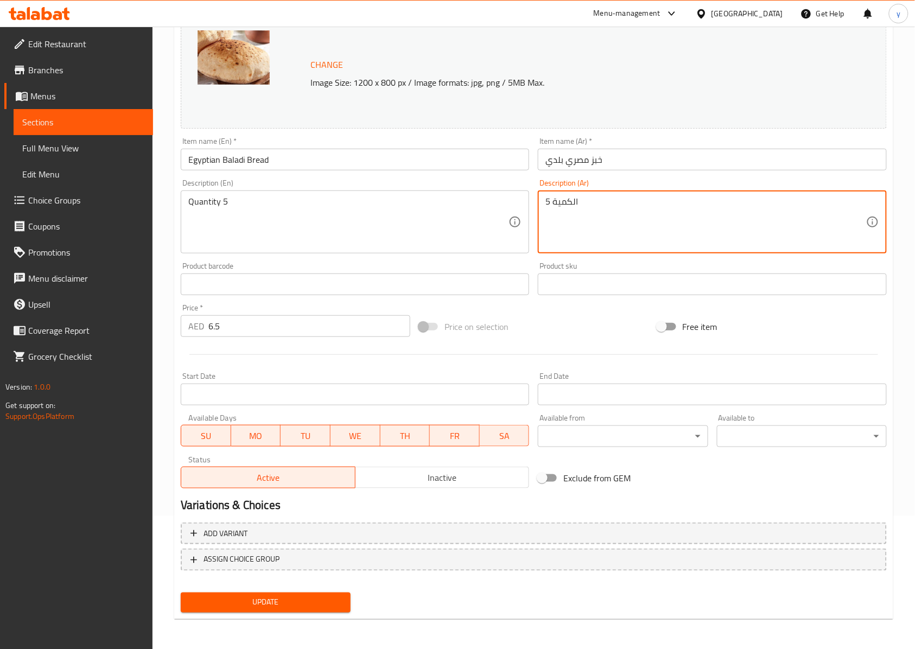
type textarea "الكمية 5"
click at [283, 608] on span "Update" at bounding box center [265, 603] width 153 height 14
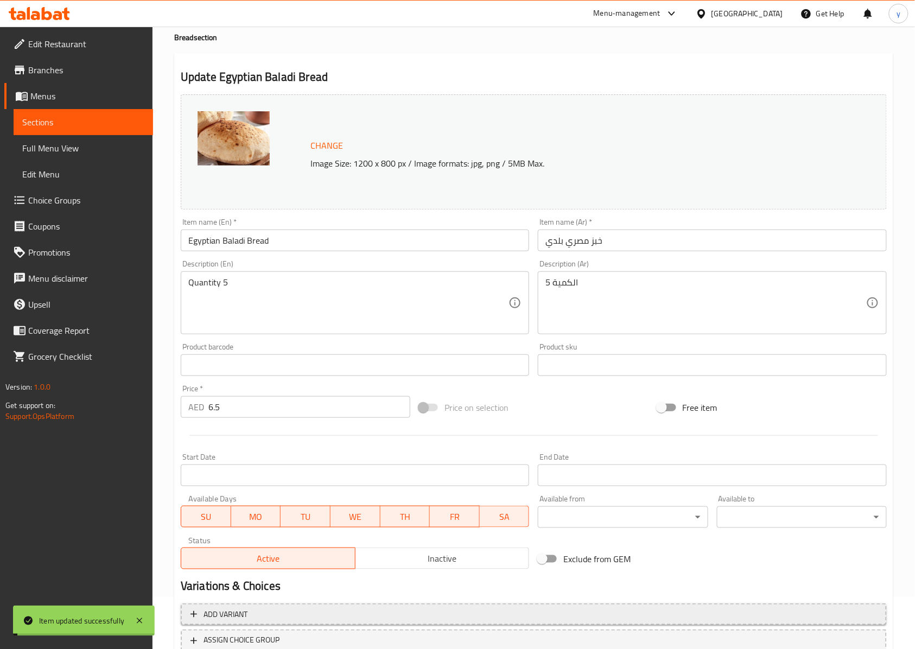
scroll to position [0, 0]
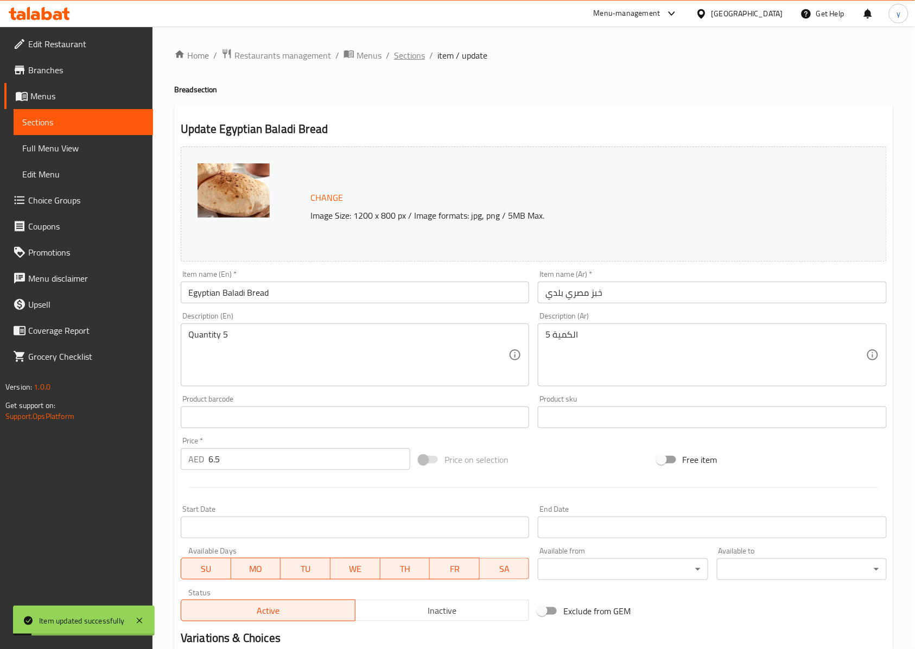
click at [400, 58] on span "Sections" at bounding box center [409, 55] width 31 height 13
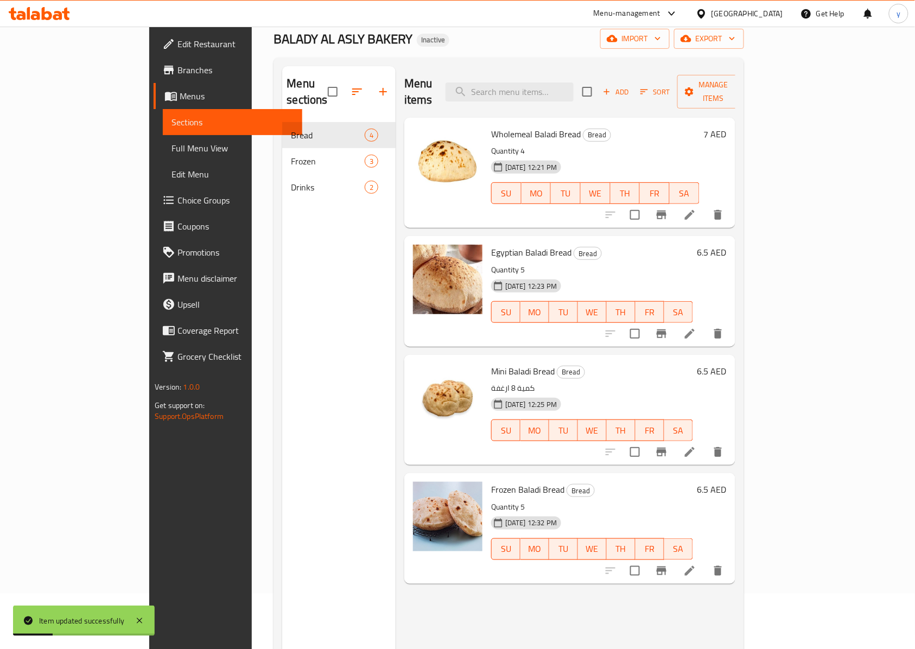
scroll to position [72, 0]
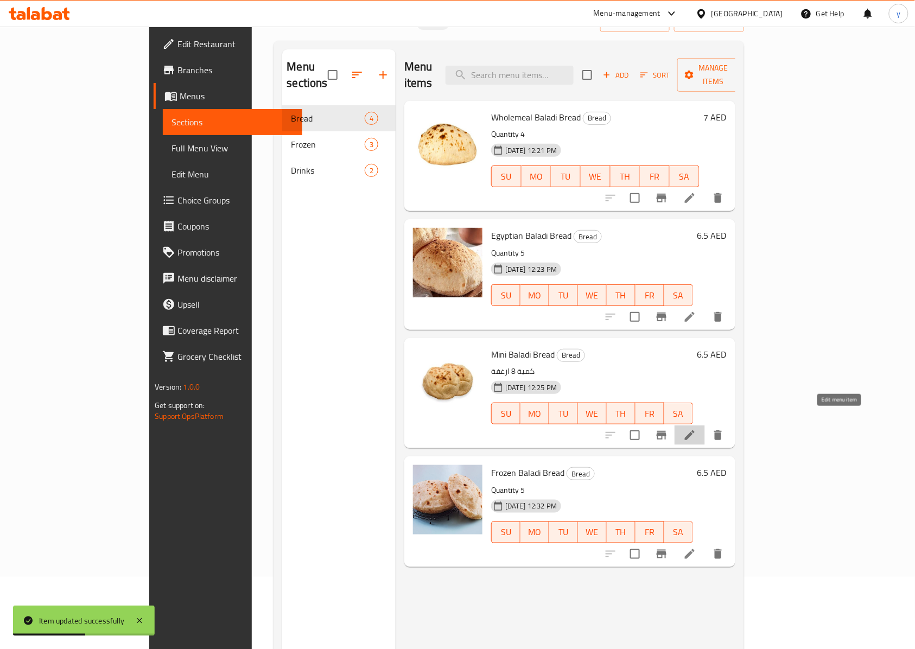
click at [696, 429] on icon at bounding box center [689, 435] width 13 height 13
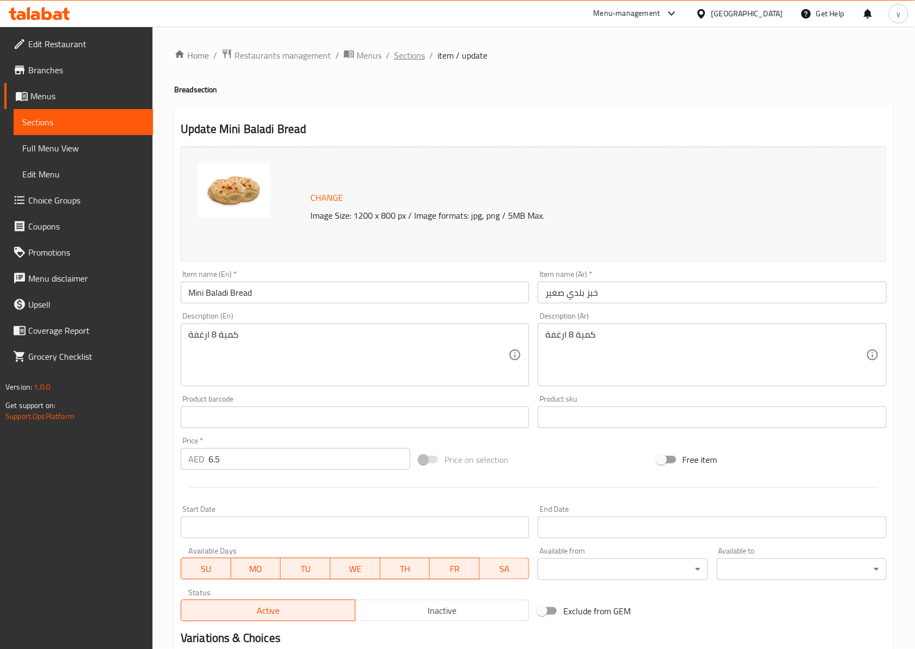
click at [417, 52] on span "Sections" at bounding box center [409, 55] width 31 height 13
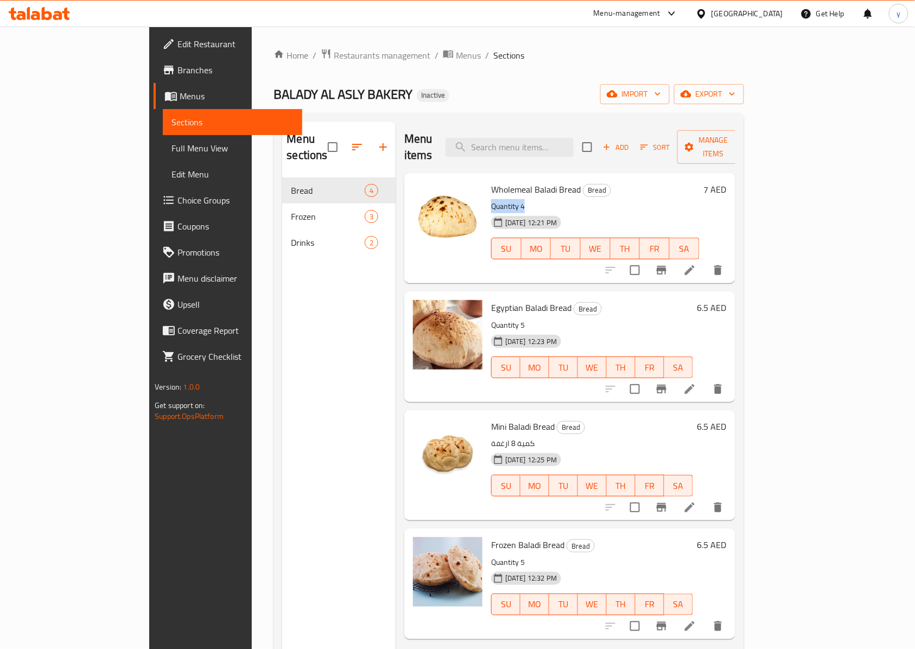
drag, startPoint x: 487, startPoint y: 192, endPoint x: 454, endPoint y: 192, distance: 33.1
click at [487, 192] on div "Wholemeal Baladi Bread Bread Quantity 4 17-09-2025 12:21 PM SU MO TU WE TH FR SA" at bounding box center [595, 227] width 217 height 101
copy p "Quantity 4"
click at [705, 498] on li at bounding box center [690, 508] width 30 height 20
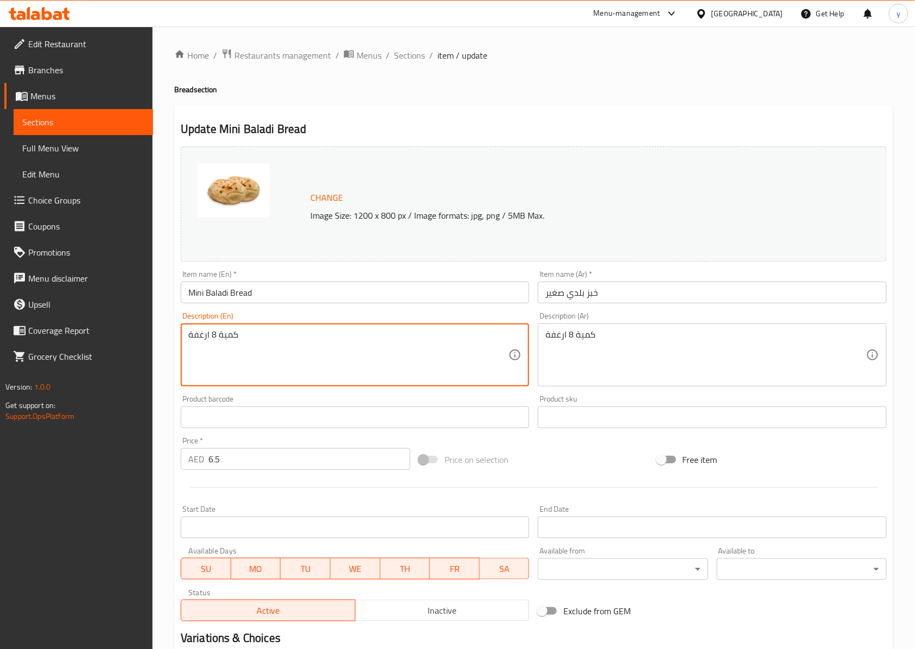
click at [288, 344] on textarea "كمية 8 ارغفة" at bounding box center [348, 355] width 320 height 52
paste textarea "Quantity 4"
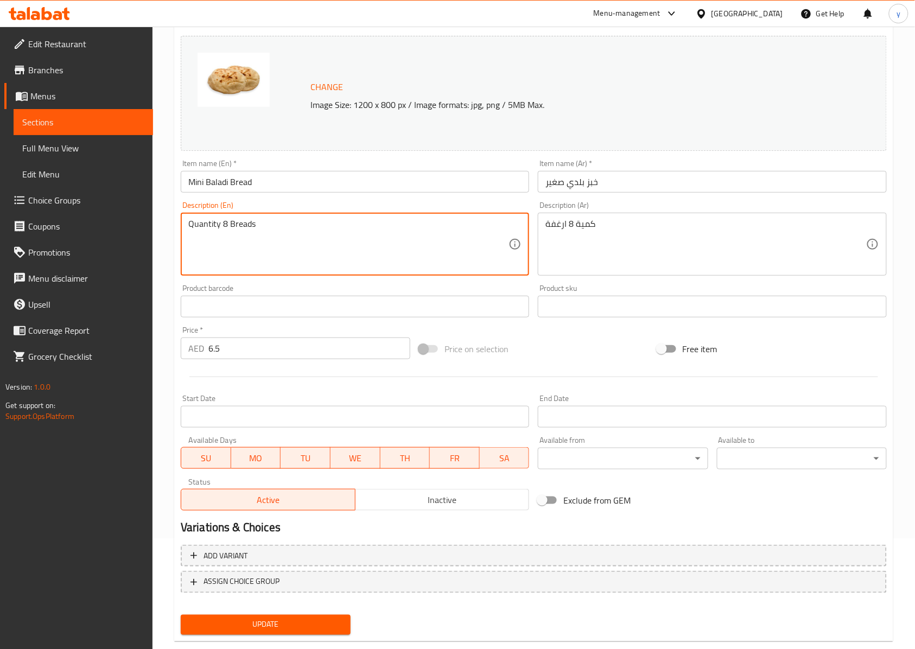
scroll to position [133, 0]
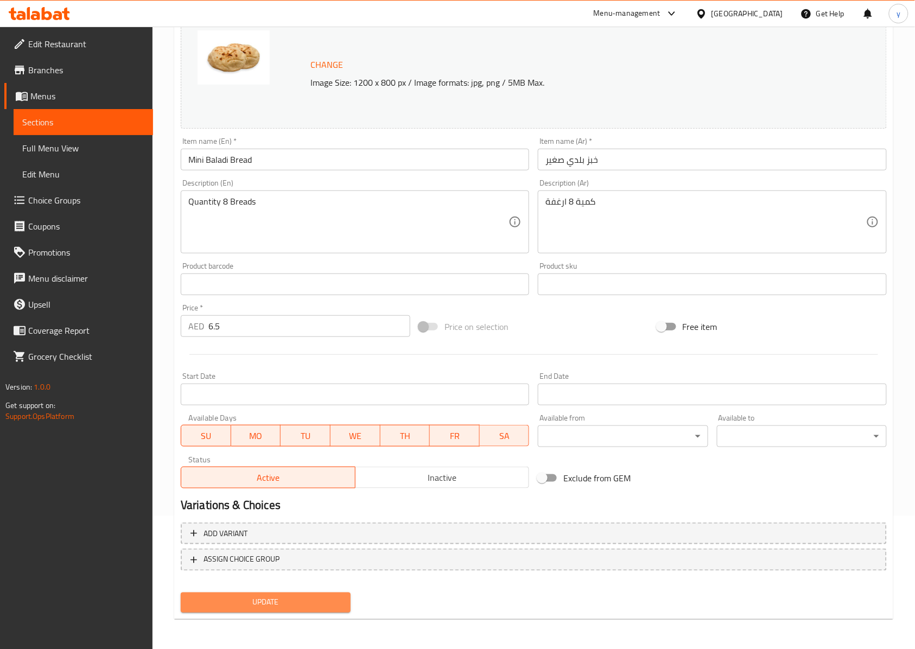
click at [297, 600] on span "Update" at bounding box center [265, 603] width 153 height 14
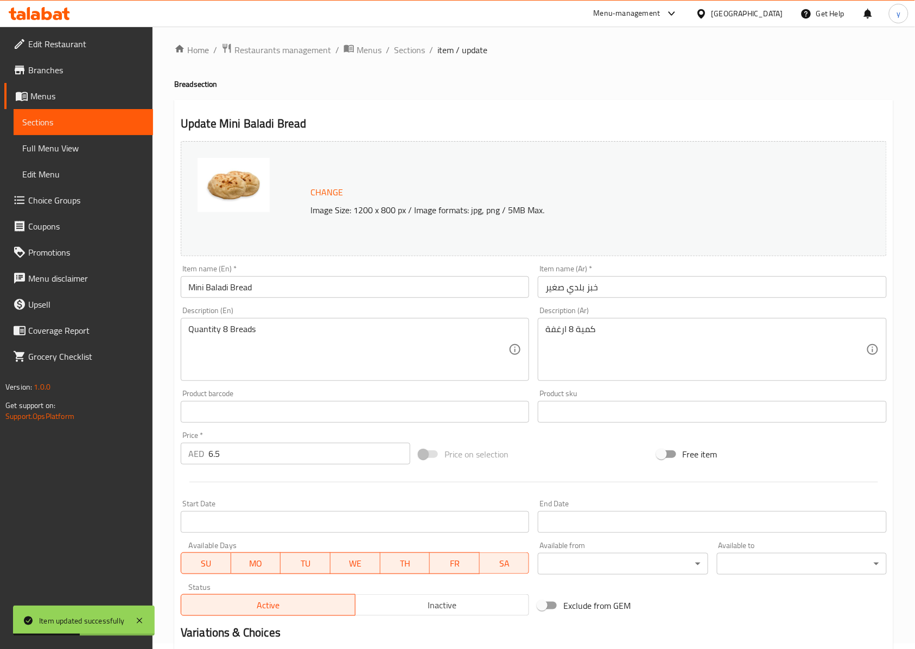
scroll to position [0, 0]
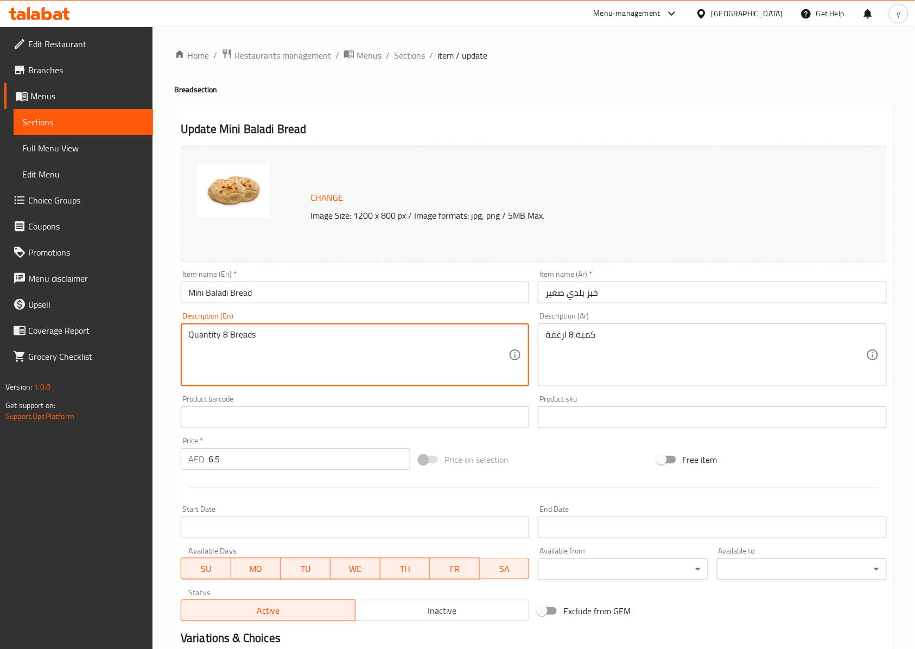
drag, startPoint x: 276, startPoint y: 338, endPoint x: 228, endPoint y: 344, distance: 47.7
type textarea "Quantity 8"
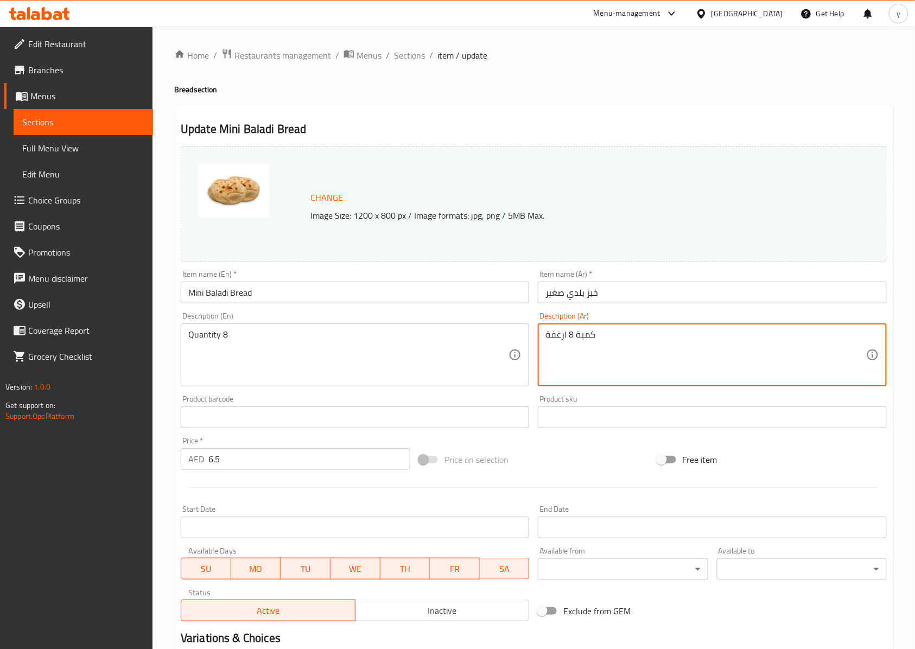
drag, startPoint x: 567, startPoint y: 335, endPoint x: 535, endPoint y: 340, distance: 31.8
type textarea "كمية 8"
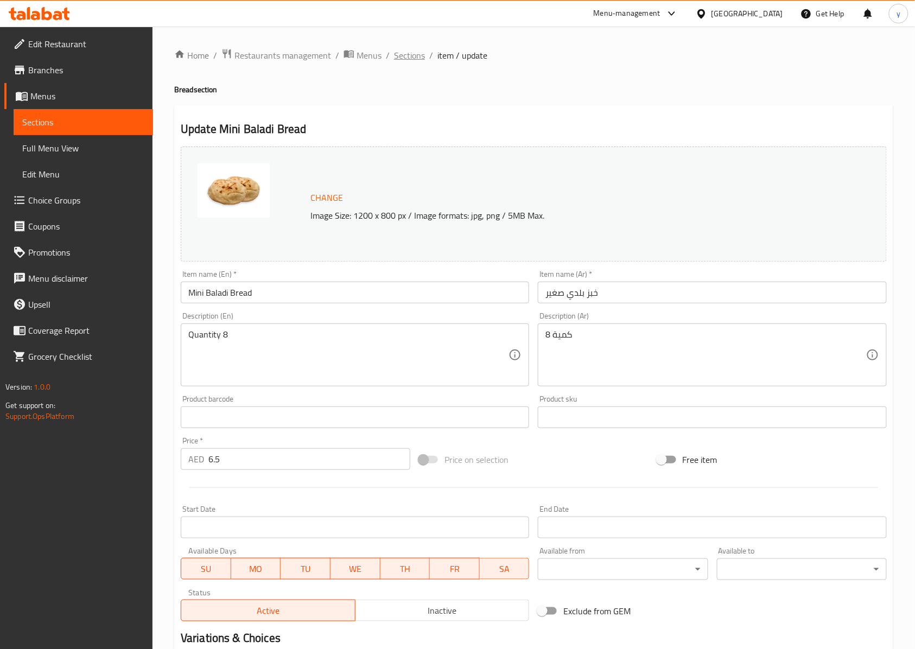
click at [413, 58] on span "Sections" at bounding box center [409, 55] width 31 height 13
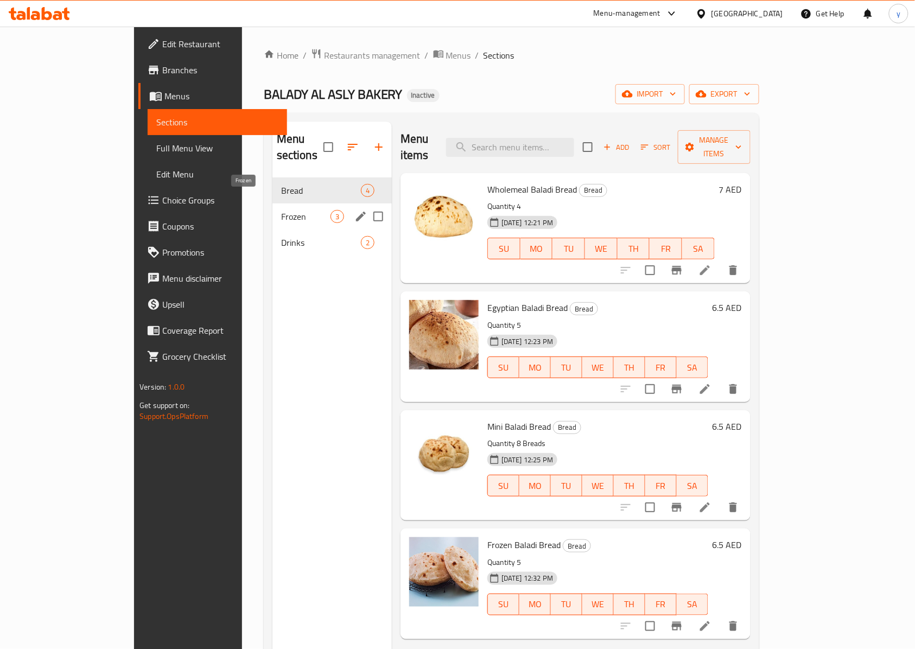
click at [281, 210] on span "Frozen" at bounding box center [305, 216] width 49 height 13
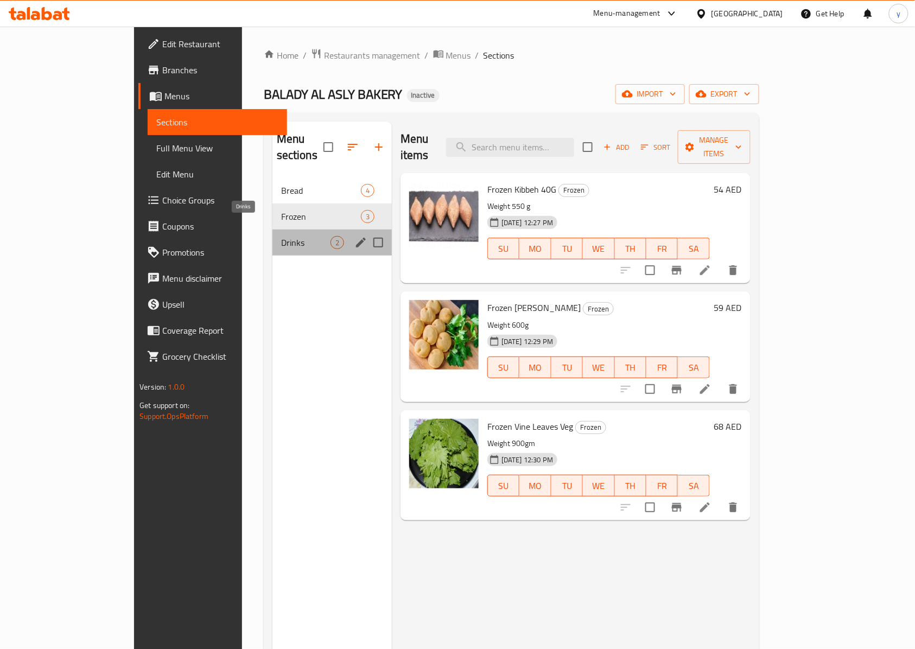
click at [281, 236] on span "Drinks" at bounding box center [305, 242] width 49 height 13
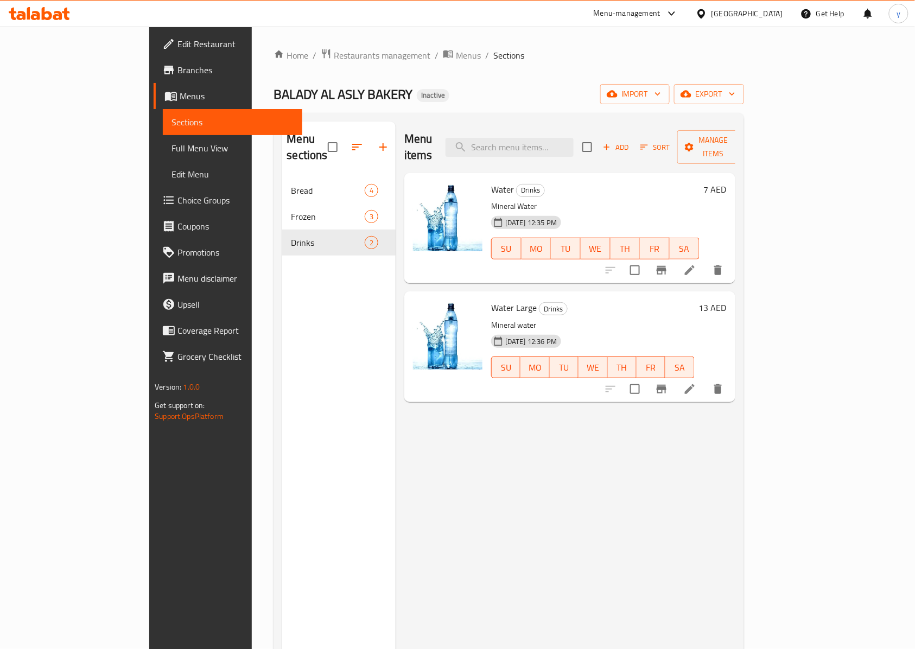
click at [177, 41] on span "Edit Restaurant" at bounding box center [235, 43] width 116 height 13
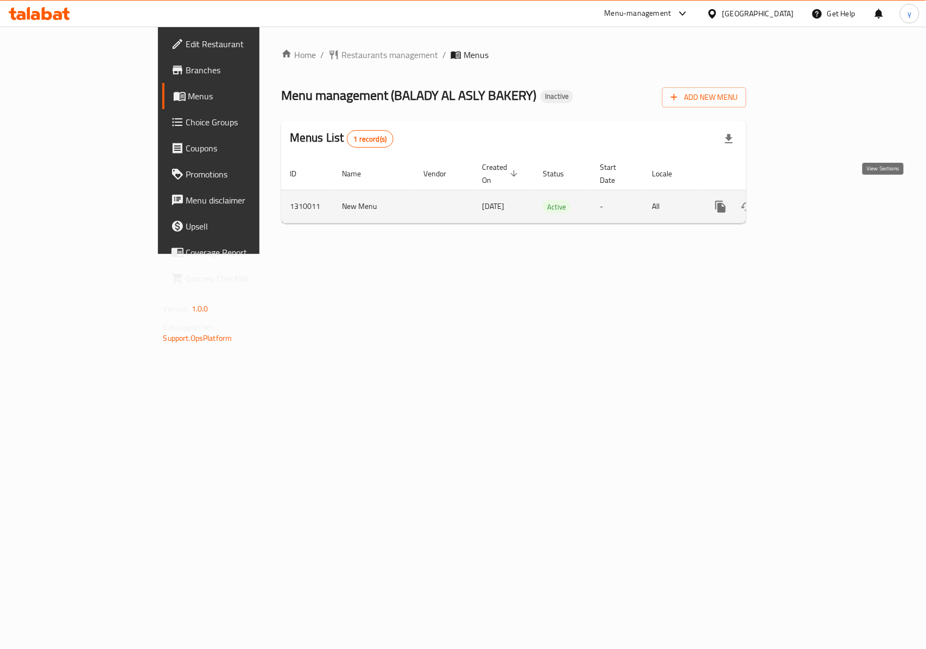
click at [804, 202] on icon "enhanced table" at bounding box center [799, 207] width 10 height 10
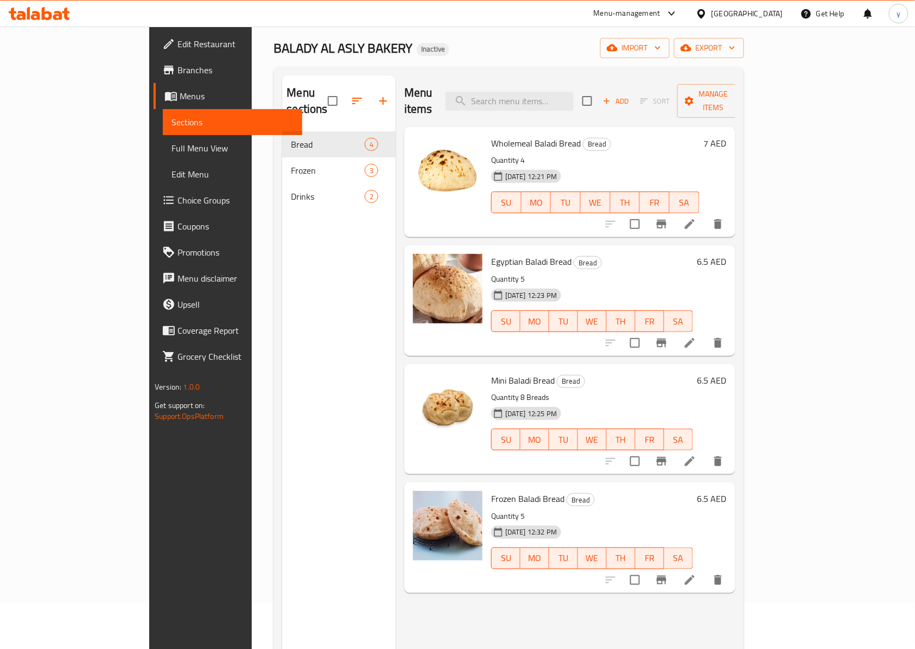
scroll to position [72, 0]
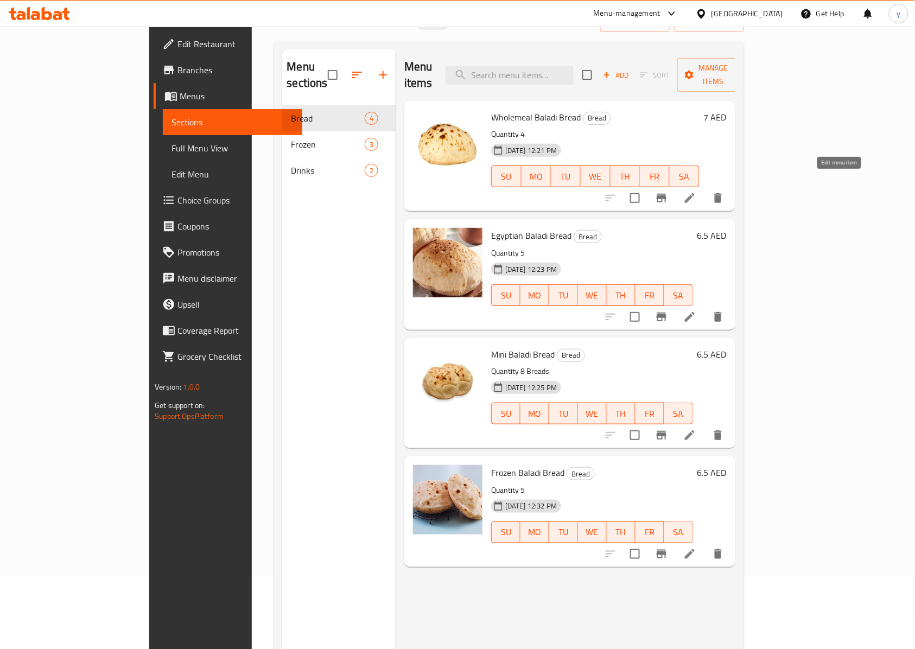
click at [696, 192] on icon at bounding box center [689, 198] width 13 height 13
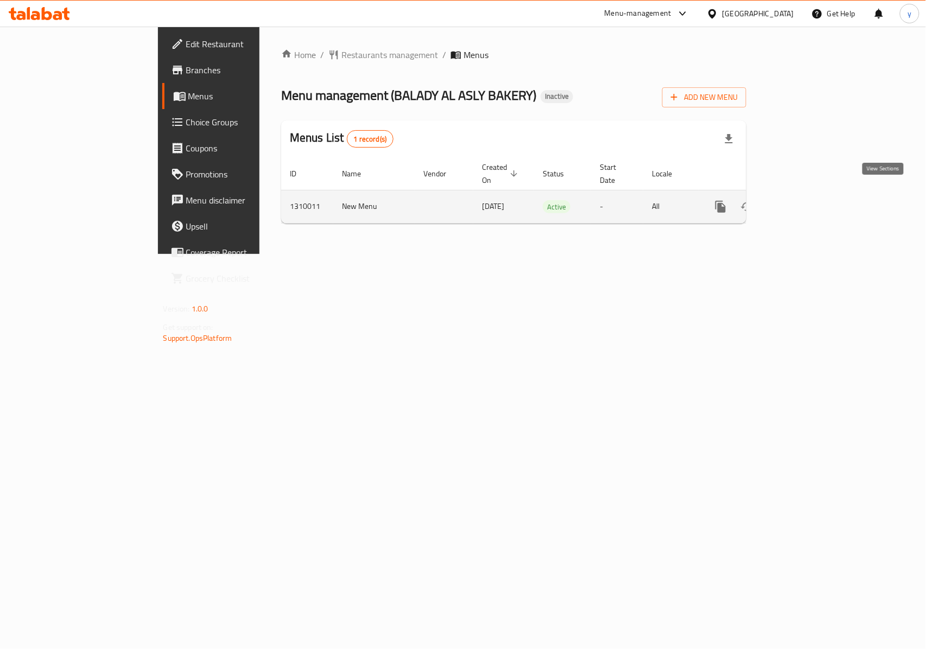
click at [805, 200] on icon "enhanced table" at bounding box center [798, 206] width 13 height 13
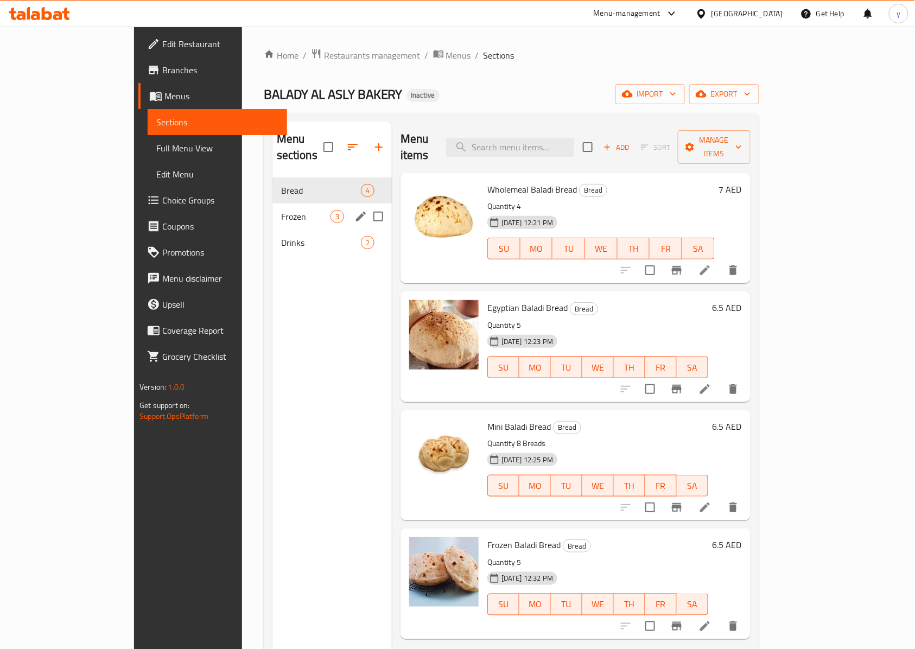
click at [281, 210] on span "Frozen" at bounding box center [305, 216] width 49 height 13
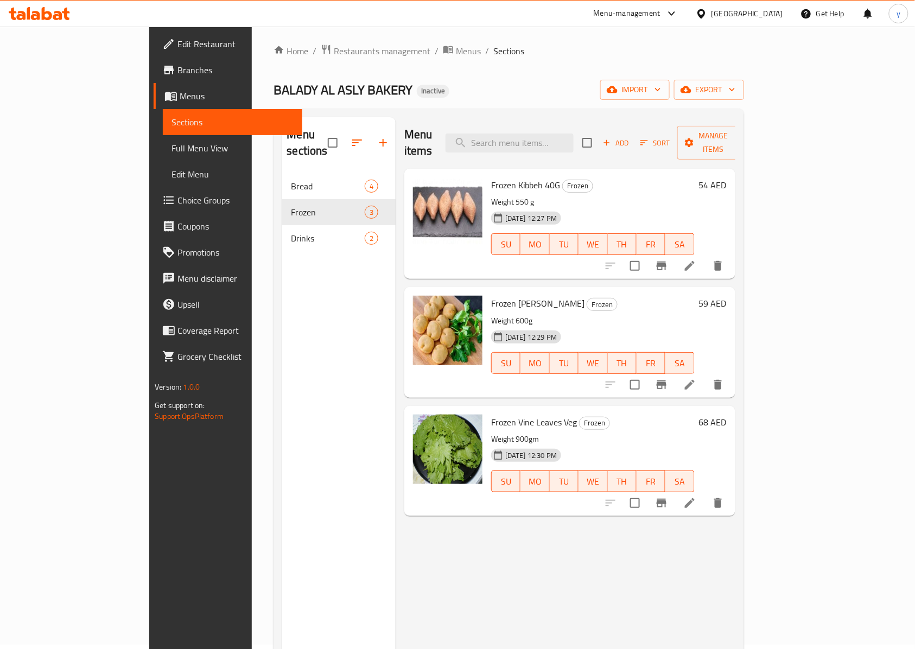
scroll to position [72, 0]
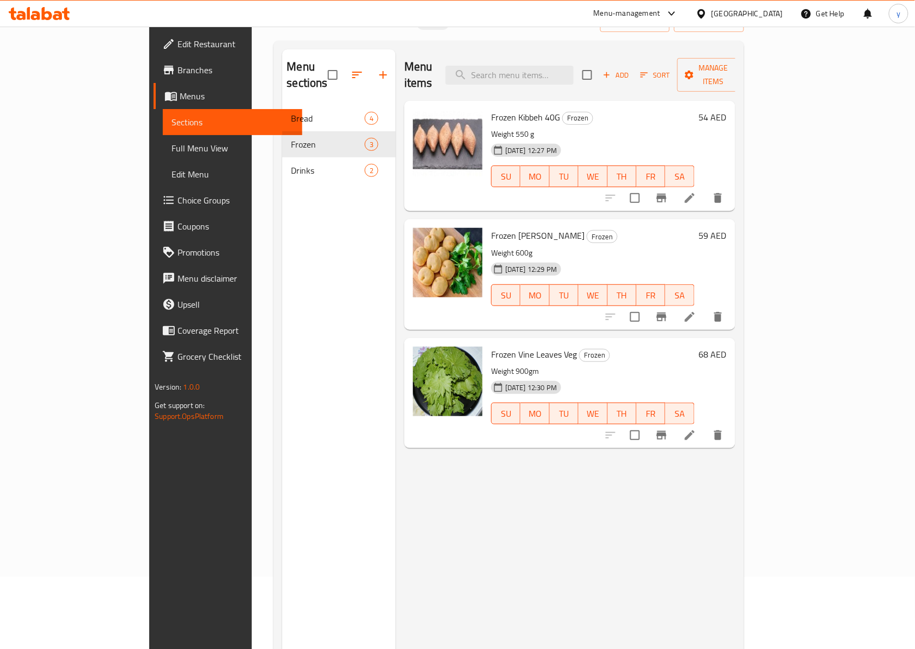
click at [177, 48] on span "Edit Restaurant" at bounding box center [235, 43] width 116 height 13
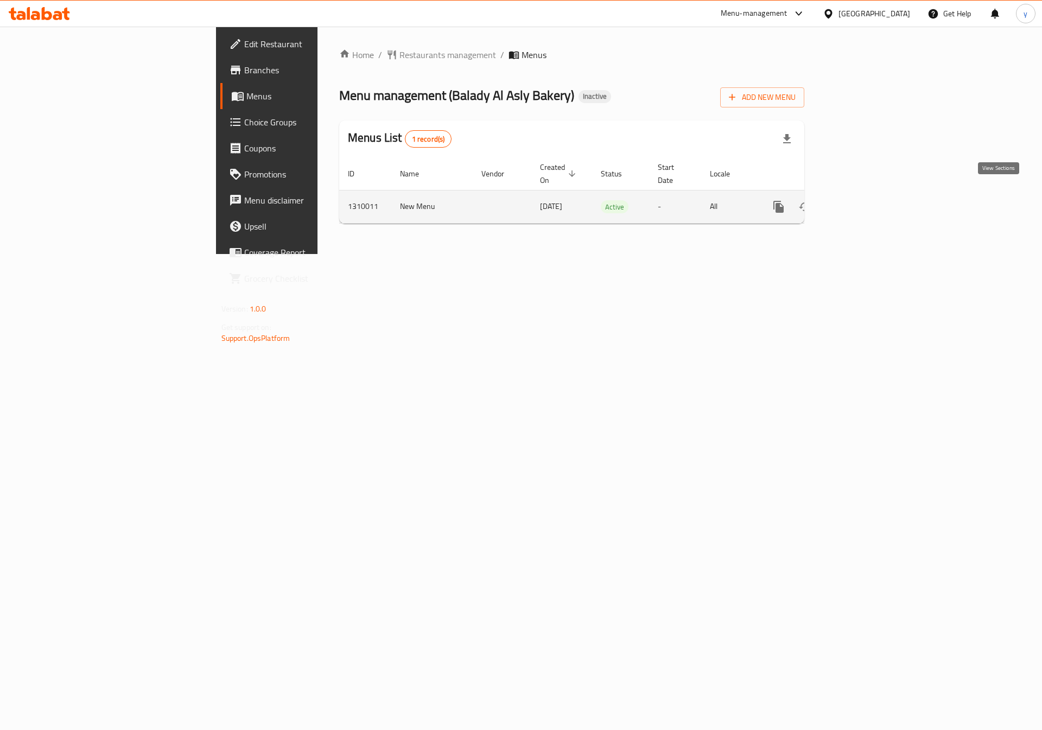
click at [870, 202] on link "enhanced table" at bounding box center [857, 207] width 26 height 26
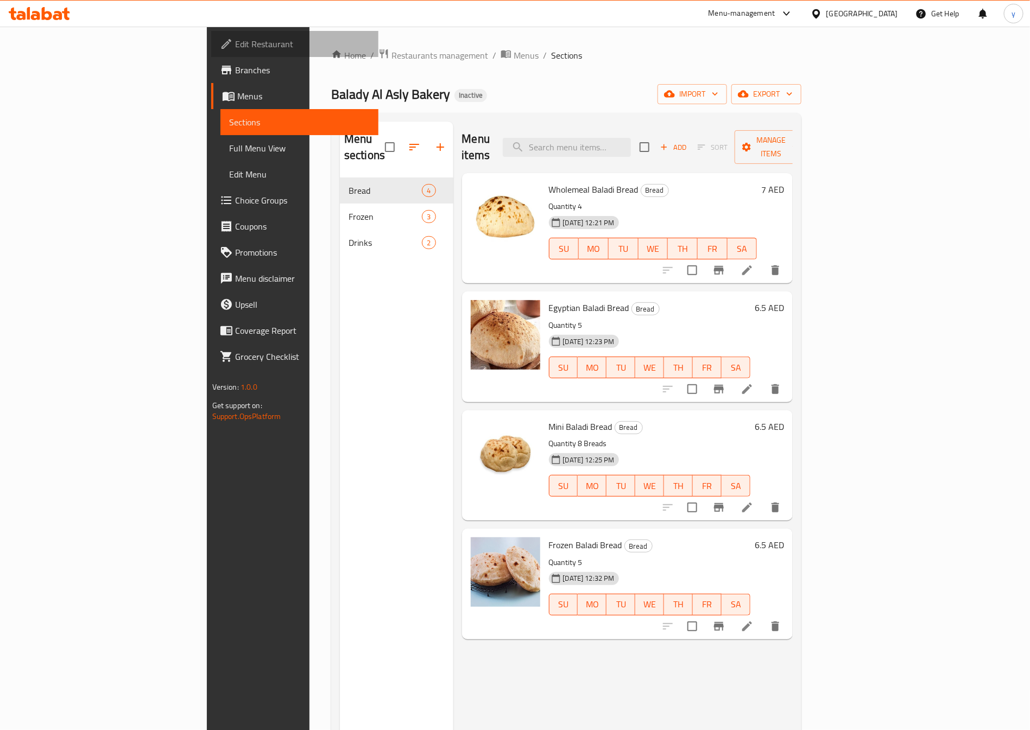
click at [235, 41] on span "Edit Restaurant" at bounding box center [302, 43] width 135 height 13
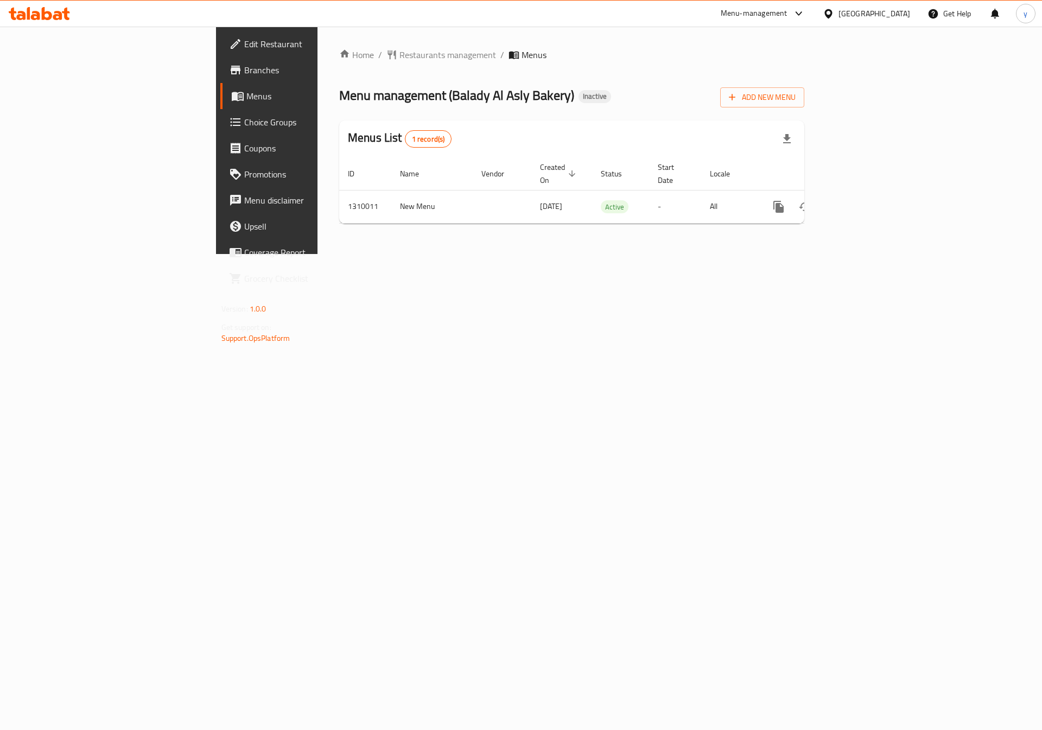
click at [244, 73] on span "Branches" at bounding box center [312, 70] width 137 height 13
click at [862, 202] on icon "enhanced table" at bounding box center [857, 207] width 10 height 10
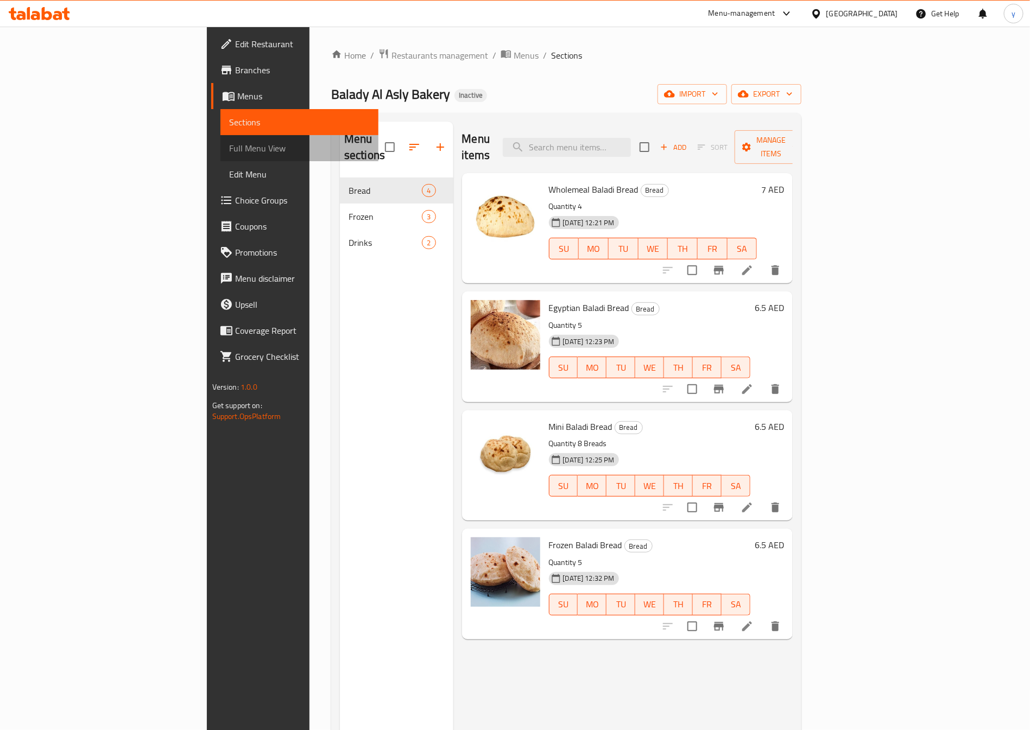
click at [229, 155] on span "Full Menu View" at bounding box center [299, 148] width 141 height 13
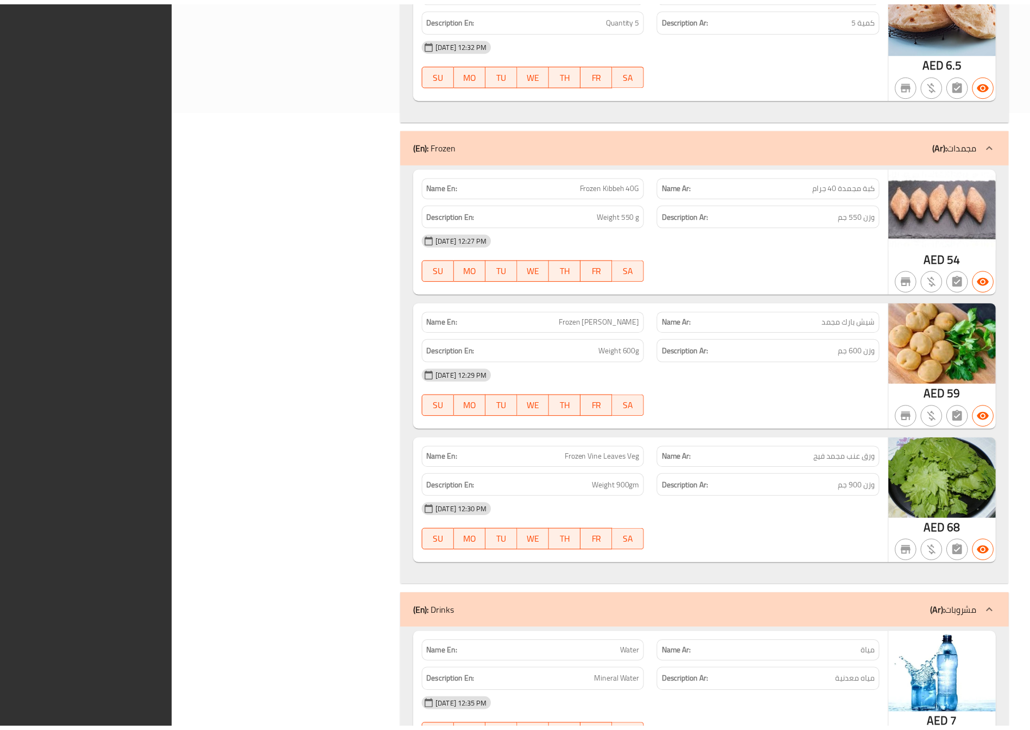
scroll to position [839, 0]
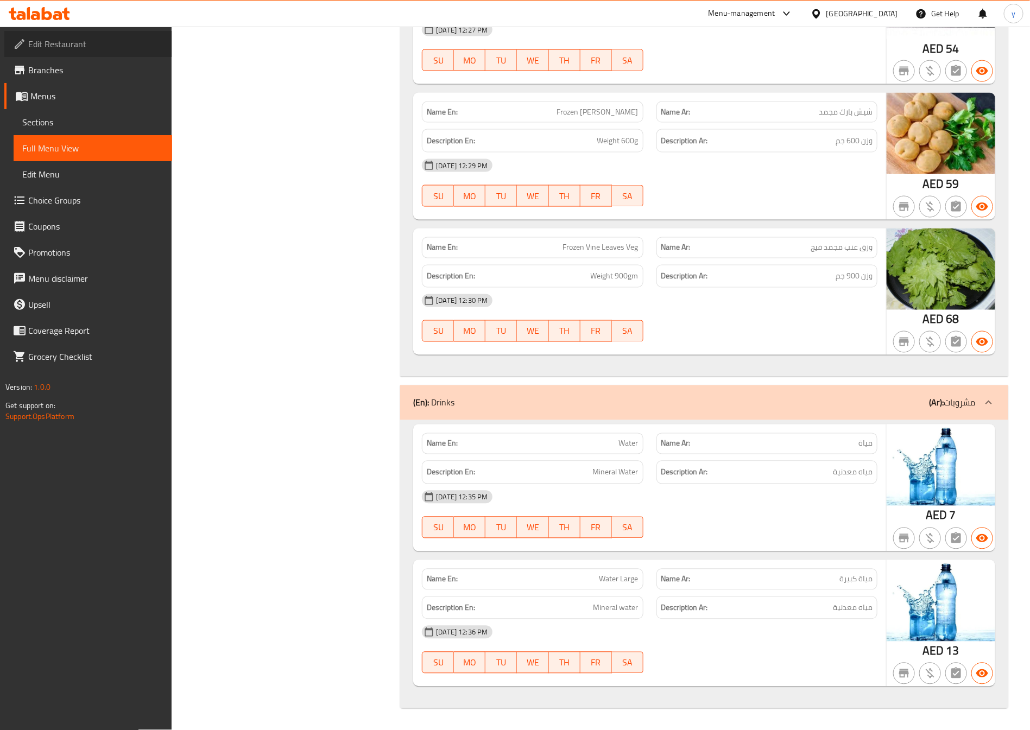
click at [64, 52] on link "Edit Restaurant" at bounding box center [88, 44] width 168 height 26
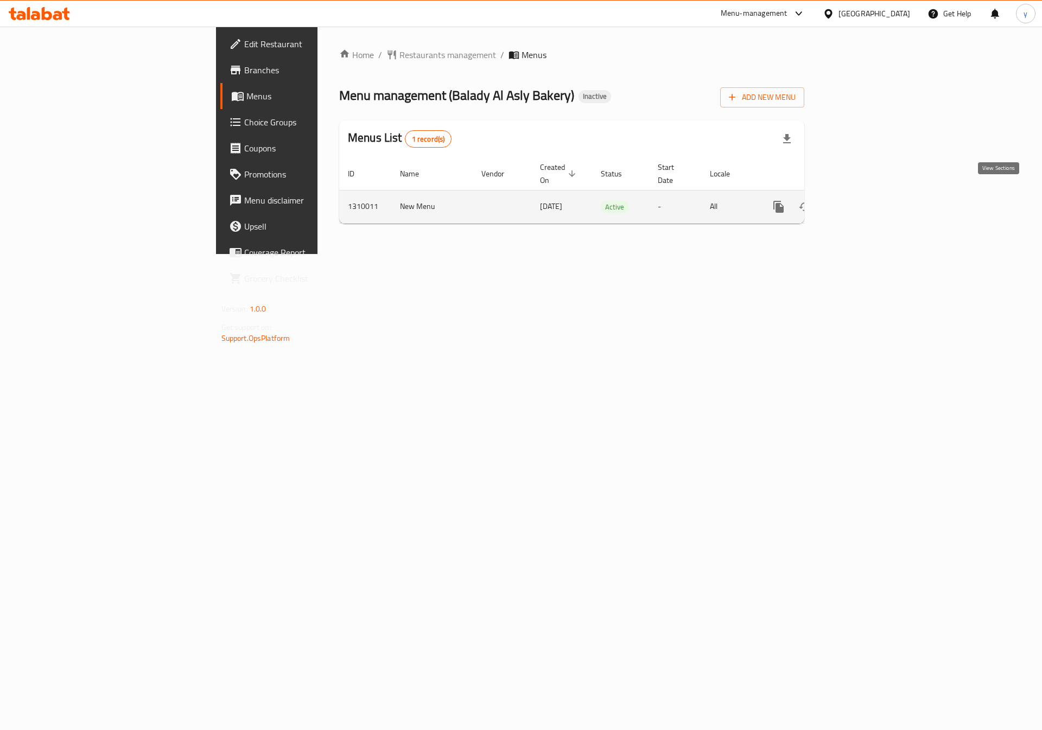
click at [870, 202] on link "enhanced table" at bounding box center [857, 207] width 26 height 26
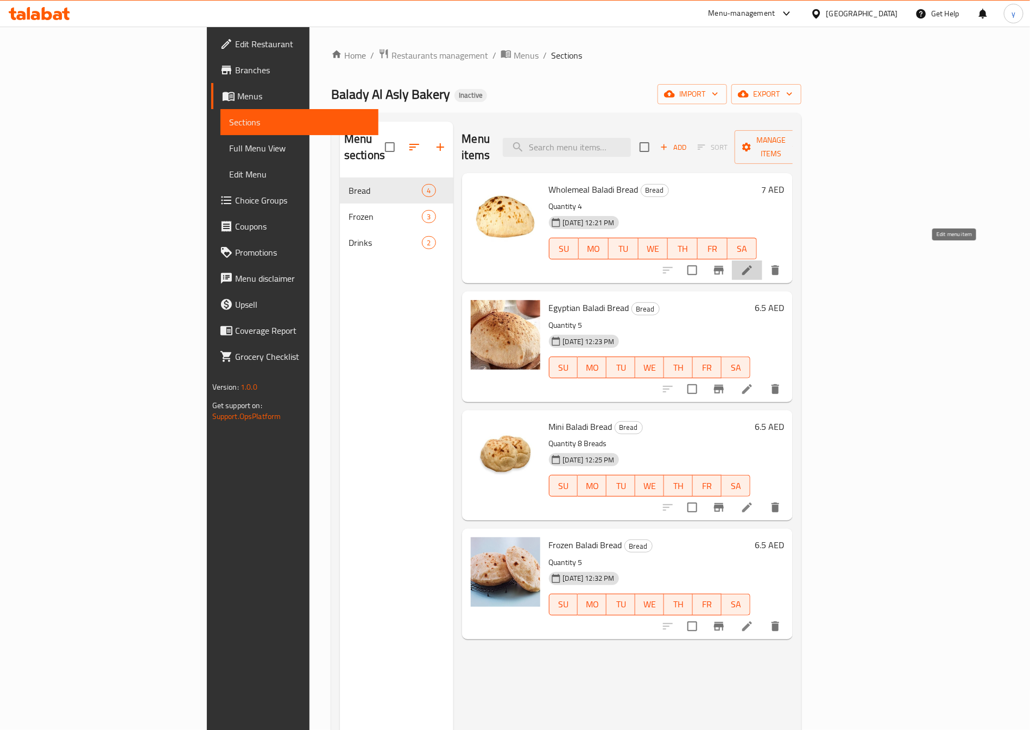
click at [753, 264] on icon at bounding box center [746, 270] width 13 height 13
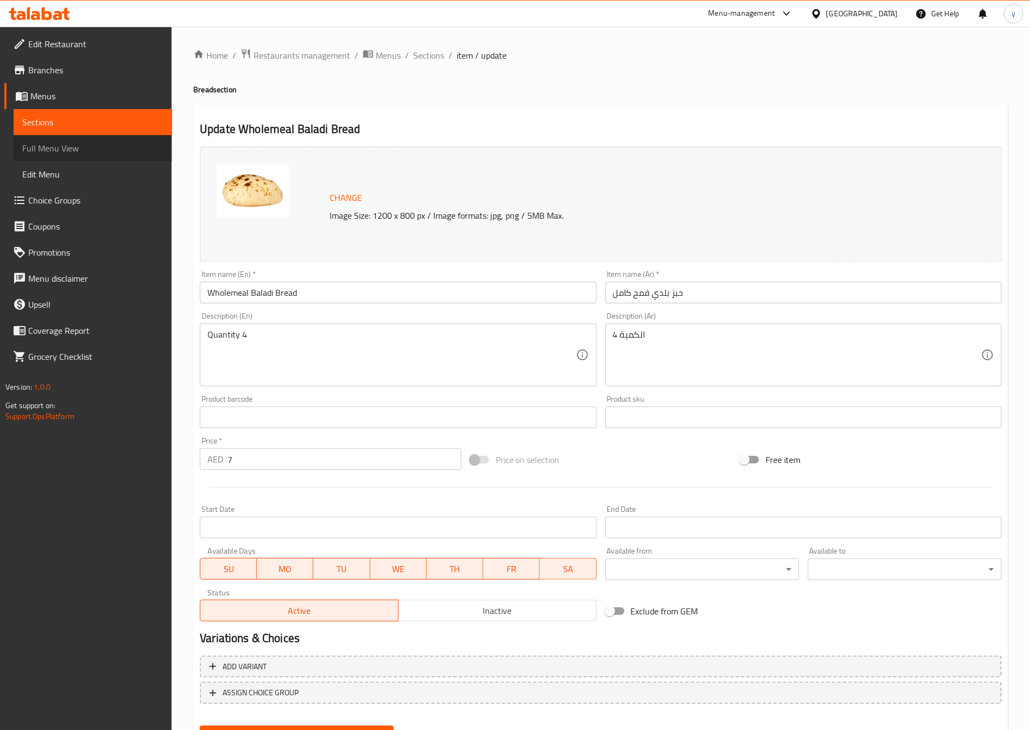
click at [105, 150] on span "Full Menu View" at bounding box center [92, 148] width 141 height 13
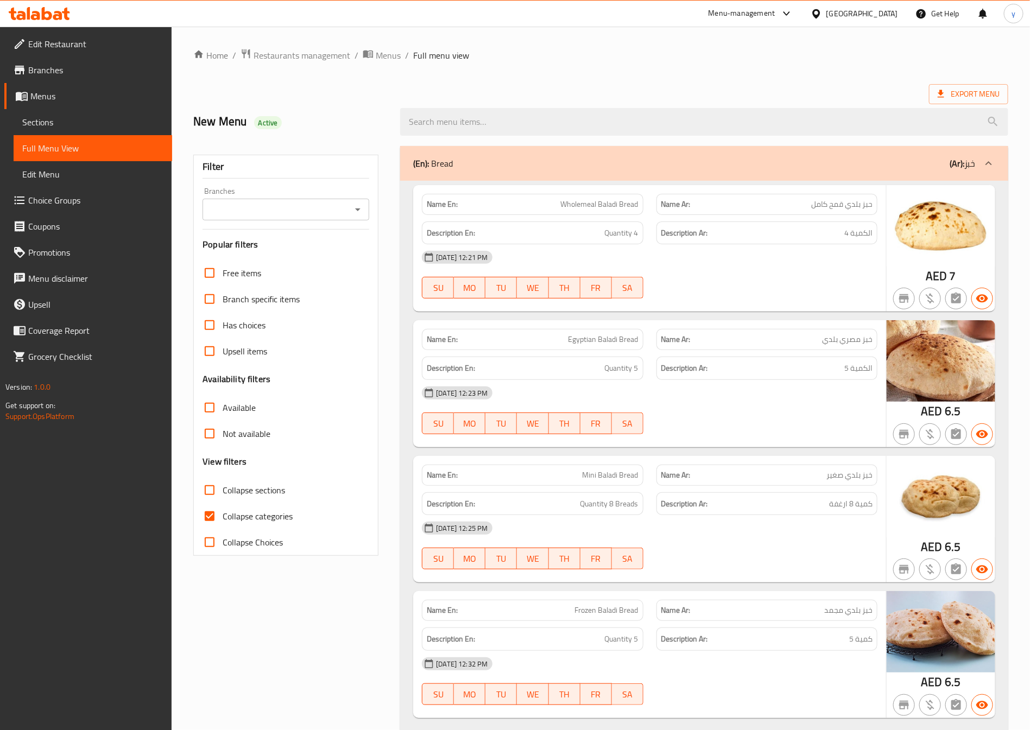
scroll to position [163, 0]
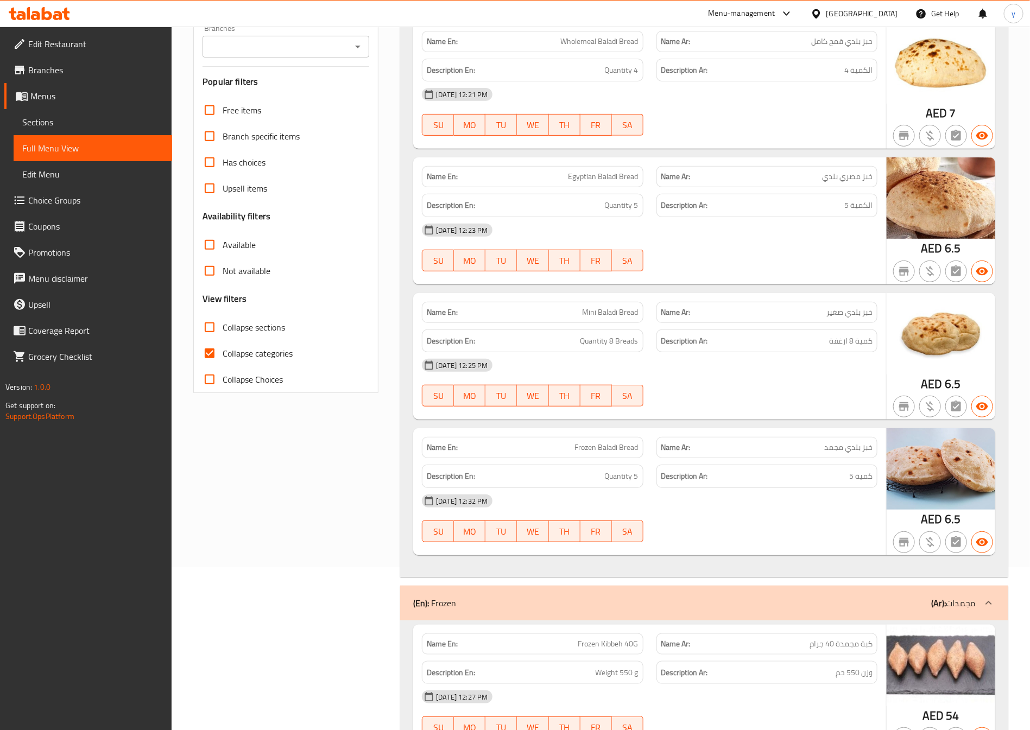
click at [77, 179] on span "Edit Menu" at bounding box center [92, 174] width 141 height 13
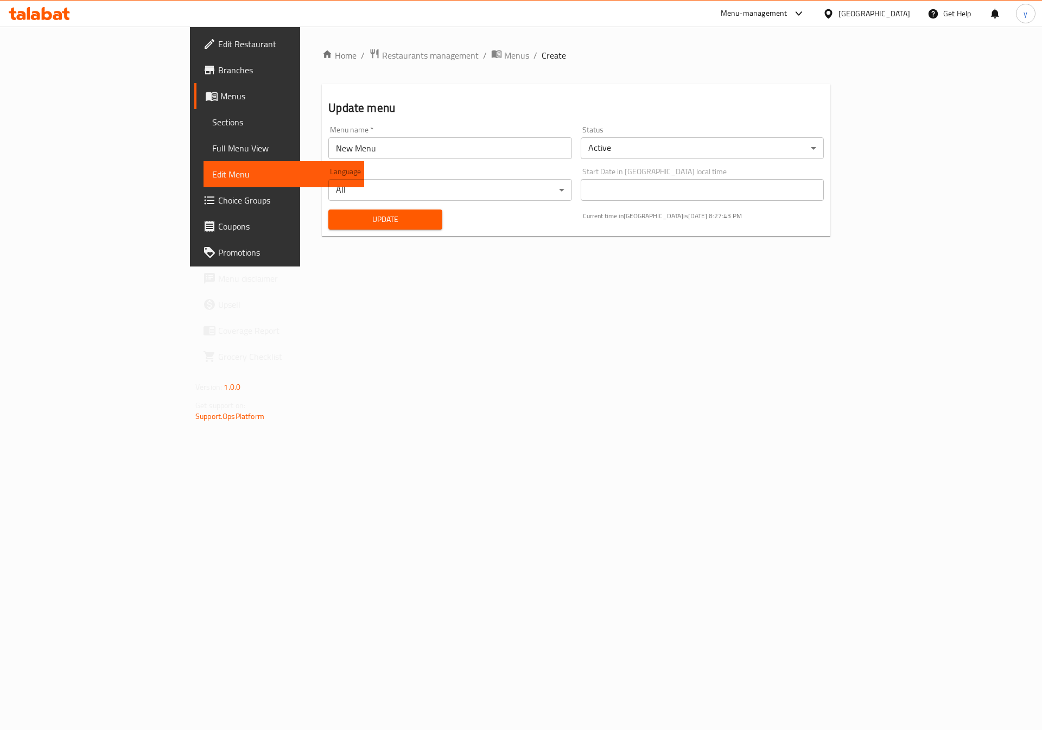
click at [218, 199] on span "Choice Groups" at bounding box center [286, 200] width 137 height 13
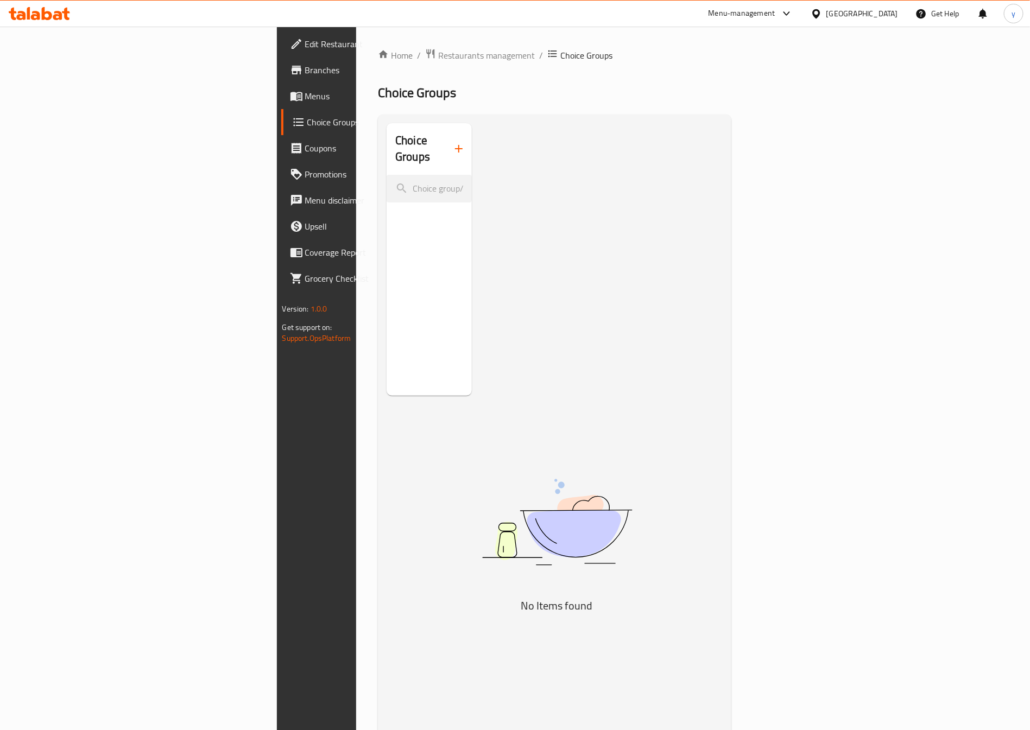
click at [305, 44] on span "Edit Restaurant" at bounding box center [372, 43] width 135 height 13
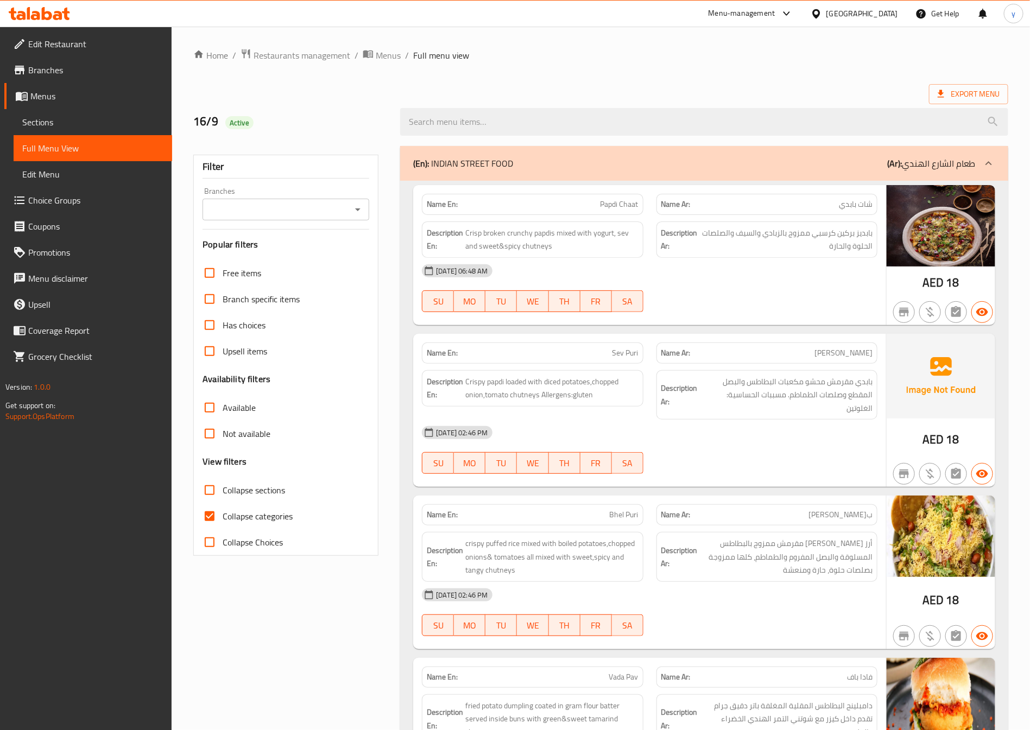
click at [64, 92] on span "Menus" at bounding box center [96, 96] width 133 height 13
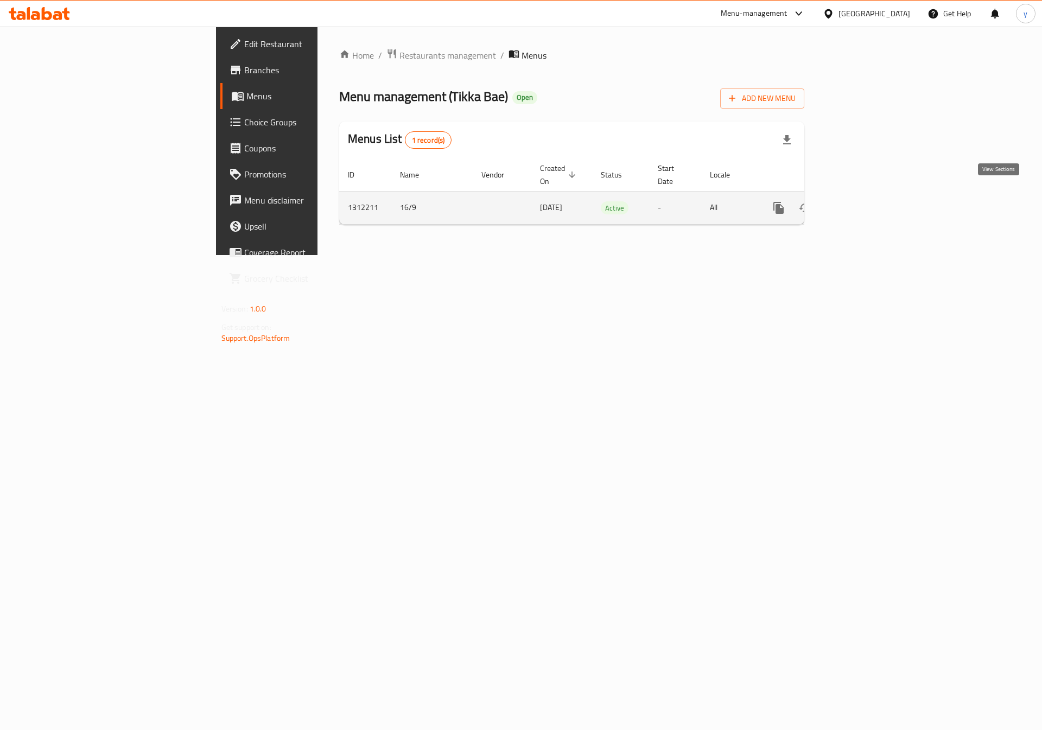
click at [870, 202] on link "enhanced table" at bounding box center [857, 208] width 26 height 26
click at [870, 204] on link "enhanced table" at bounding box center [857, 207] width 26 height 26
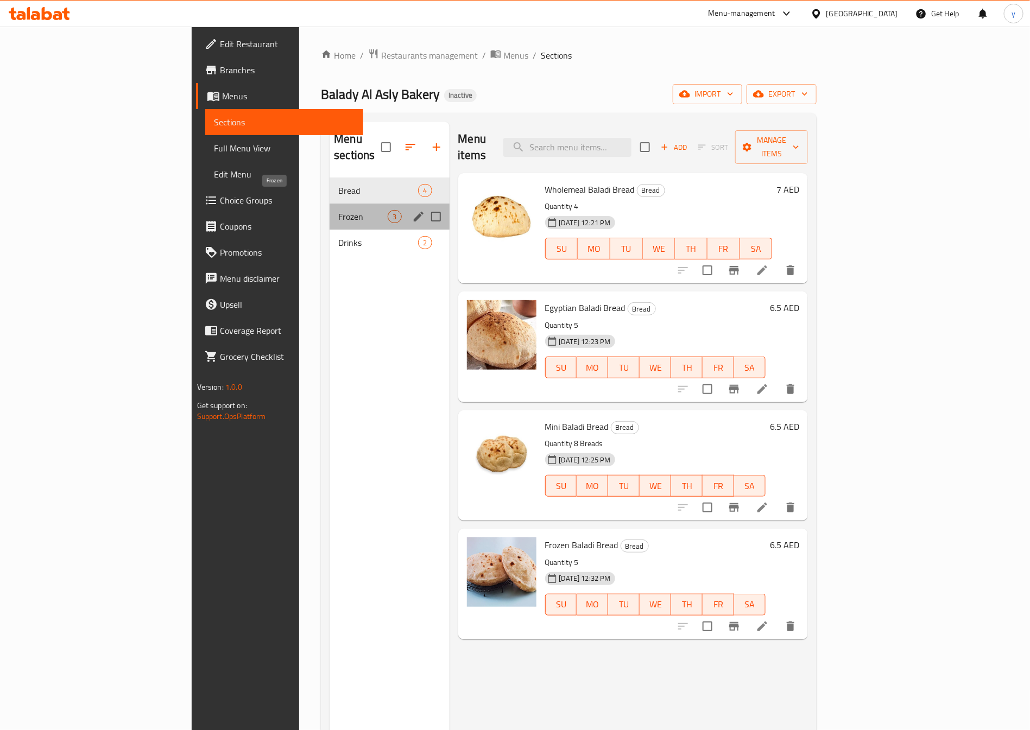
click at [338, 210] on span "Frozen" at bounding box center [362, 216] width 49 height 13
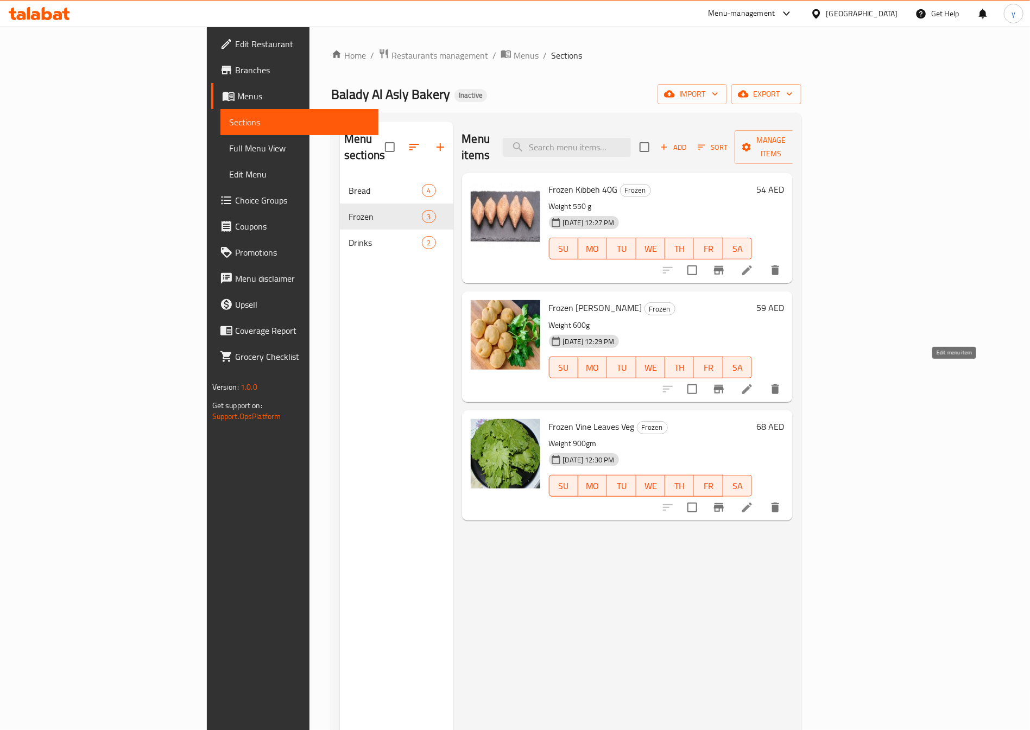
click at [752, 384] on icon at bounding box center [747, 389] width 10 height 10
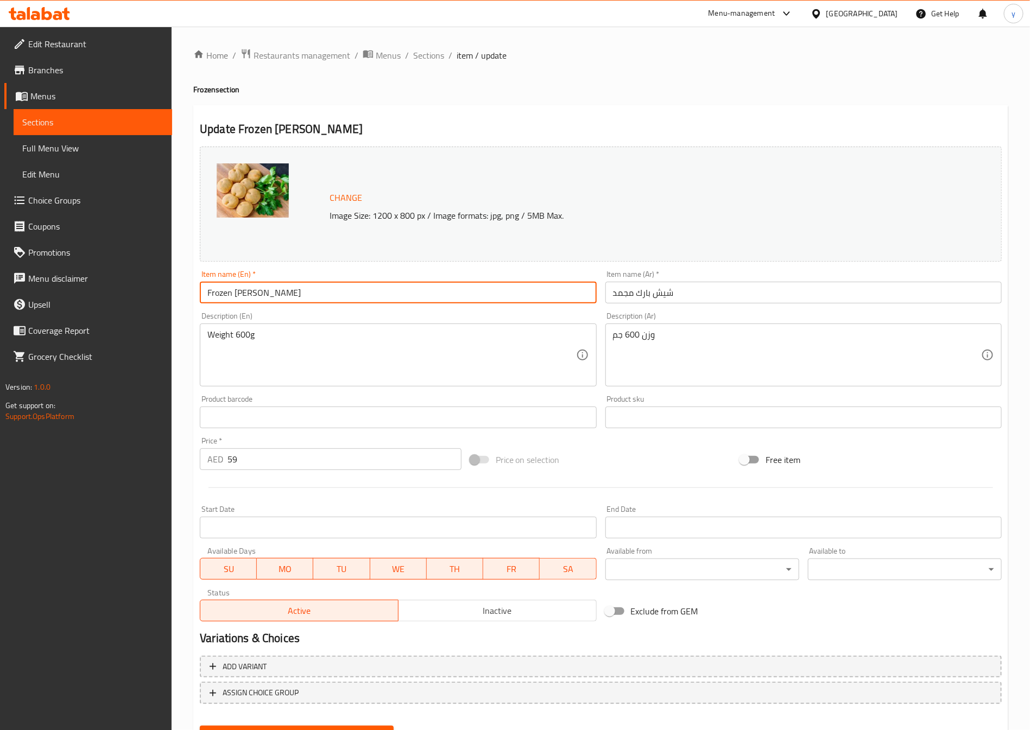
drag, startPoint x: 281, startPoint y: 290, endPoint x: 232, endPoint y: 313, distance: 53.9
click at [232, 313] on div "Change Image Size: 1200 x 800 px / Image formats: jpg, png / 5MB Max. Item name…" at bounding box center [600, 384] width 810 height 484
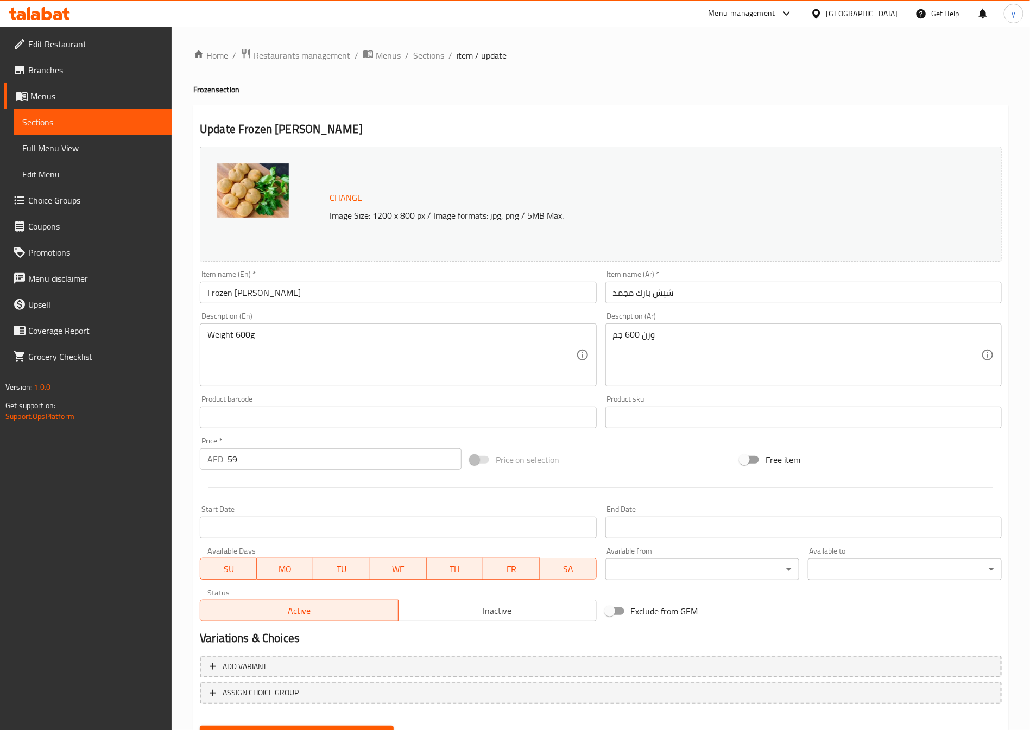
click at [360, 290] on input "Frozen [PERSON_NAME]" at bounding box center [398, 293] width 396 height 22
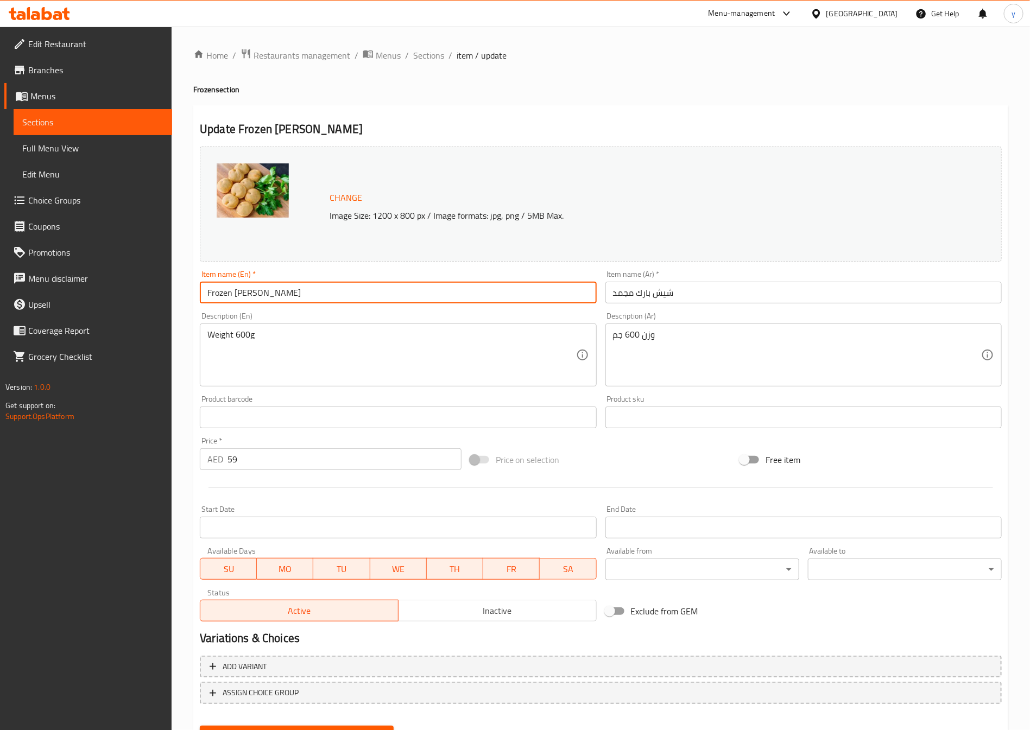
click at [360, 290] on input "Frozen [PERSON_NAME]" at bounding box center [398, 293] width 396 height 22
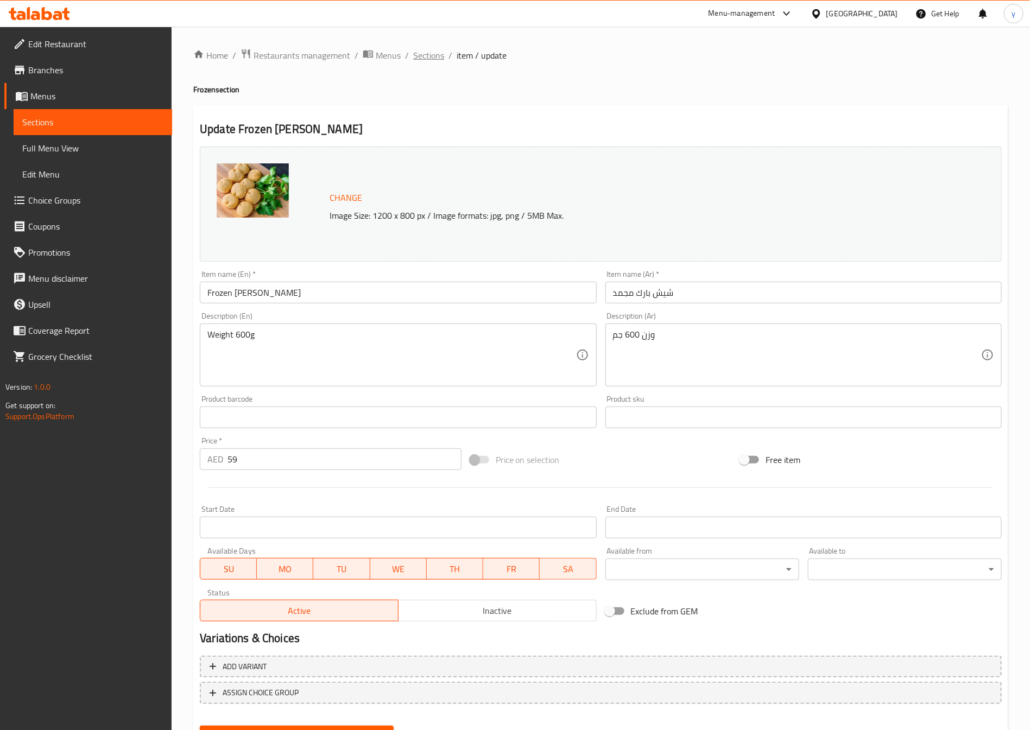
click at [435, 54] on span "Sections" at bounding box center [428, 55] width 31 height 13
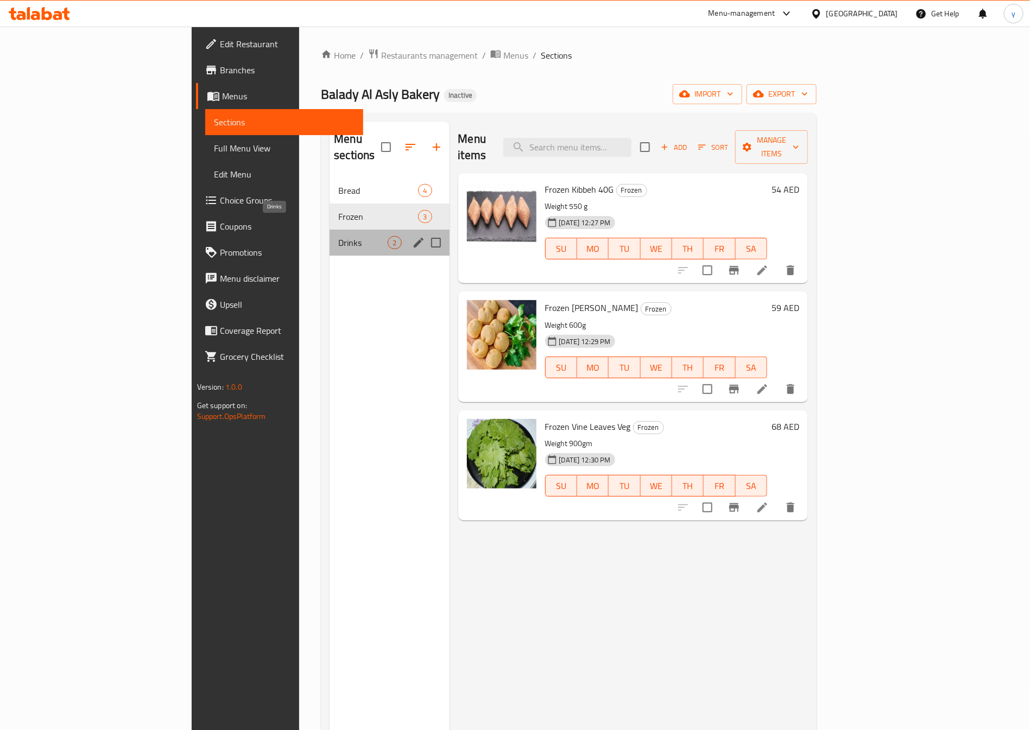
click at [338, 236] on span "Drinks" at bounding box center [362, 242] width 49 height 13
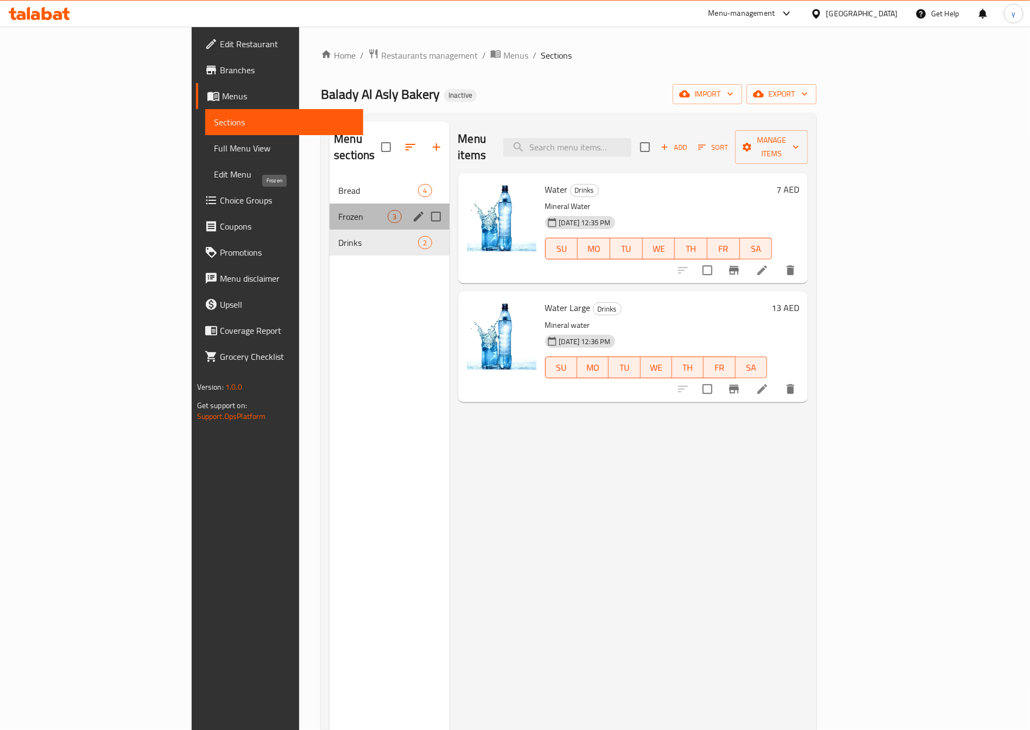
click at [338, 210] on span "Frozen" at bounding box center [362, 216] width 49 height 13
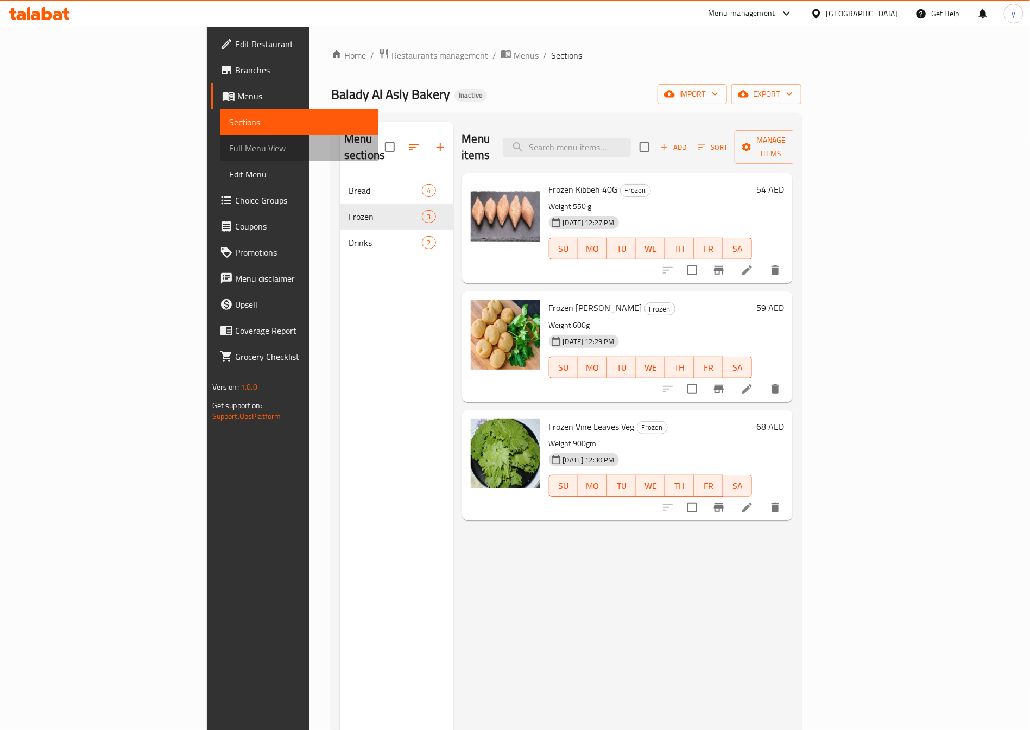
click at [220, 135] on link "Full Menu View" at bounding box center [299, 148] width 158 height 26
